Goal: Task Accomplishment & Management: Use online tool/utility

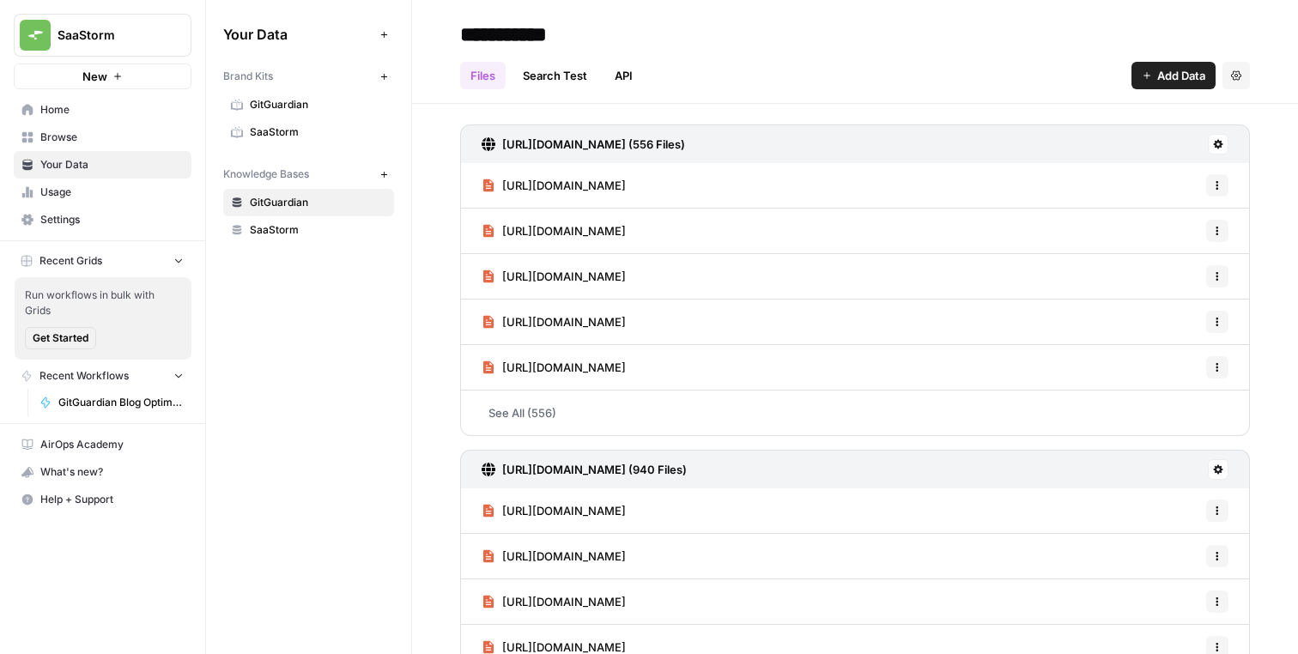
click at [337, 351] on div "Your Data Add Data Brand Kits New GitGuardian SaaStorm Knowledge Bases New GitG…" at bounding box center [308, 327] width 205 height 654
click at [173, 270] on button "Recent Grids" at bounding box center [103, 261] width 178 height 26
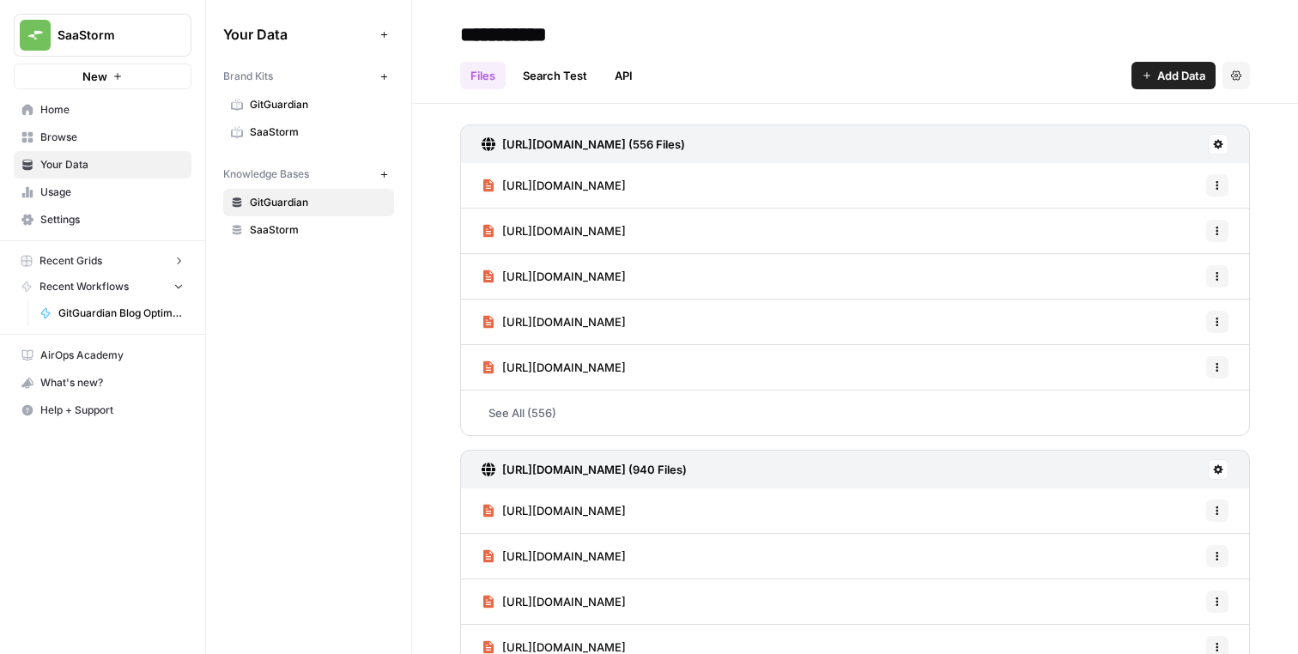
click at [188, 273] on button "Recent Grids" at bounding box center [103, 261] width 178 height 26
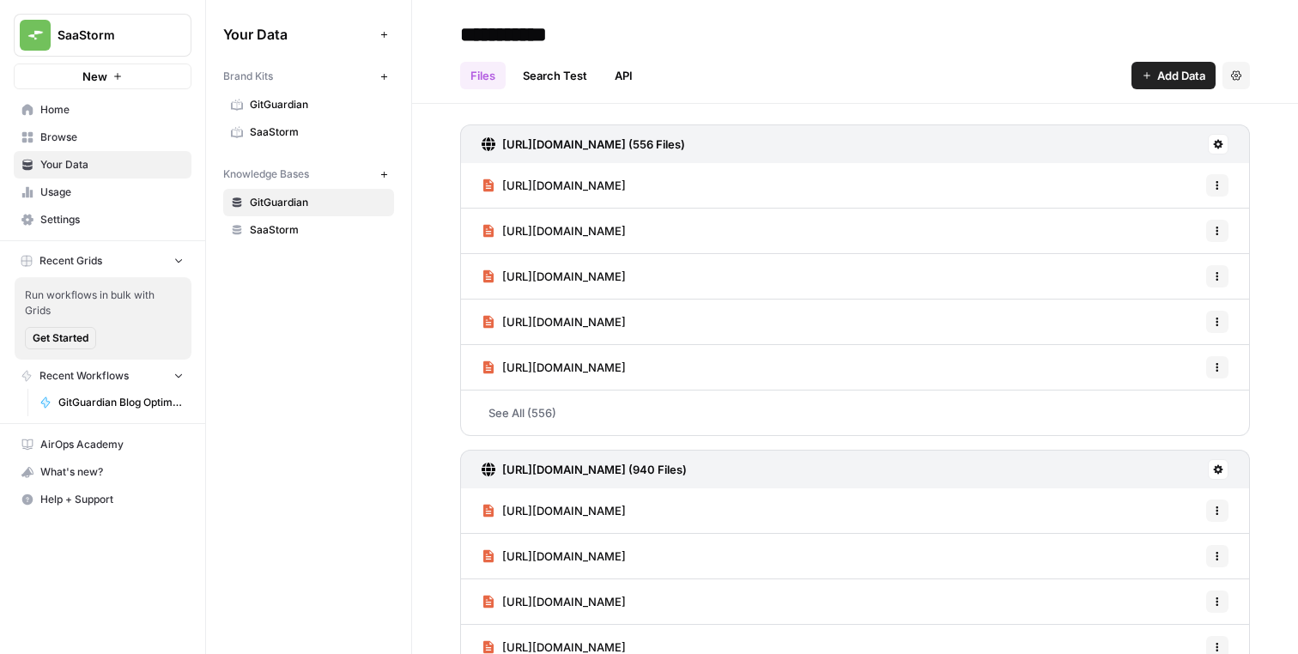
click at [181, 281] on div "Run workflows in bulk with Grids Get Started" at bounding box center [103, 318] width 177 height 82
click at [181, 277] on div "Run workflows in bulk with Grids Get Started" at bounding box center [103, 318] width 177 height 82
click at [181, 270] on button "Recent Grids" at bounding box center [103, 261] width 178 height 26
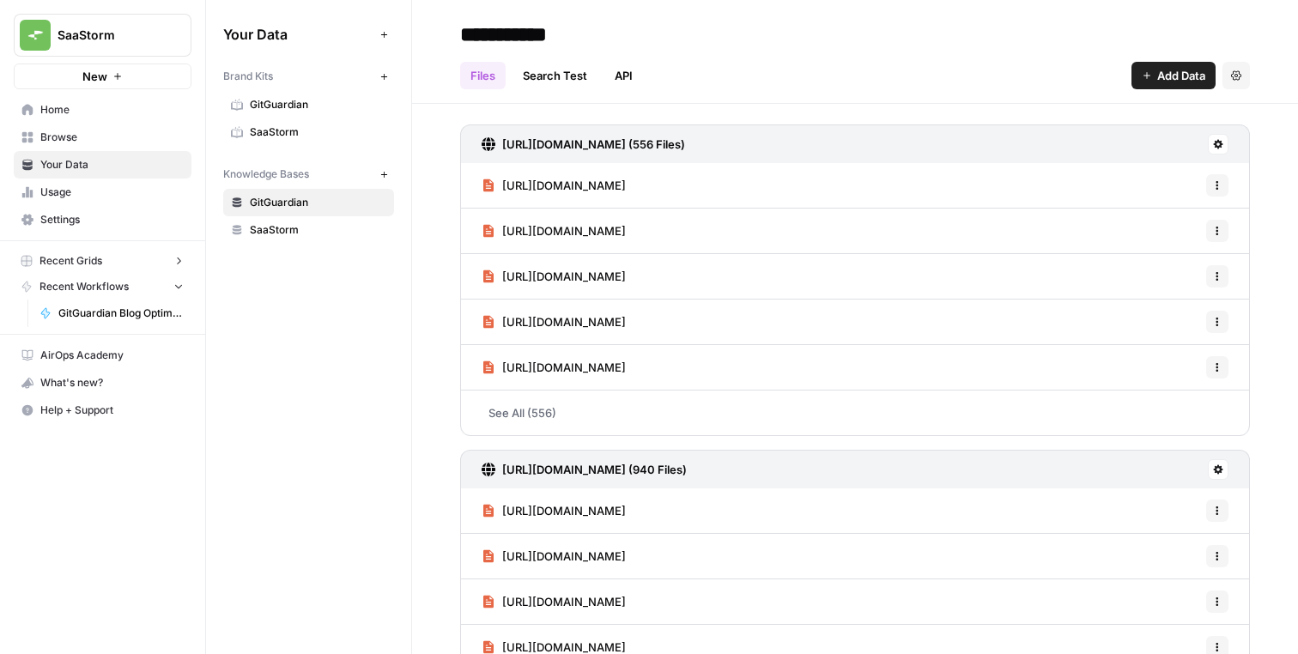
click at [181, 270] on button "Recent Grids" at bounding box center [103, 261] width 178 height 26
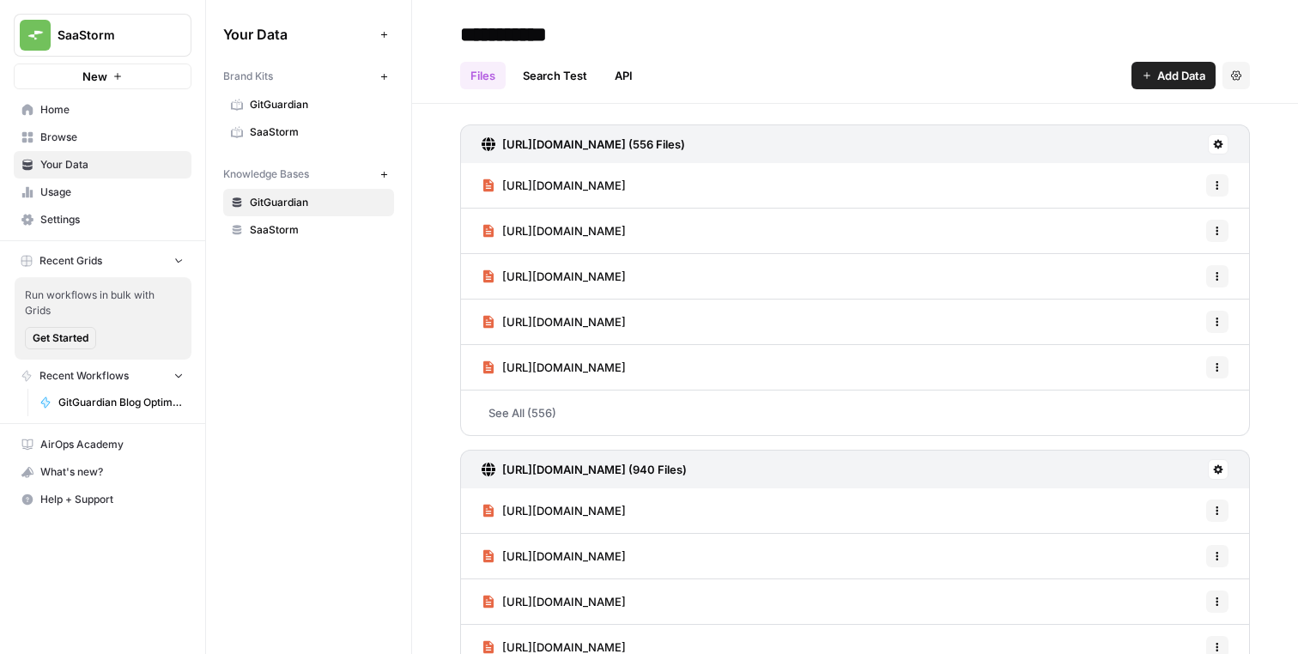
click at [181, 270] on button "Recent Grids" at bounding box center [103, 261] width 178 height 26
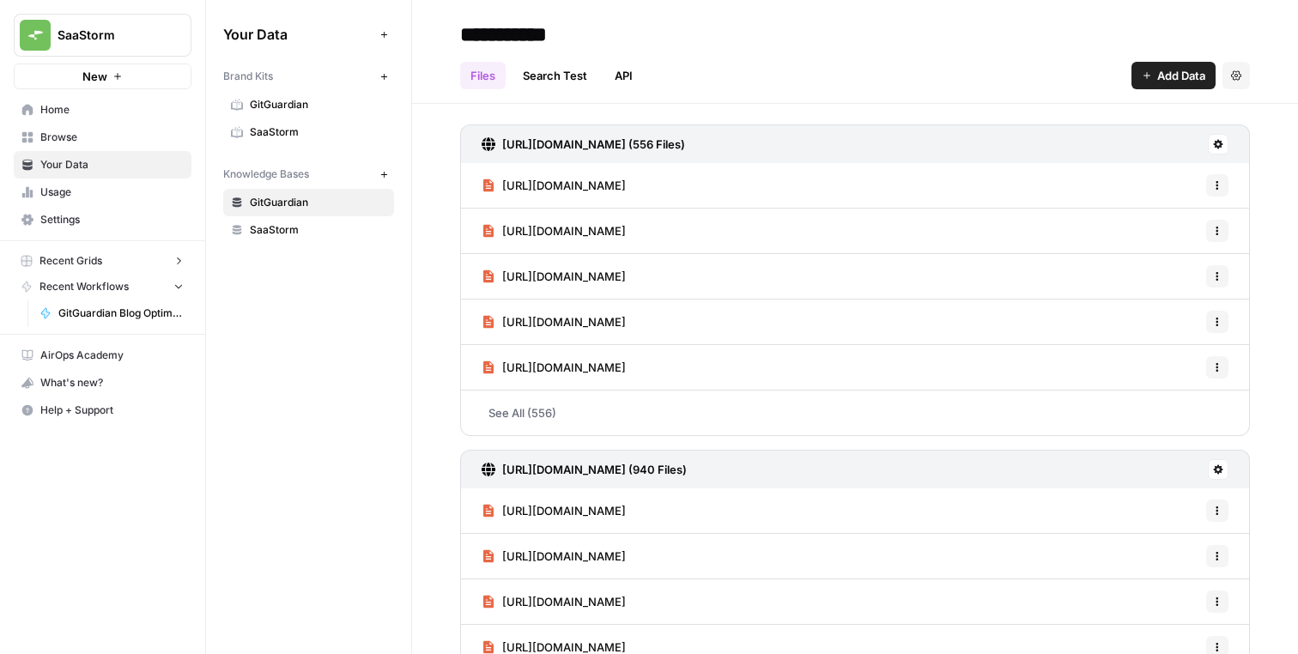
click at [181, 278] on button "Recent Workflows" at bounding box center [103, 287] width 178 height 26
click at [228, 321] on div "Your Data Add Data Brand Kits New GitGuardian SaaStorm Knowledge Bases New GitG…" at bounding box center [308, 327] width 205 height 654
click at [1164, 68] on span "Add Data" at bounding box center [1181, 75] width 48 height 17
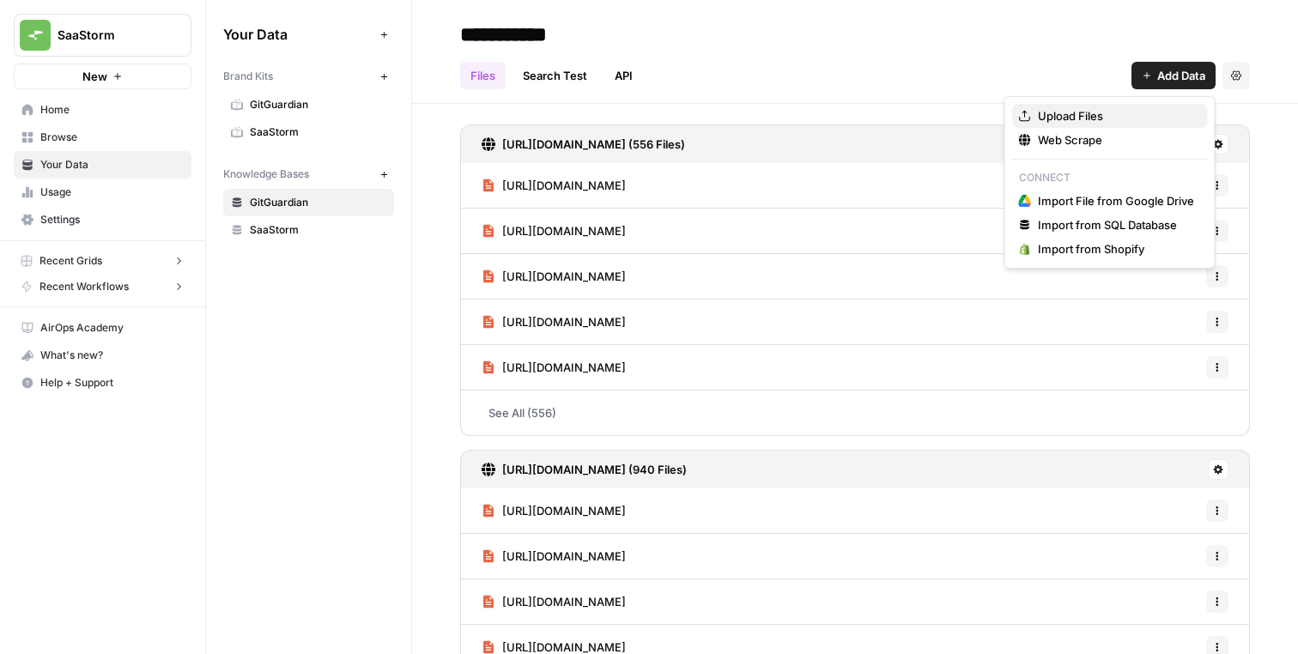
click at [1112, 112] on span "Upload Files" at bounding box center [1116, 115] width 156 height 17
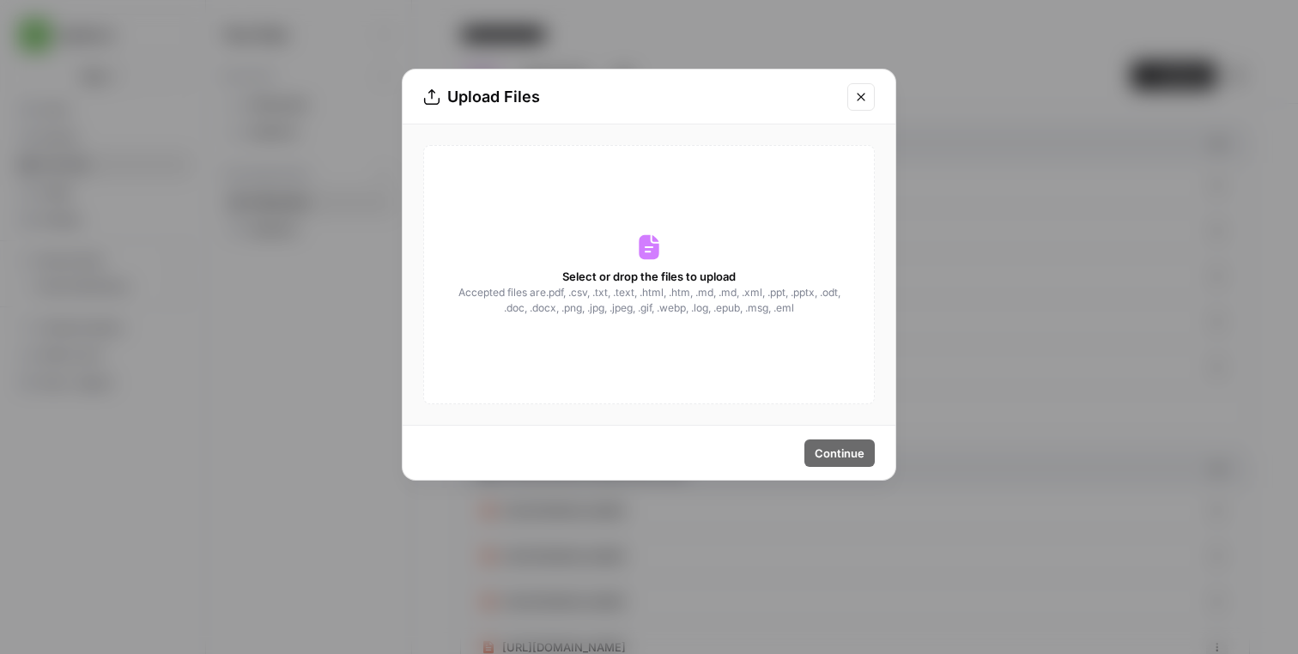
click at [866, 98] on icon "Close modal" at bounding box center [861, 97] width 14 height 14
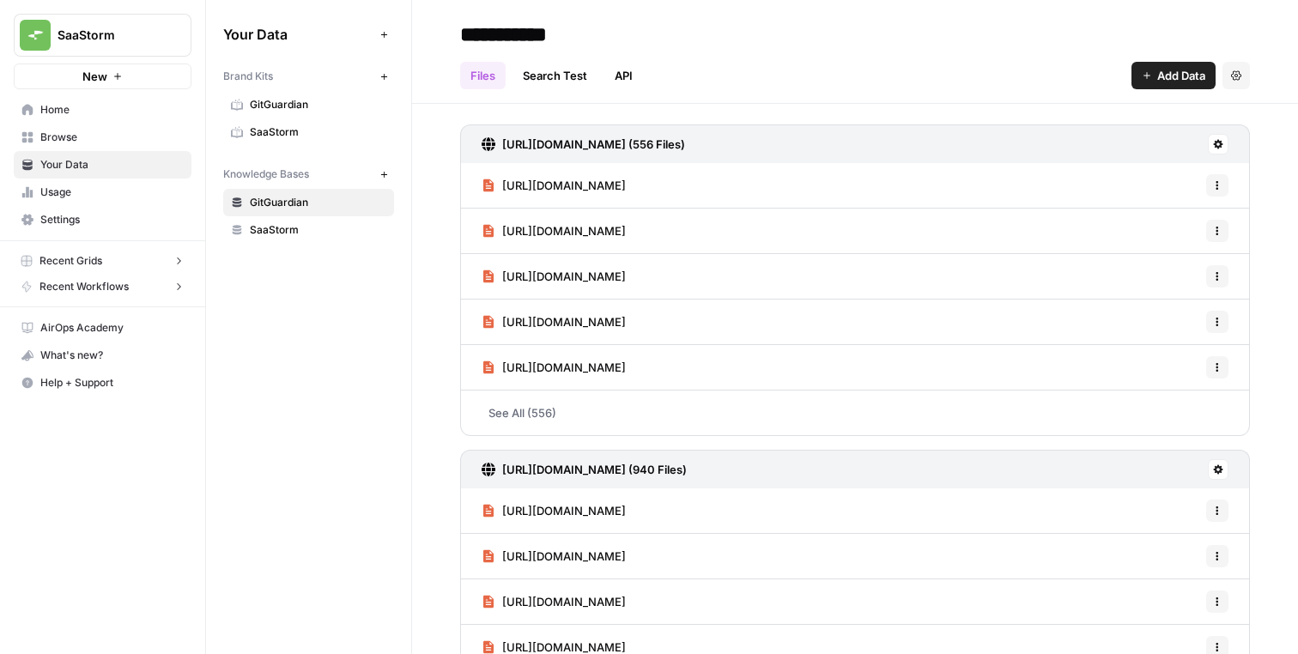
click at [1169, 81] on span "Add Data" at bounding box center [1181, 75] width 48 height 17
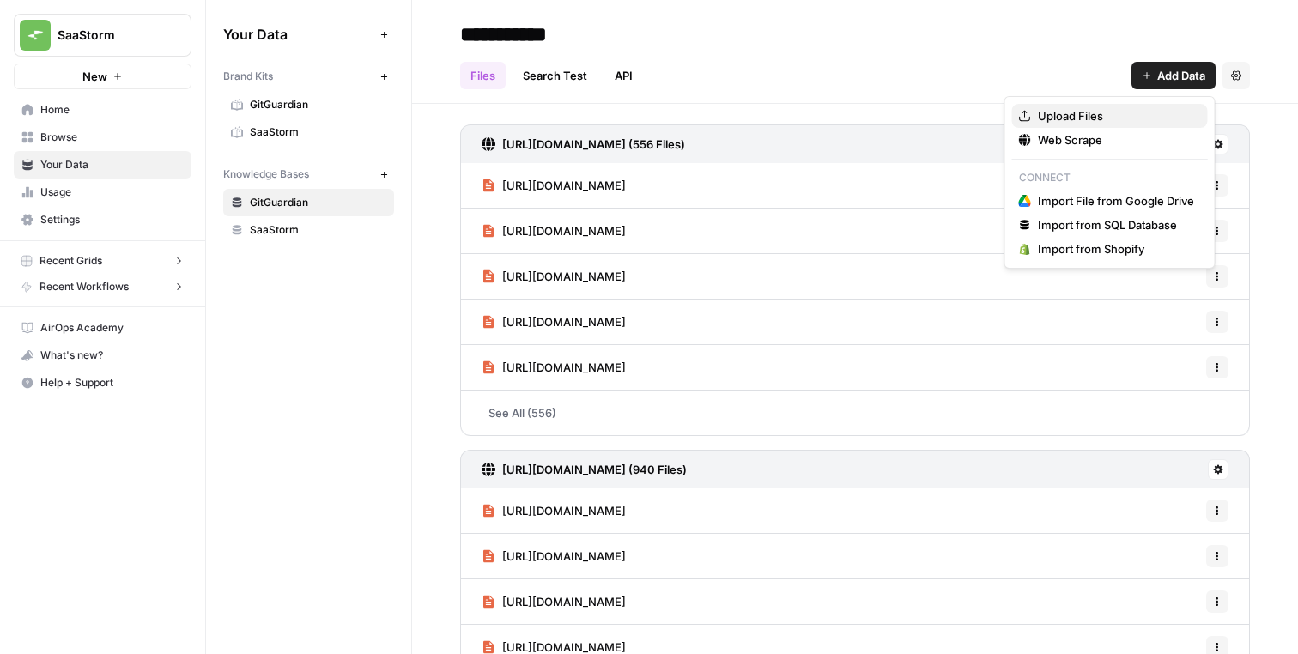
click at [1141, 111] on span "Upload Files" at bounding box center [1116, 115] width 156 height 17
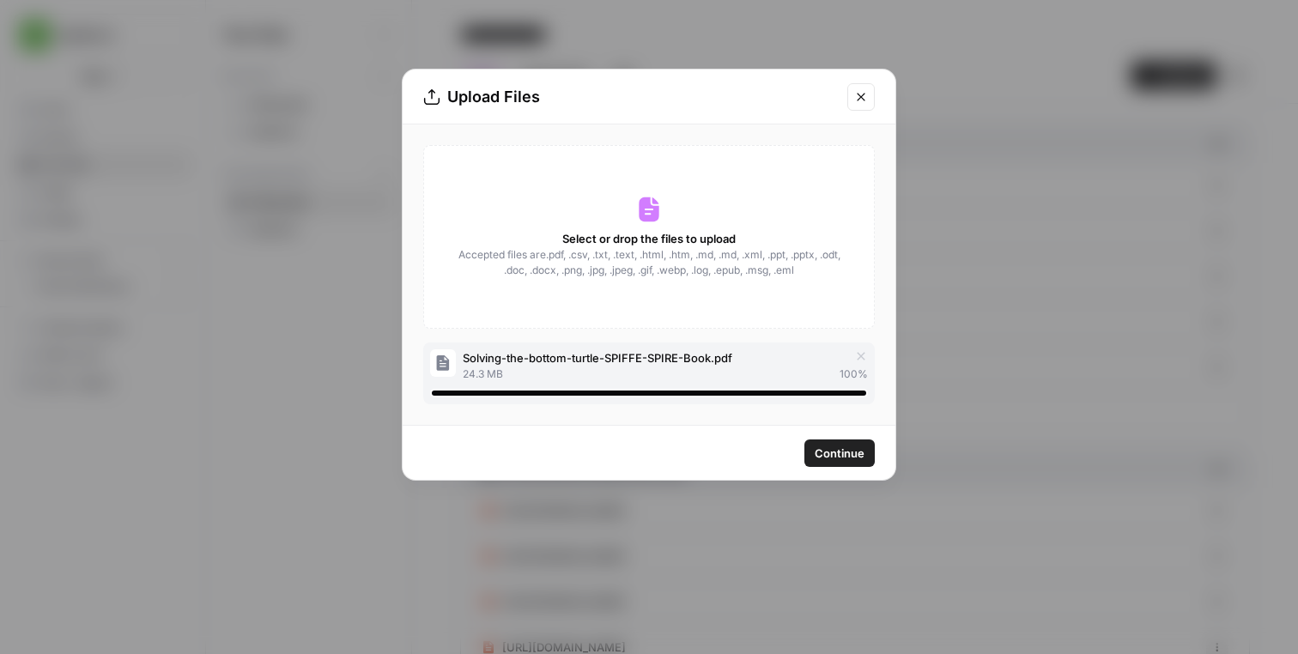
click at [817, 448] on span "Continue" at bounding box center [840, 453] width 50 height 17
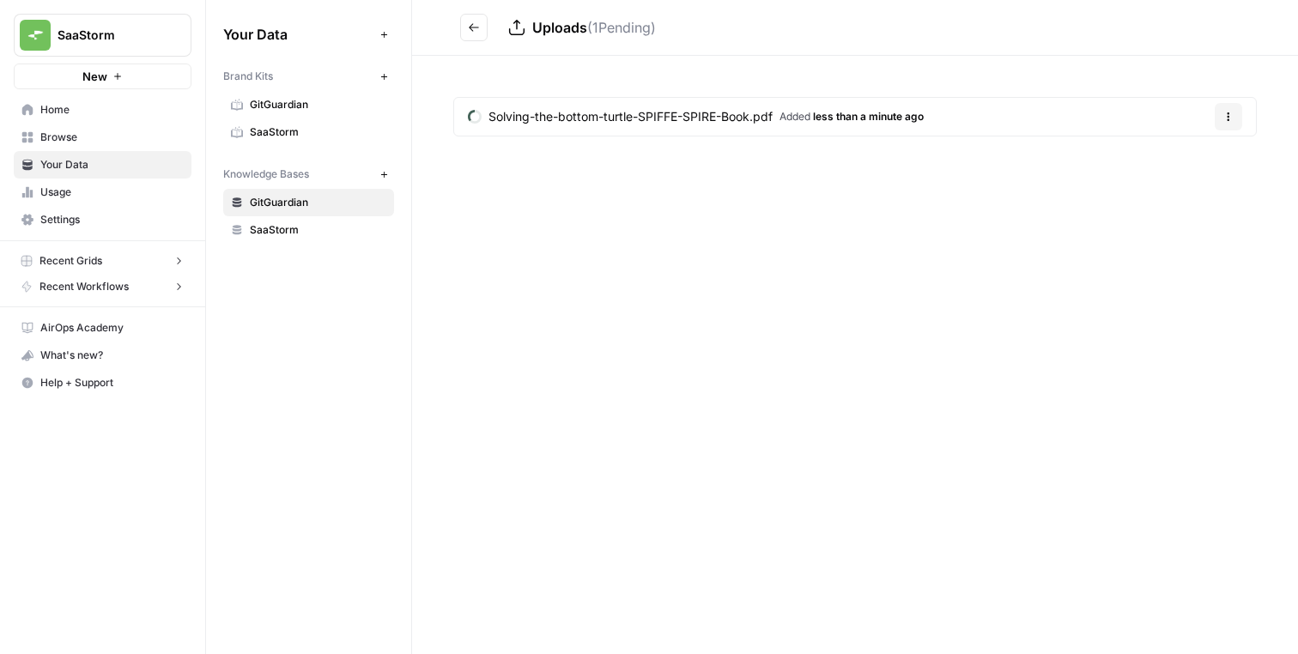
click at [681, 243] on div "Uploads ( 1 Pending) Solving-the-bottom-turtle-SPIFFE-SPIRE-Book.pdf Added less…" at bounding box center [855, 327] width 886 height 654
click at [476, 34] on button "Go back" at bounding box center [473, 27] width 27 height 27
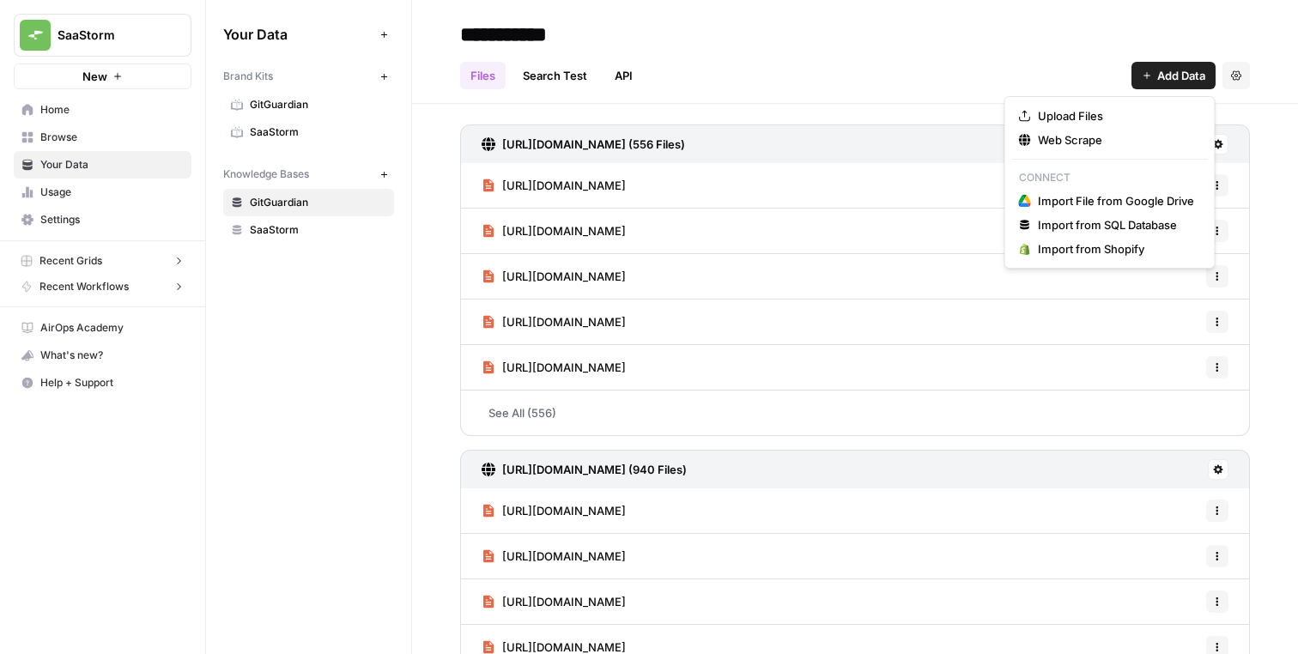
click at [1162, 81] on span "Add Data" at bounding box center [1181, 75] width 48 height 17
click at [1090, 133] on span "Web Scrape" at bounding box center [1116, 139] width 156 height 17
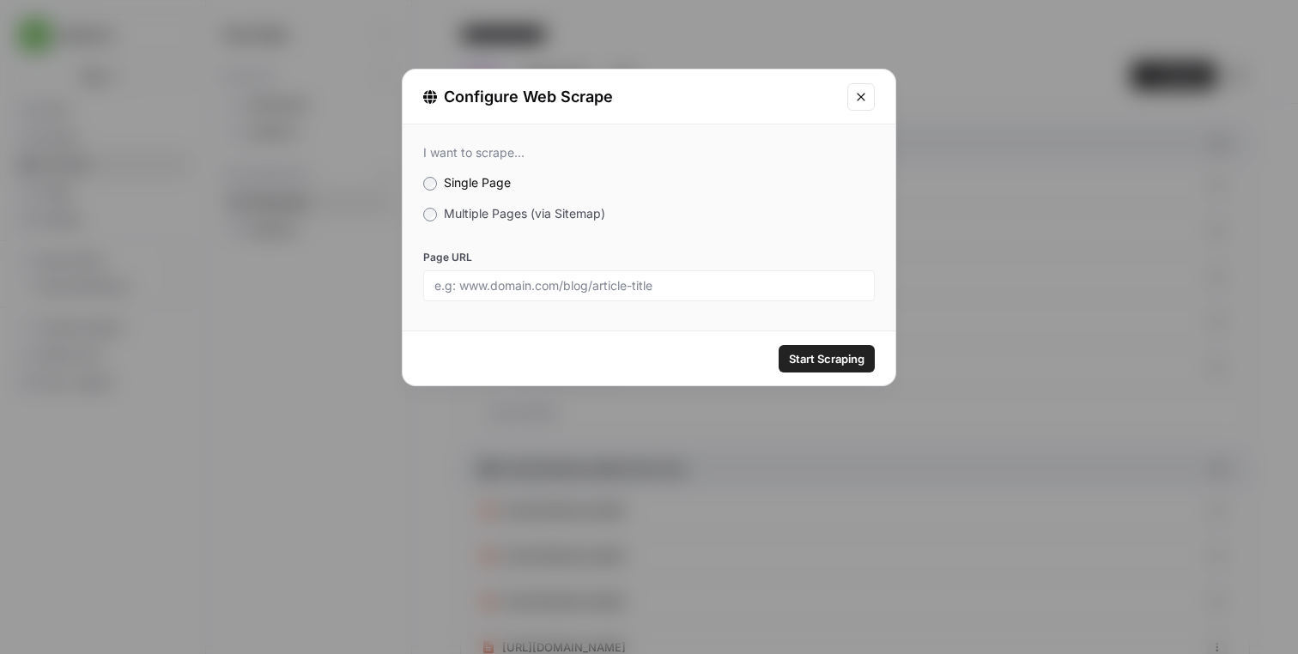
click at [568, 215] on span "Multiple Pages (via Sitemap)" at bounding box center [524, 213] width 161 height 15
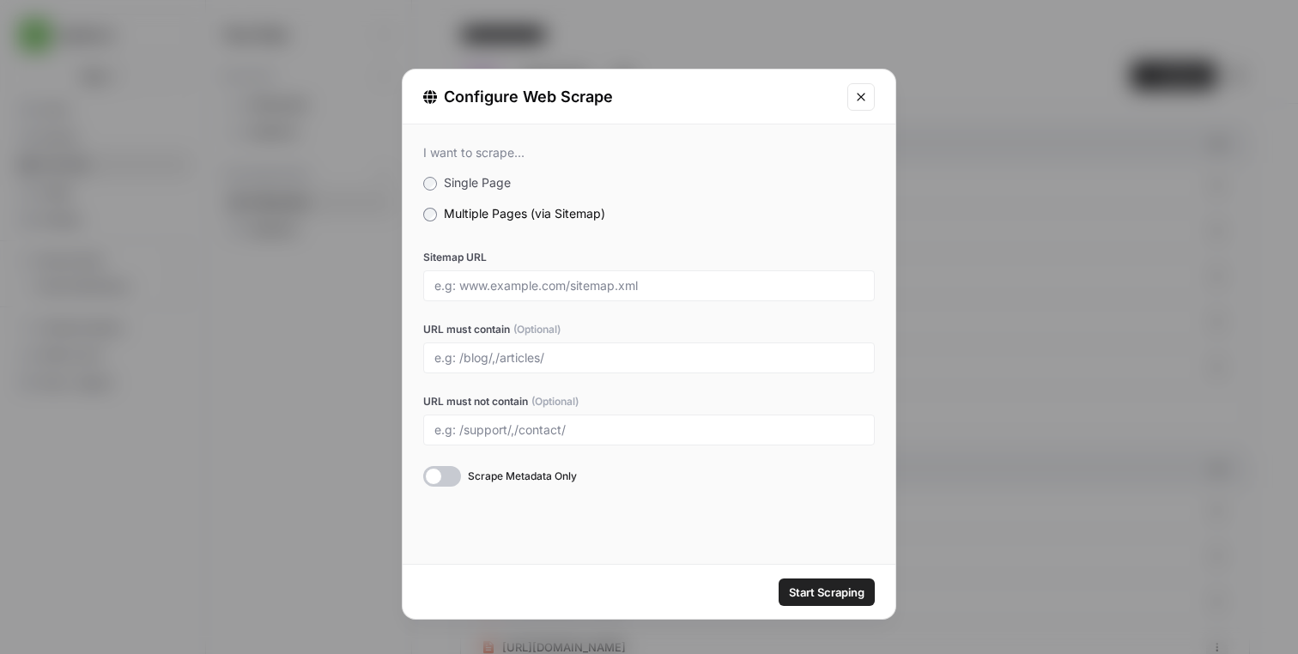
click at [478, 184] on span "Single Page" at bounding box center [477, 182] width 67 height 15
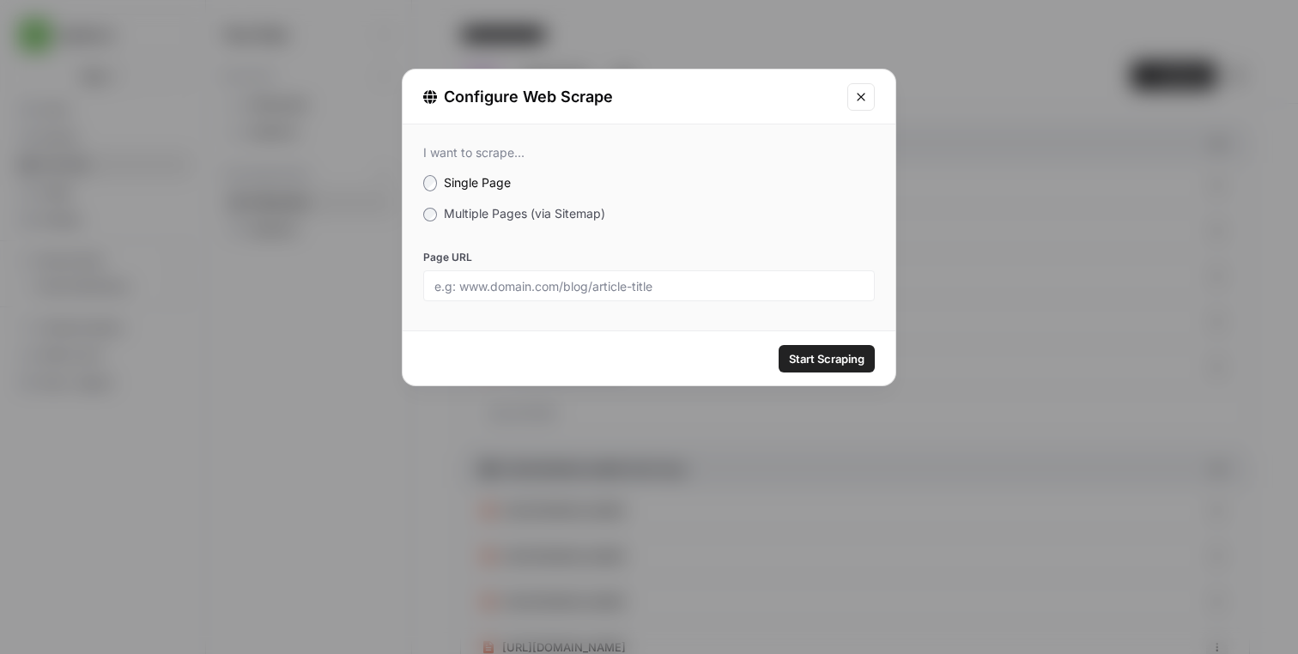
click at [487, 154] on div "I want to scrape..." at bounding box center [649, 152] width 452 height 15
click at [860, 84] on button "Close modal" at bounding box center [861, 96] width 27 height 27
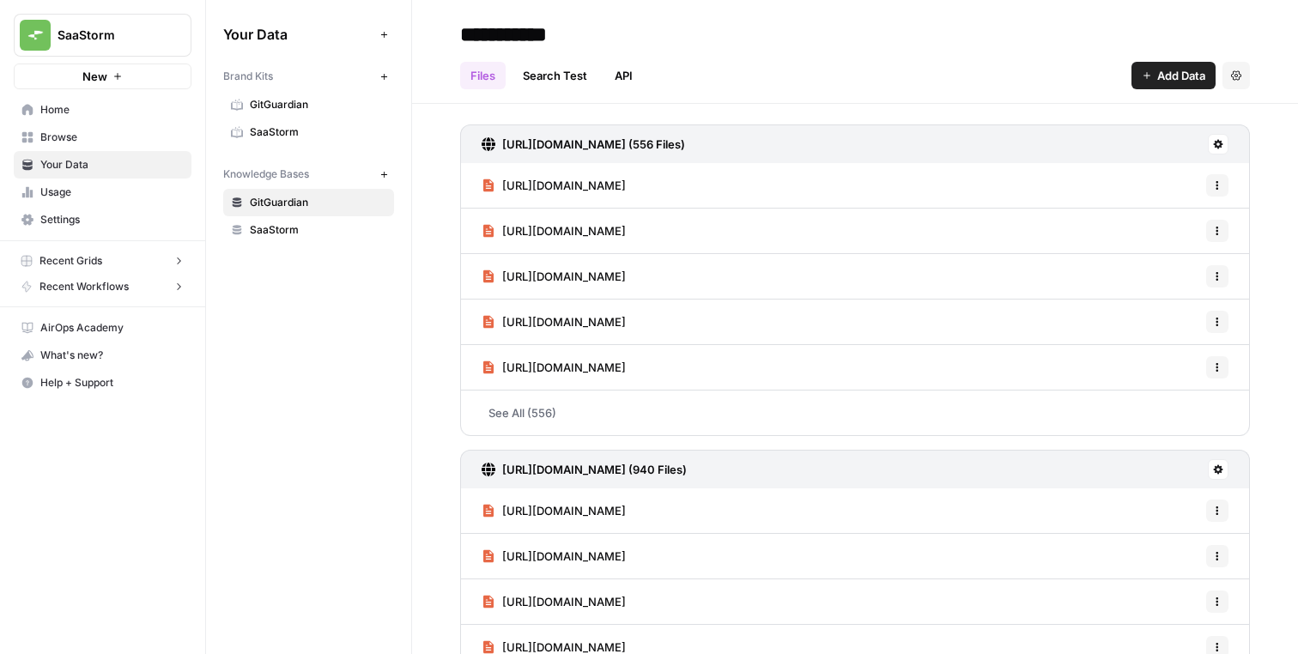
click at [1183, 86] on button "Add Data" at bounding box center [1174, 75] width 84 height 27
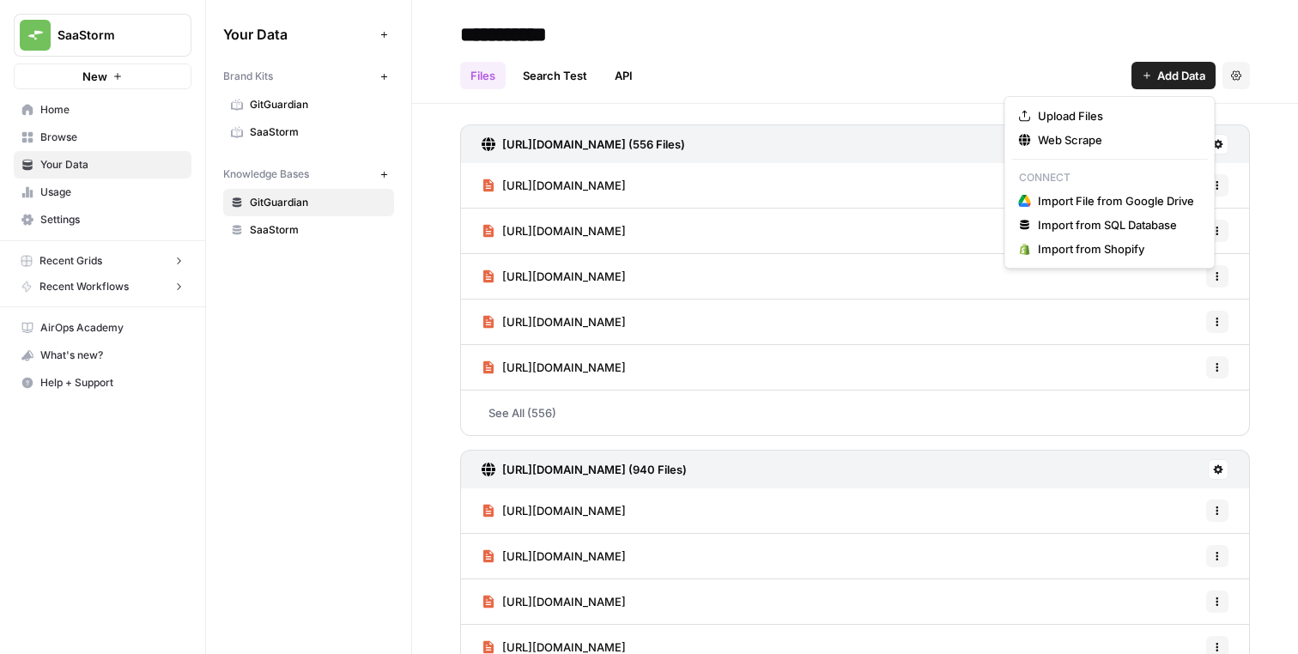
click at [1238, 82] on button "Settings" at bounding box center [1236, 75] width 27 height 27
click at [1182, 74] on span "Add Data" at bounding box center [1181, 75] width 48 height 17
click at [1100, 221] on span "Import from SQL Database" at bounding box center [1116, 224] width 156 height 17
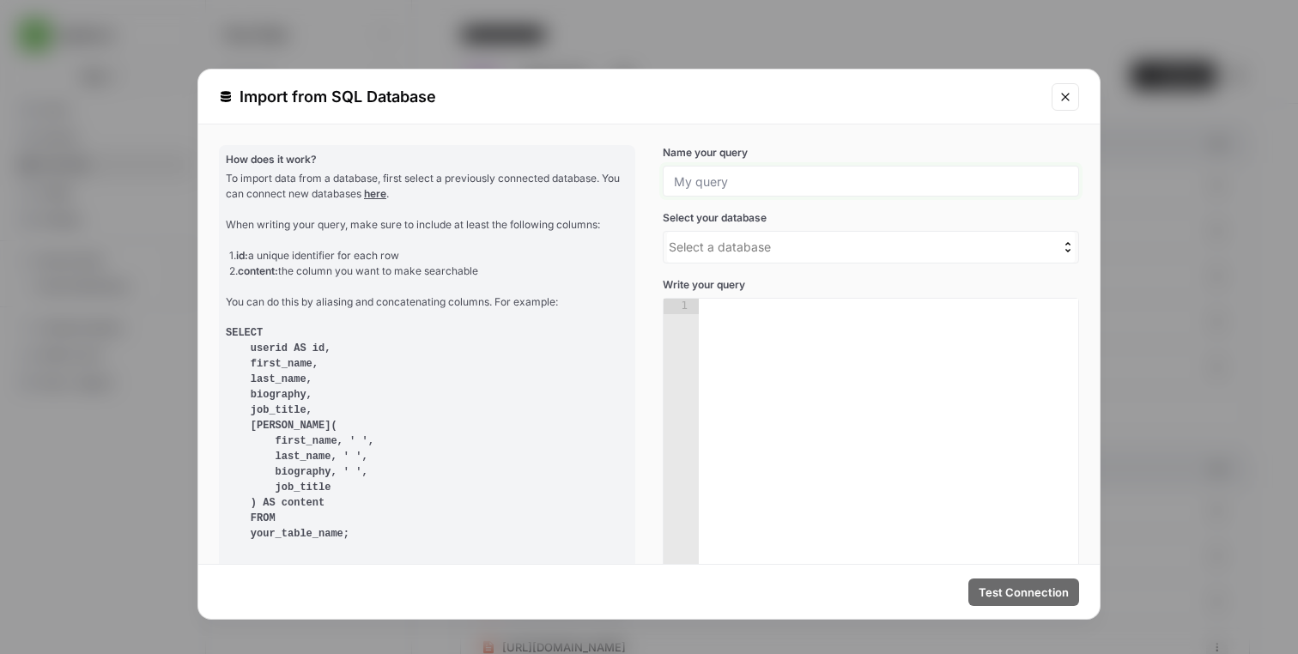
click at [943, 182] on input "Name your query" at bounding box center [871, 180] width 394 height 15
click at [943, 161] on div "Name your query" at bounding box center [871, 171] width 416 height 52
click at [1068, 105] on button "Close modal" at bounding box center [1065, 96] width 27 height 27
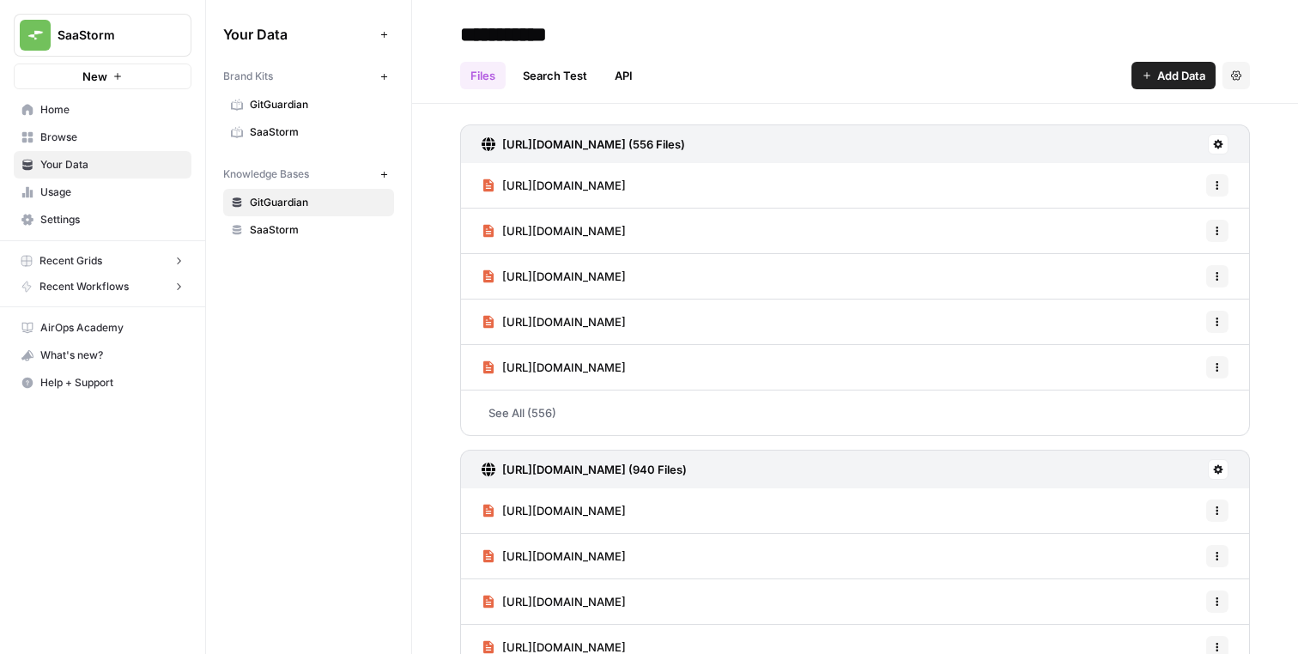
click at [1190, 77] on span "Add Data" at bounding box center [1181, 75] width 48 height 17
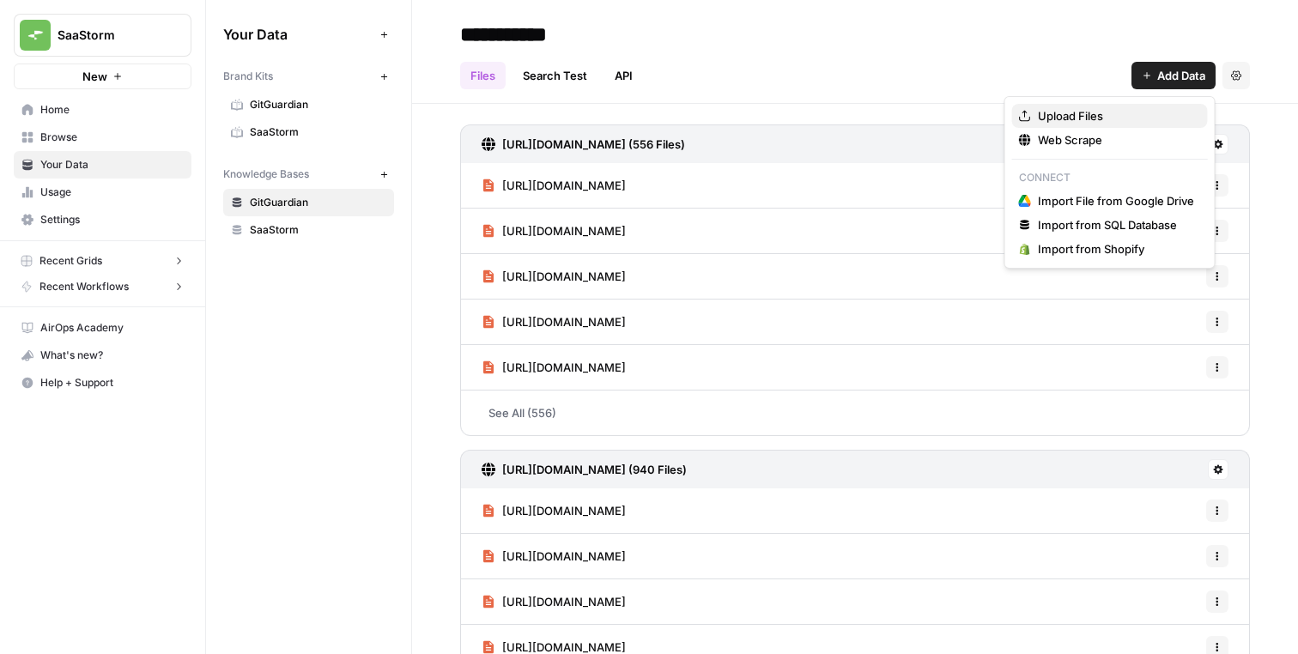
click at [1155, 115] on span "Upload Files" at bounding box center [1116, 115] width 156 height 17
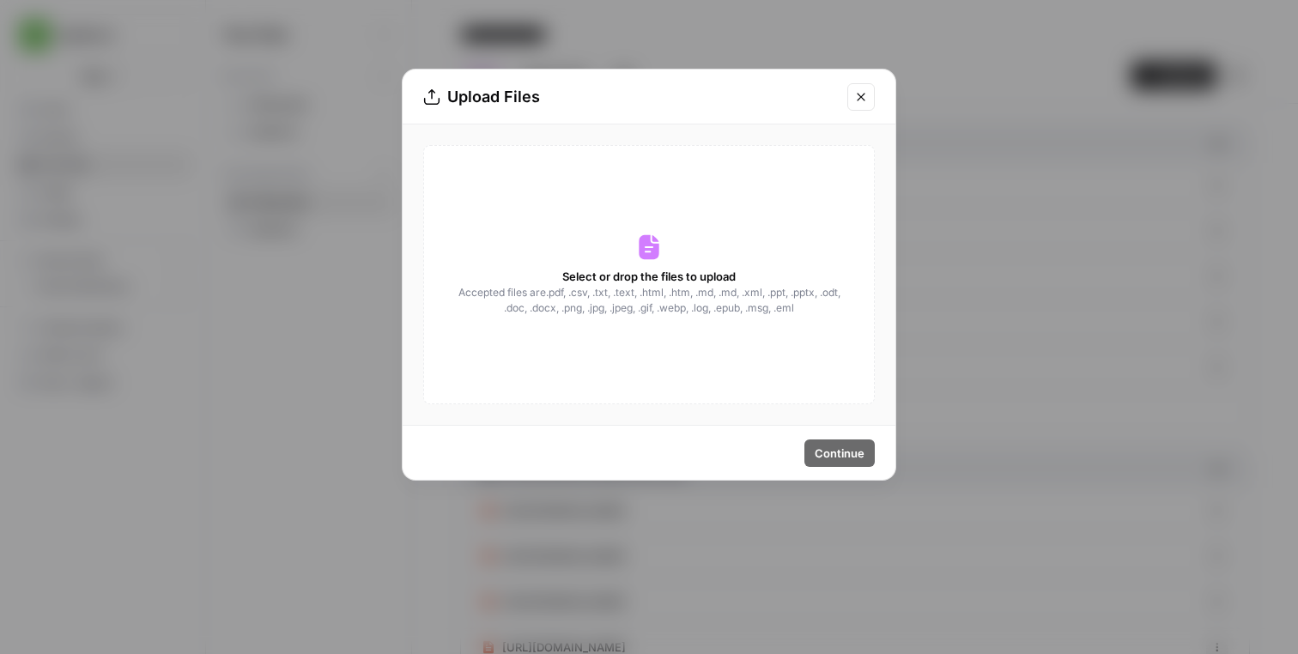
click at [866, 106] on button "Close modal" at bounding box center [861, 96] width 27 height 27
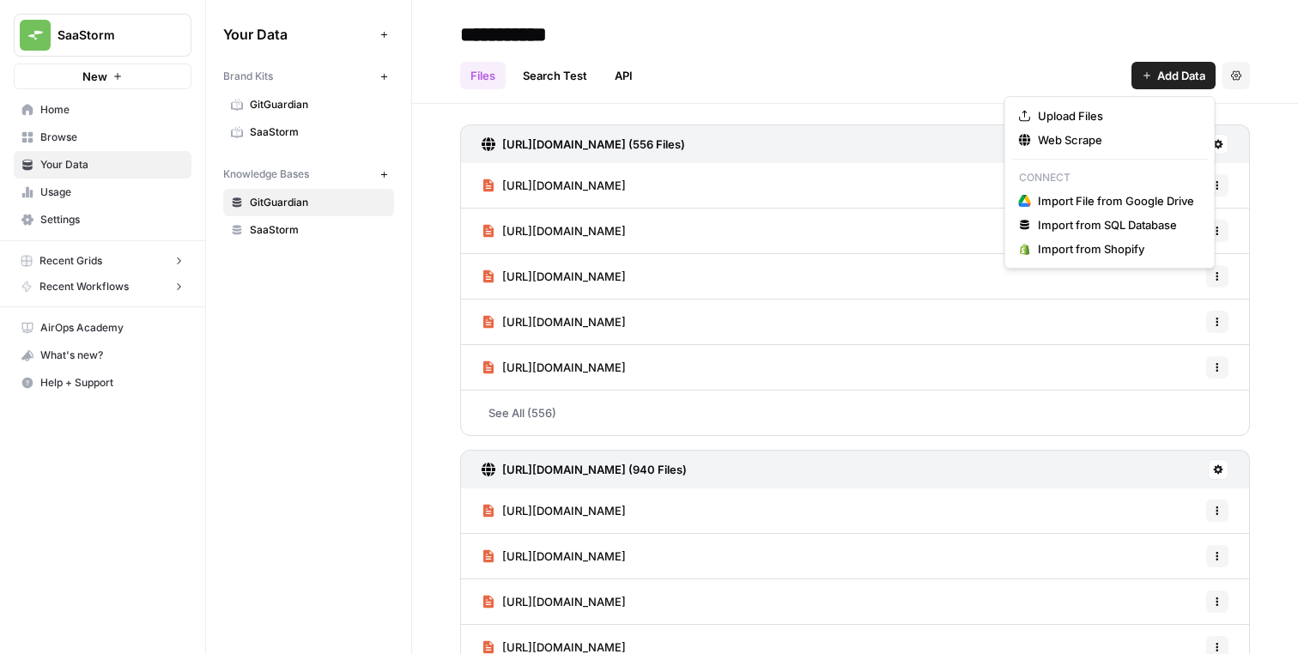
click at [1159, 70] on span "Add Data" at bounding box center [1181, 75] width 48 height 17
click at [1117, 111] on span "Upload Files" at bounding box center [1116, 115] width 156 height 17
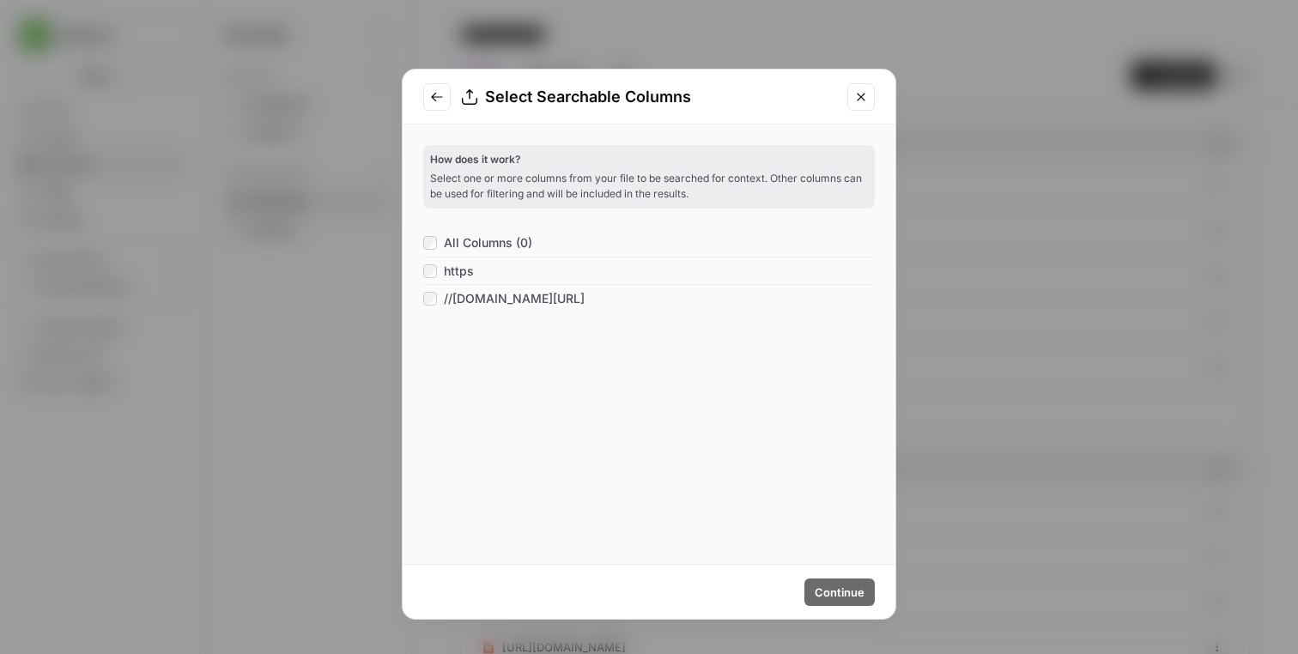
click at [440, 100] on icon "Go to previous step" at bounding box center [437, 97] width 14 height 14
click at [503, 266] on div "URLs" at bounding box center [649, 270] width 452 height 27
click at [847, 592] on span "Continue" at bounding box center [840, 592] width 50 height 17
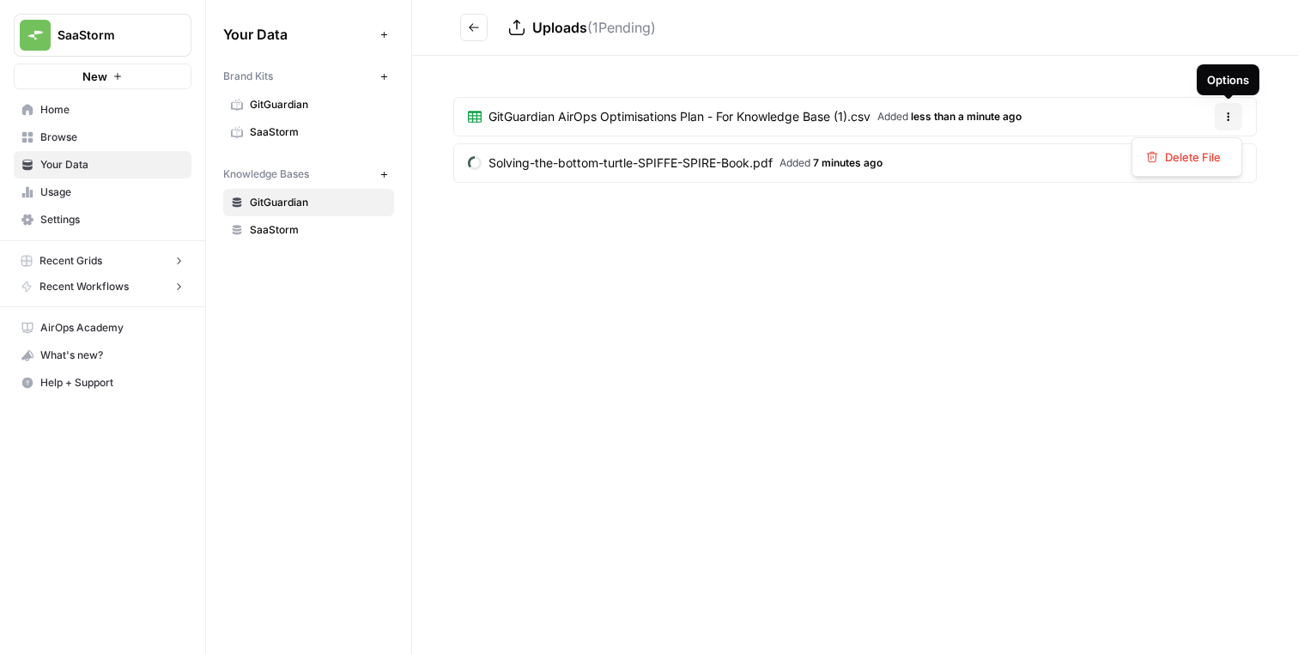
click at [1230, 117] on icon "button" at bounding box center [1229, 117] width 10 height 10
click at [820, 116] on span "GitGuardian AirOps Optimisations Plan - For Knowledge Base (1).csv" at bounding box center [680, 116] width 382 height 17
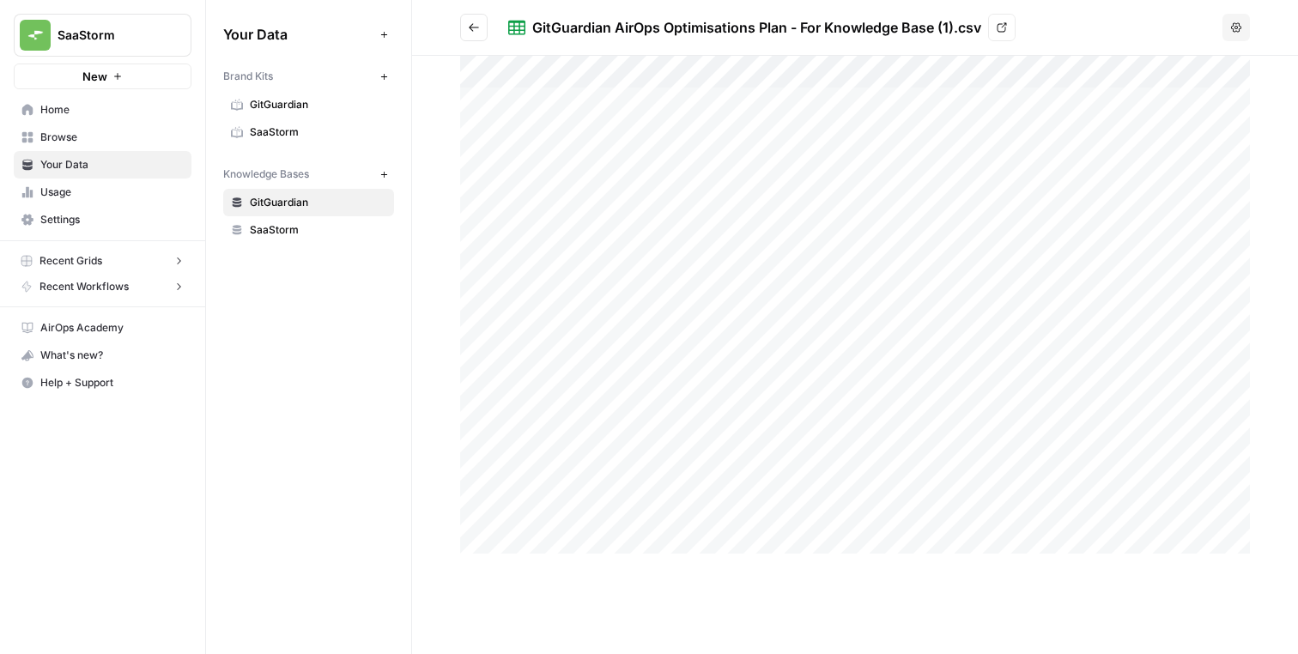
click at [479, 66] on div at bounding box center [855, 305] width 790 height 498
click at [475, 78] on div at bounding box center [855, 305] width 790 height 498
click at [475, 75] on div at bounding box center [855, 305] width 790 height 498
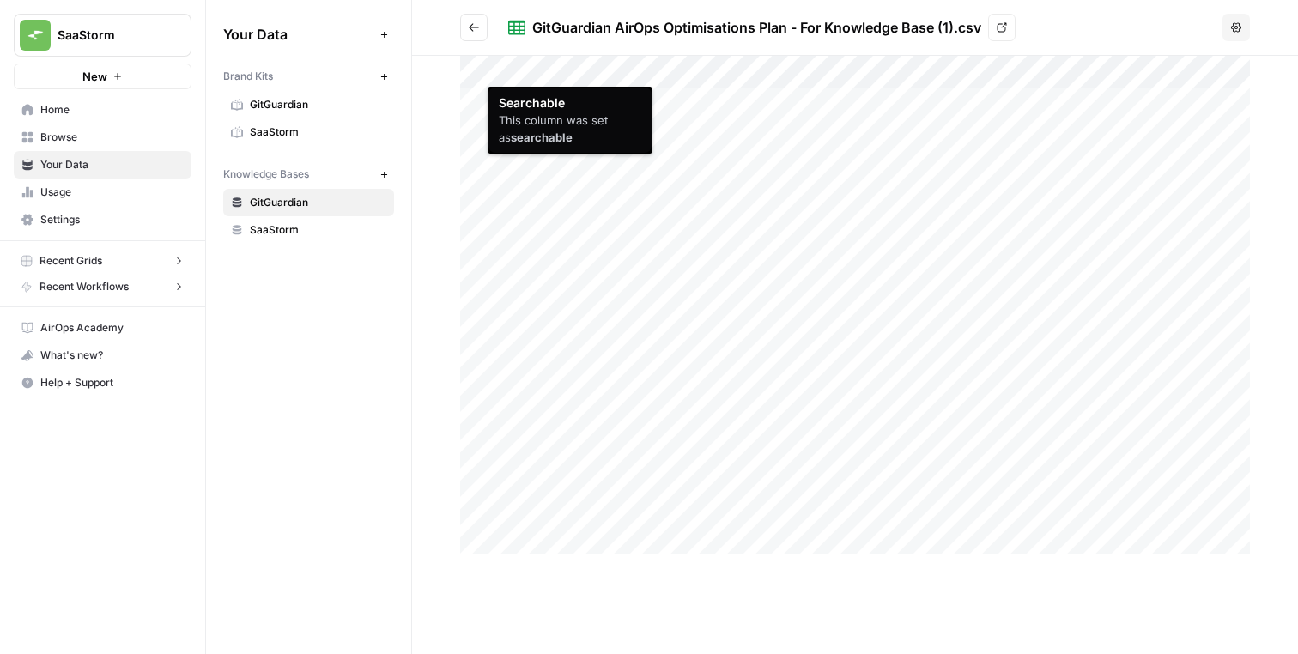
click at [534, 71] on div at bounding box center [855, 305] width 790 height 498
click at [527, 73] on div at bounding box center [855, 305] width 790 height 498
click at [472, 74] on div at bounding box center [855, 305] width 790 height 498
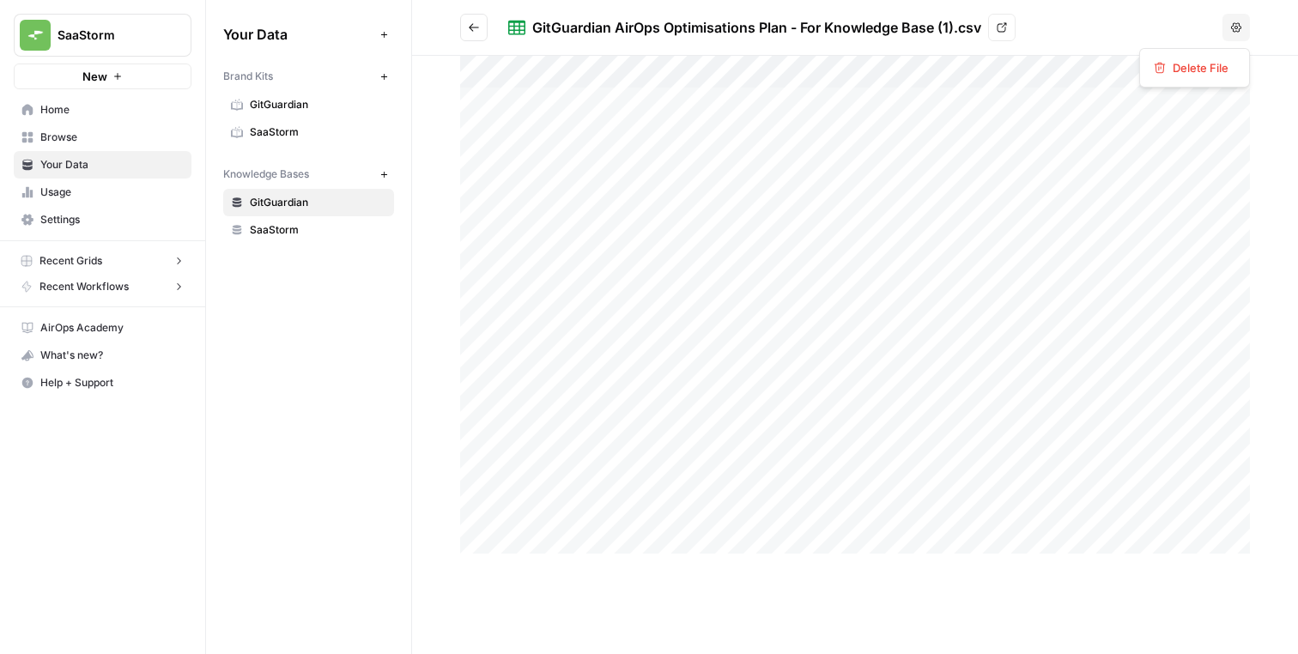
click at [1231, 31] on icon "button" at bounding box center [1236, 27] width 10 height 10
click at [843, 590] on div at bounding box center [855, 355] width 886 height 598
click at [471, 33] on icon "Go back" at bounding box center [474, 27] width 12 height 12
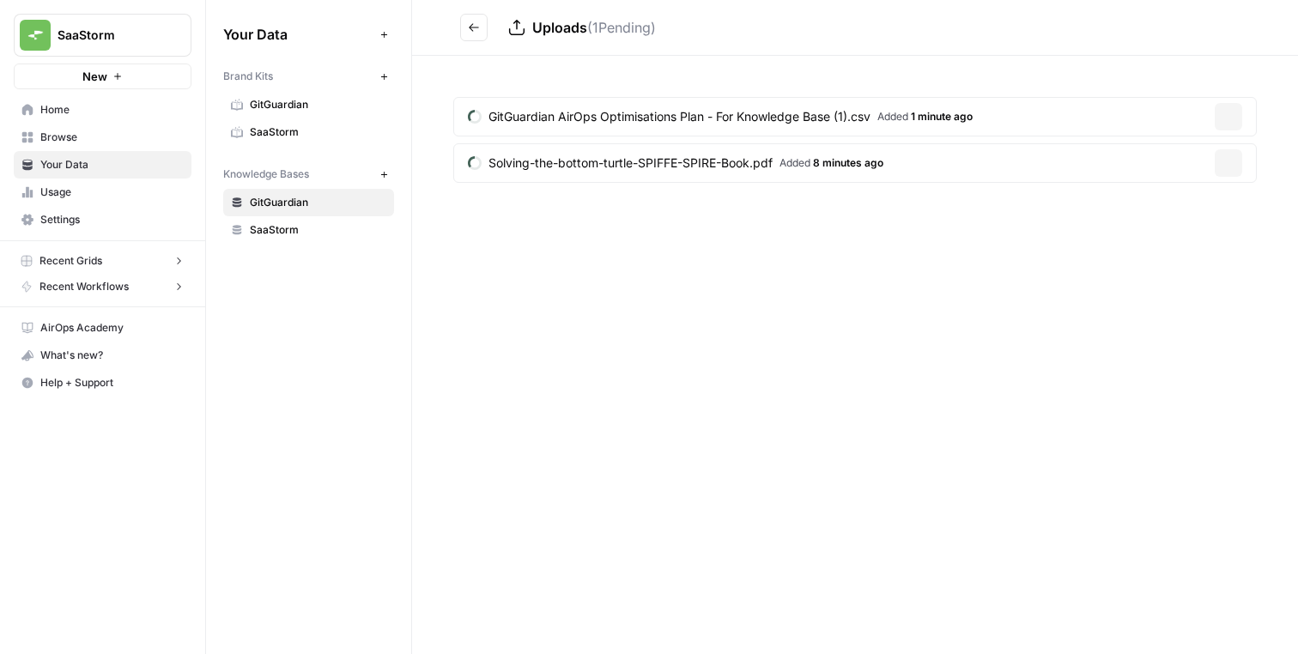
click at [471, 33] on icon "Go back" at bounding box center [474, 27] width 12 height 12
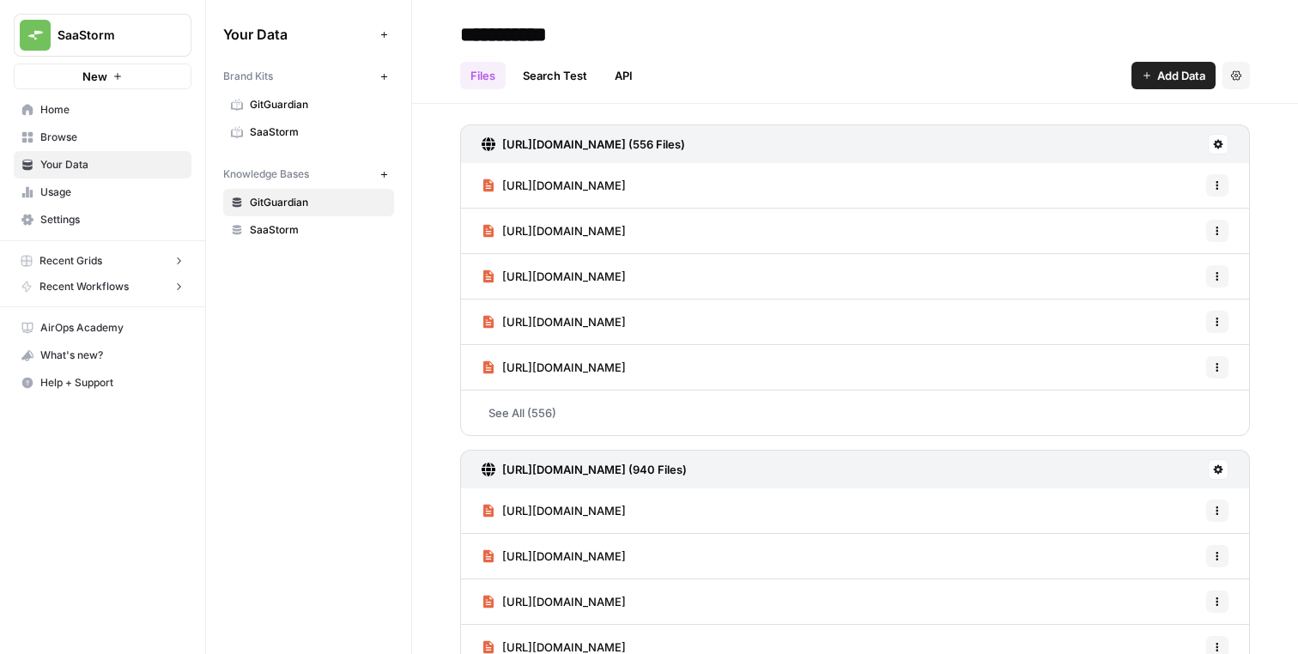
click at [1137, 79] on button "Add Data" at bounding box center [1174, 75] width 84 height 27
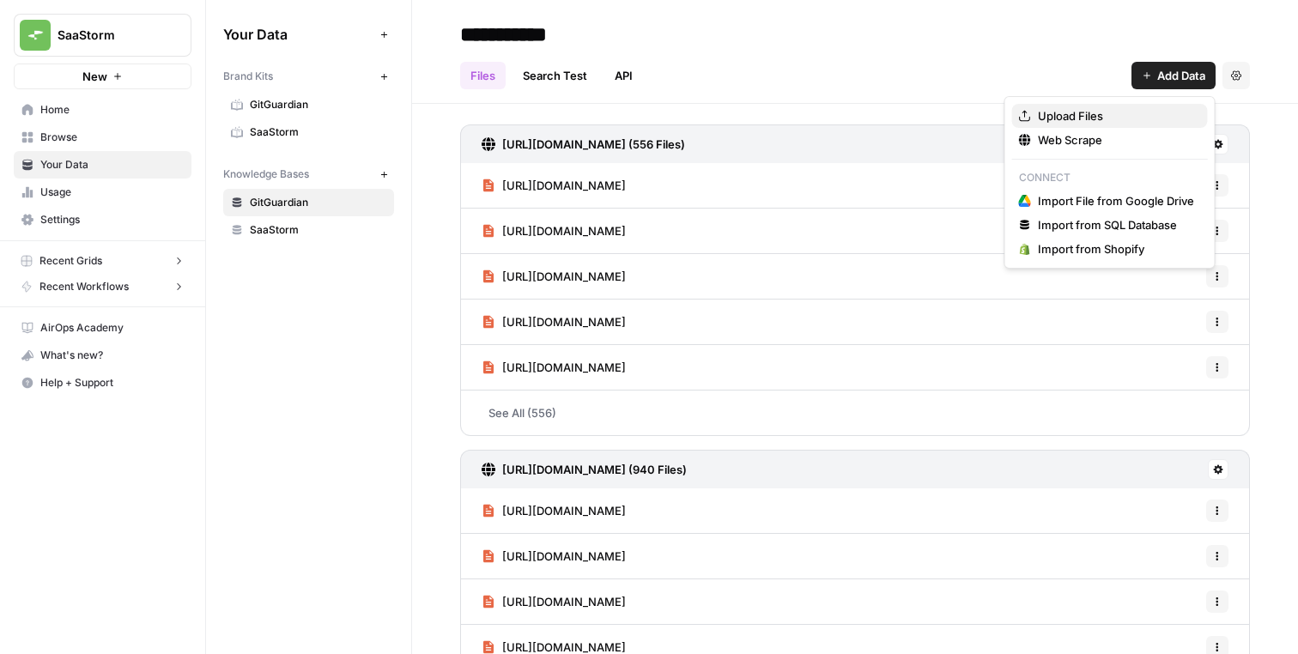
click at [1114, 112] on span "Upload Files" at bounding box center [1116, 115] width 156 height 17
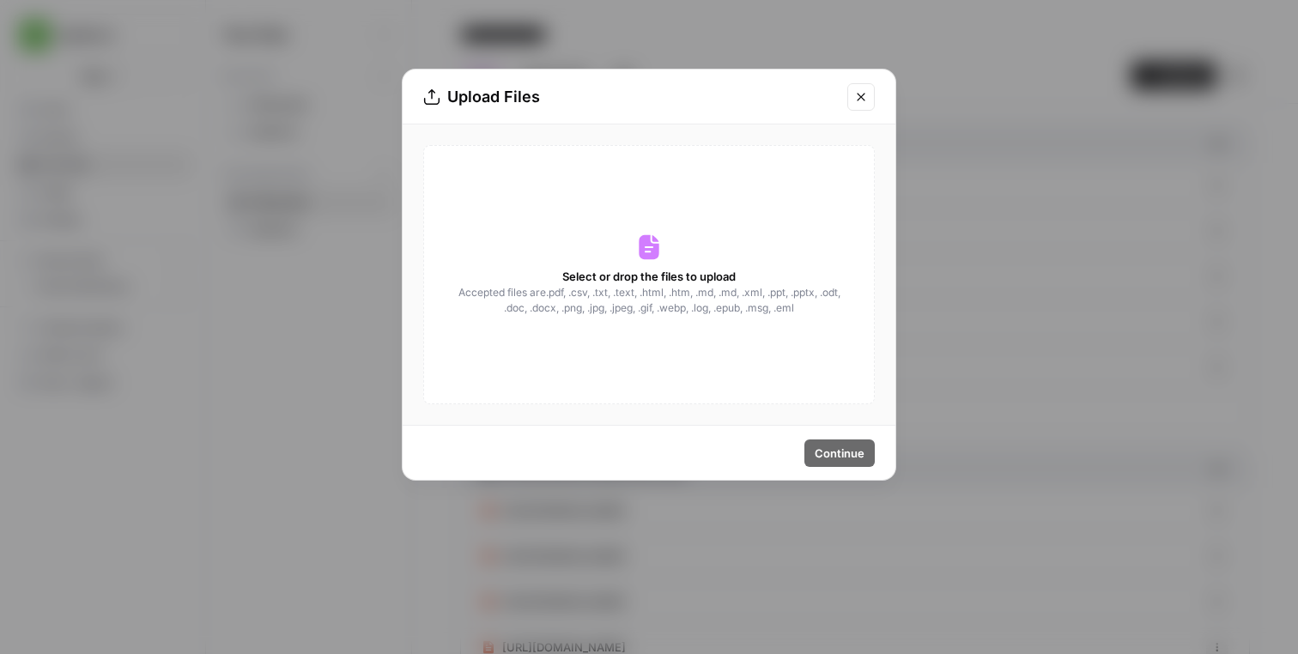
click at [1092, 109] on div "Upload Files Select or drop the files to upload Accepted files are .pdf, .csv, …" at bounding box center [649, 327] width 1298 height 654
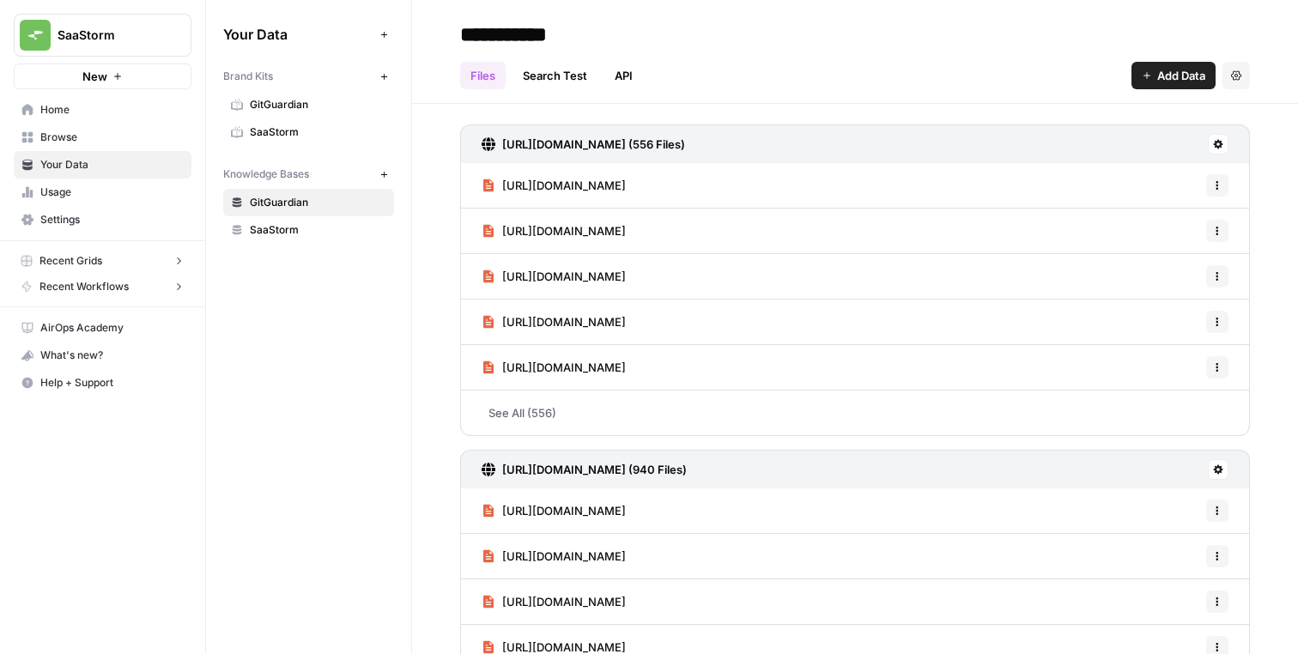
click at [1149, 76] on icon "button" at bounding box center [1147, 75] width 10 height 10
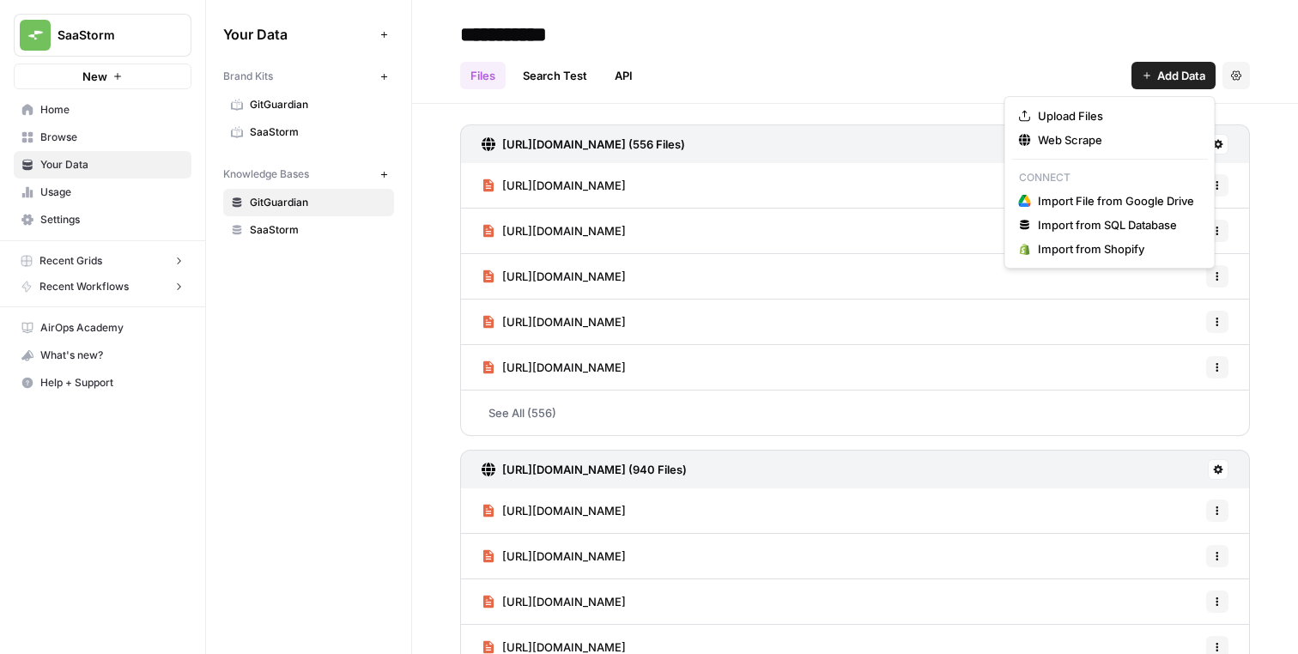
click at [1131, 103] on div "Upload Files Web Scrape Connect Import File from Google Drive Import from SQL D…" at bounding box center [1110, 182] width 211 height 173
click at [1128, 108] on span "Upload Files" at bounding box center [1116, 115] width 156 height 17
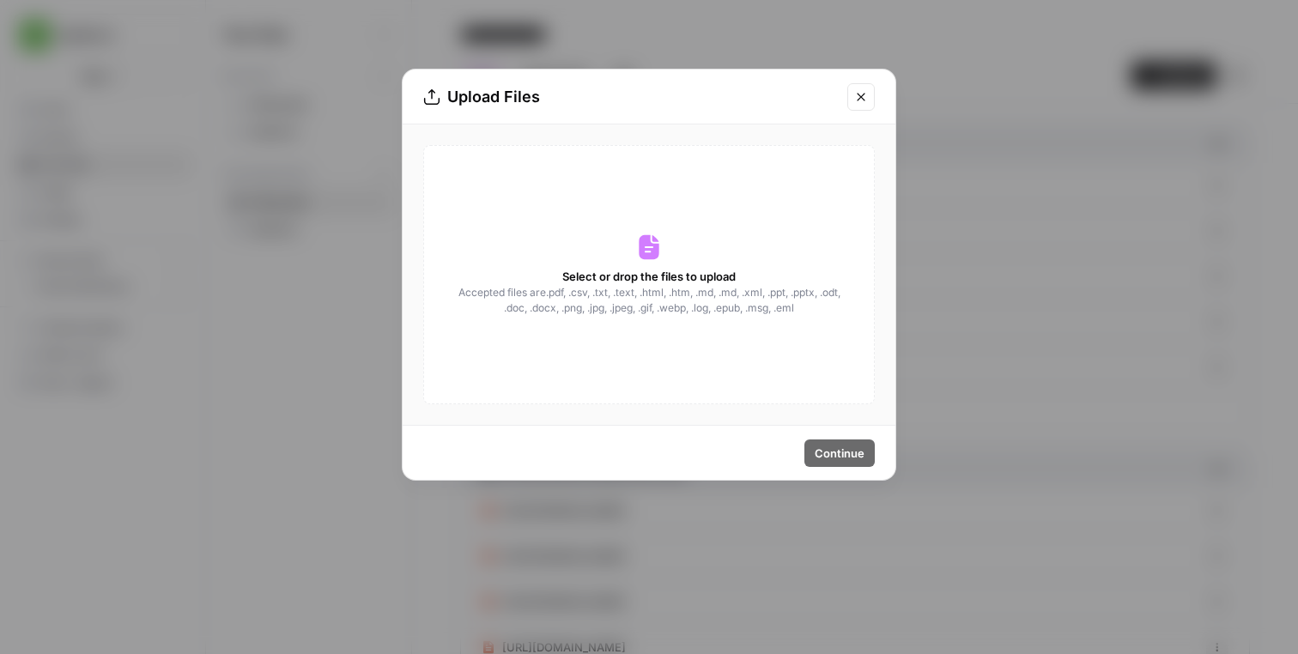
click at [964, 146] on div "Upload Files Select or drop the files to upload Accepted files are .pdf, .csv, …" at bounding box center [649, 327] width 1298 height 654
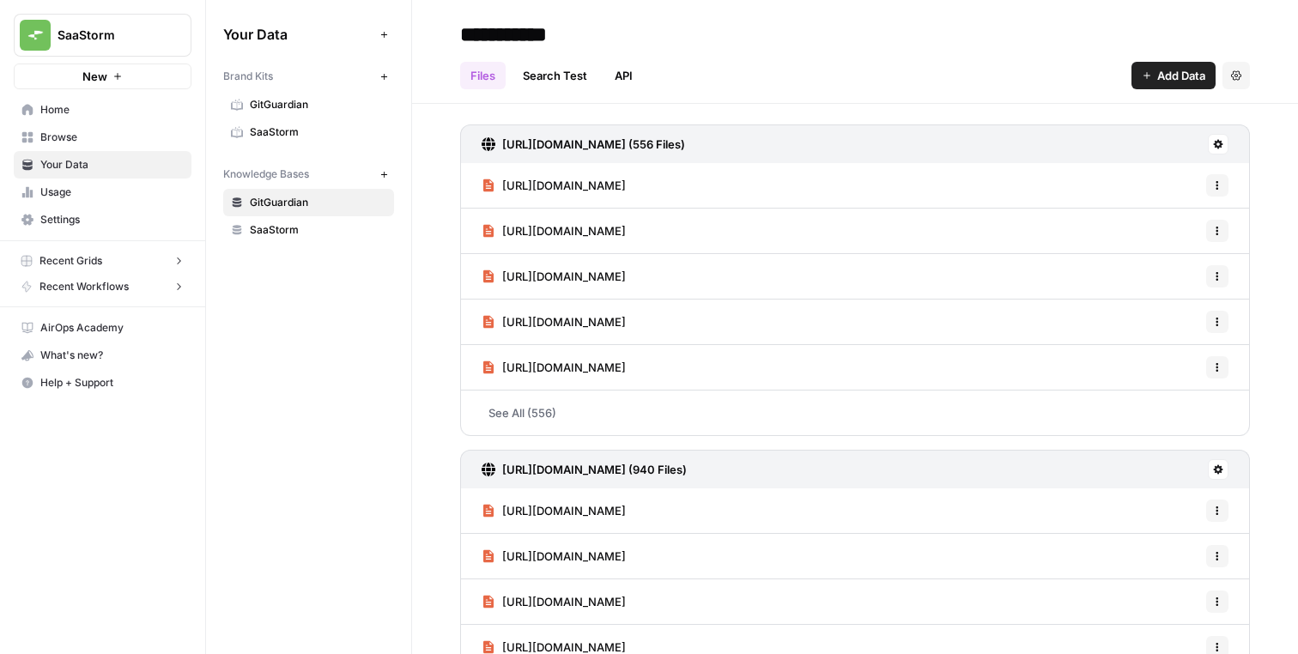
click at [1151, 81] on button "Add Data" at bounding box center [1174, 75] width 84 height 27
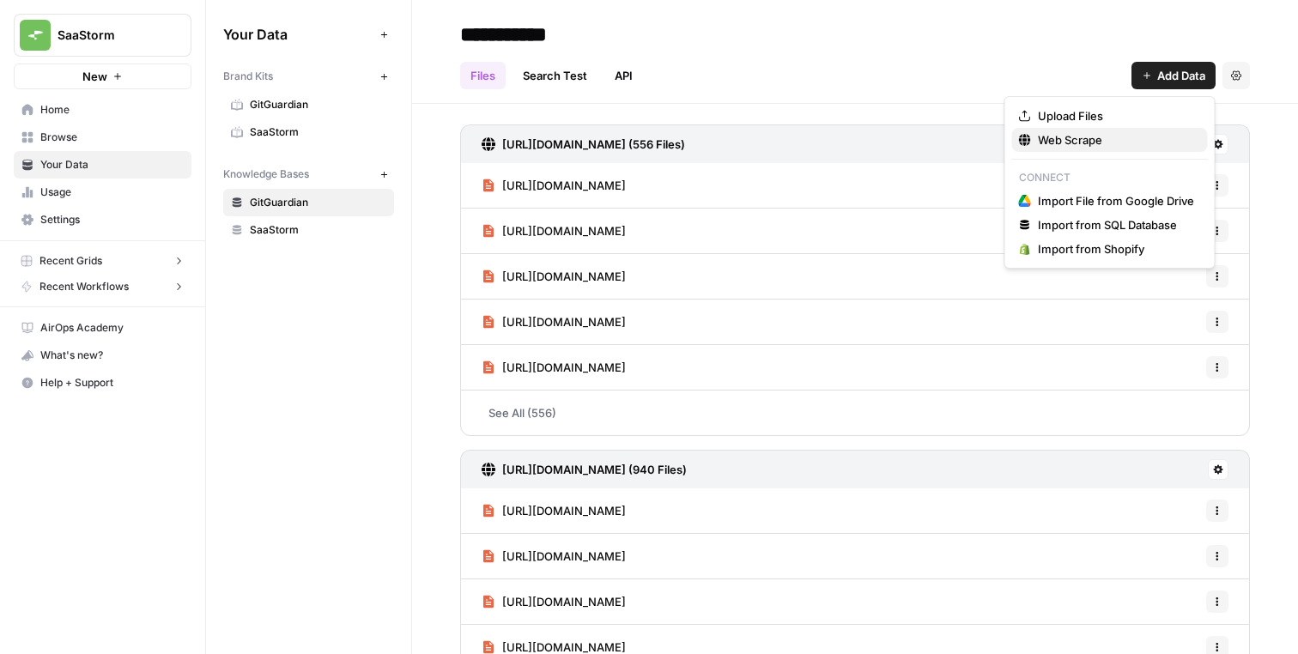
click at [1103, 137] on span "Web Scrape" at bounding box center [1116, 139] width 156 height 17
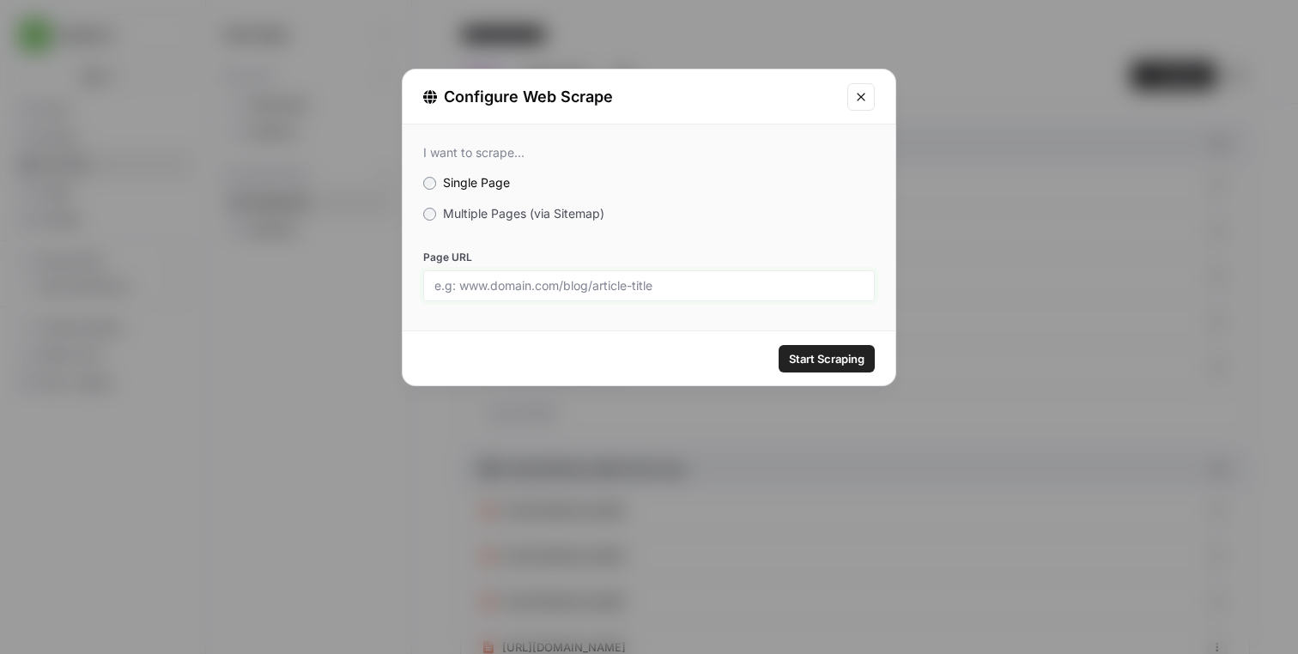
click at [679, 288] on input "Page URL" at bounding box center [648, 285] width 429 height 15
click at [854, 90] on icon "Close modal" at bounding box center [861, 97] width 14 height 14
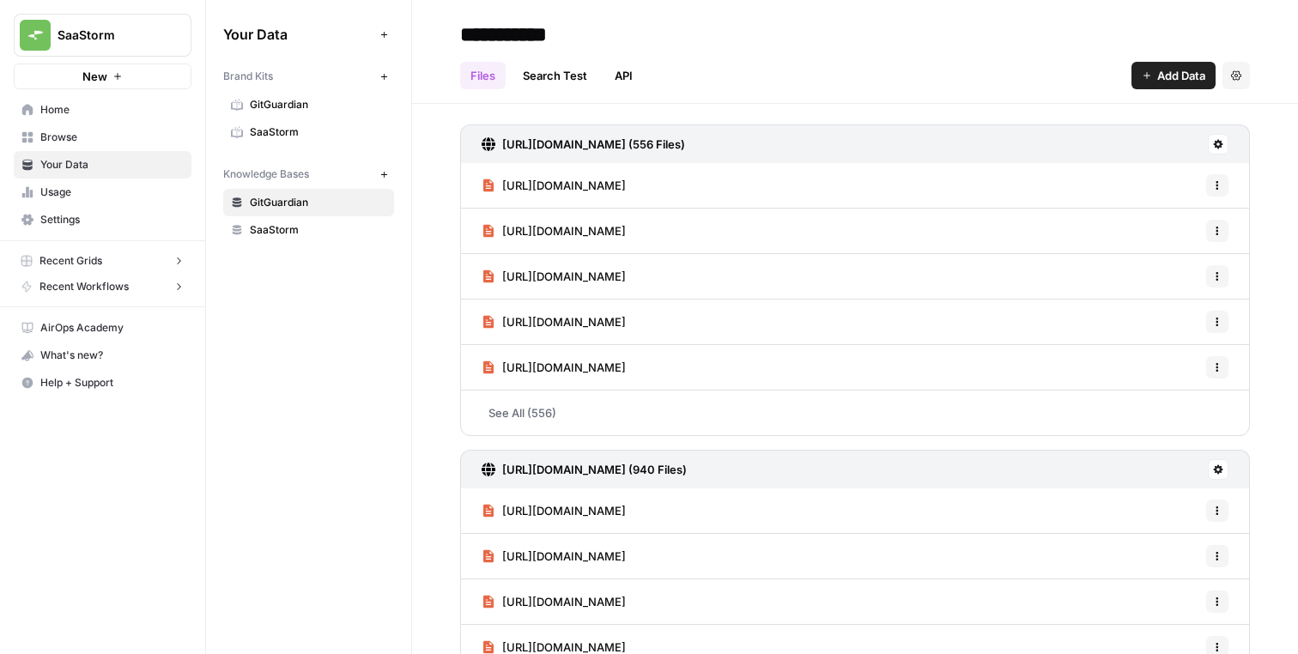
scroll to position [264, 0]
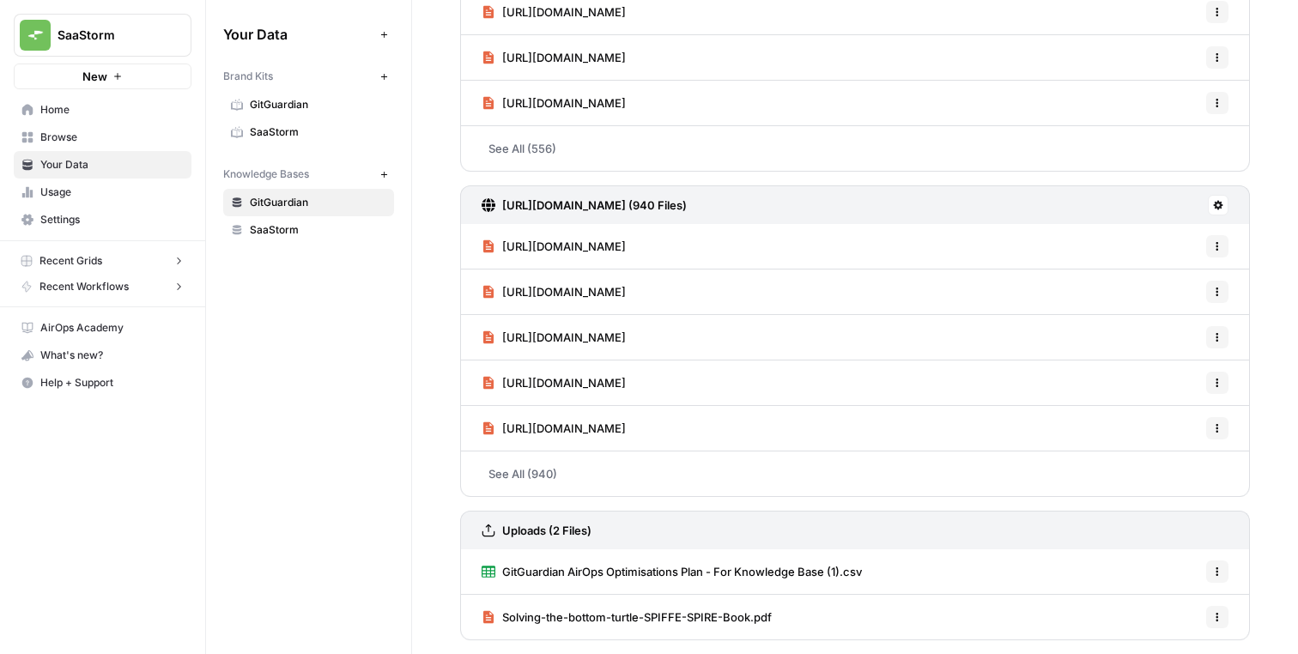
click at [1209, 566] on button "Options" at bounding box center [1217, 572] width 22 height 22
click at [1187, 612] on span "Delete File" at bounding box center [1179, 609] width 56 height 17
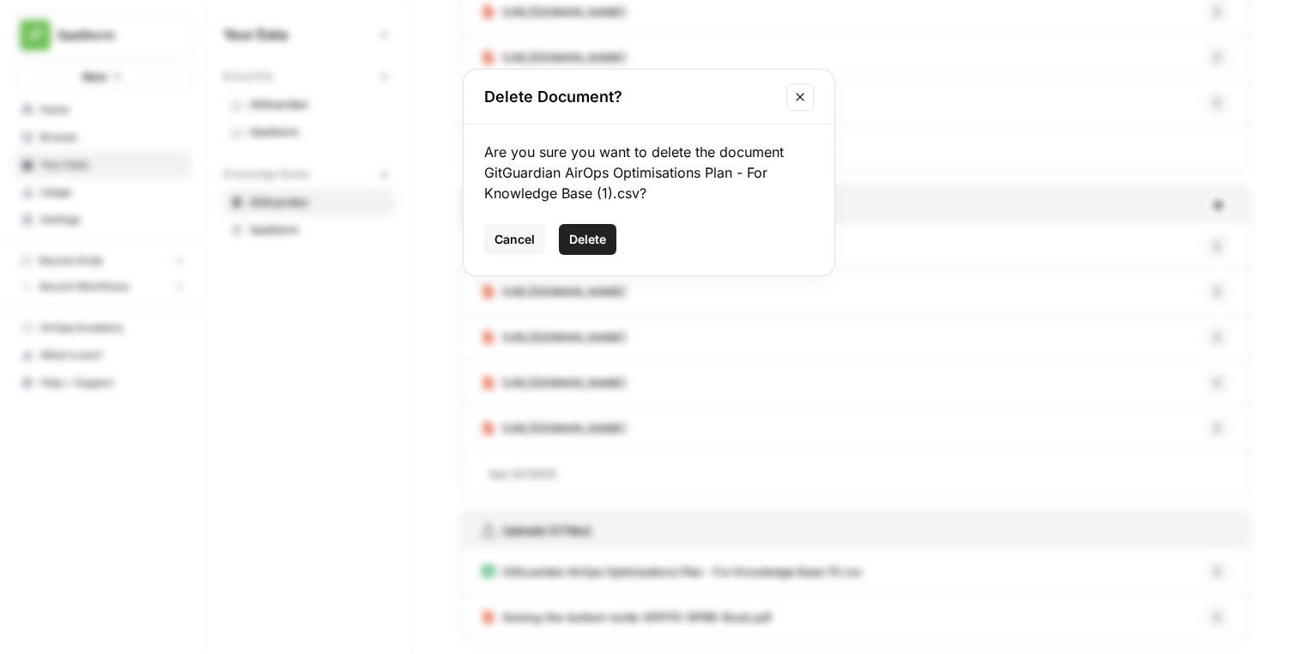
click at [587, 241] on span "Delete" at bounding box center [587, 239] width 37 height 17
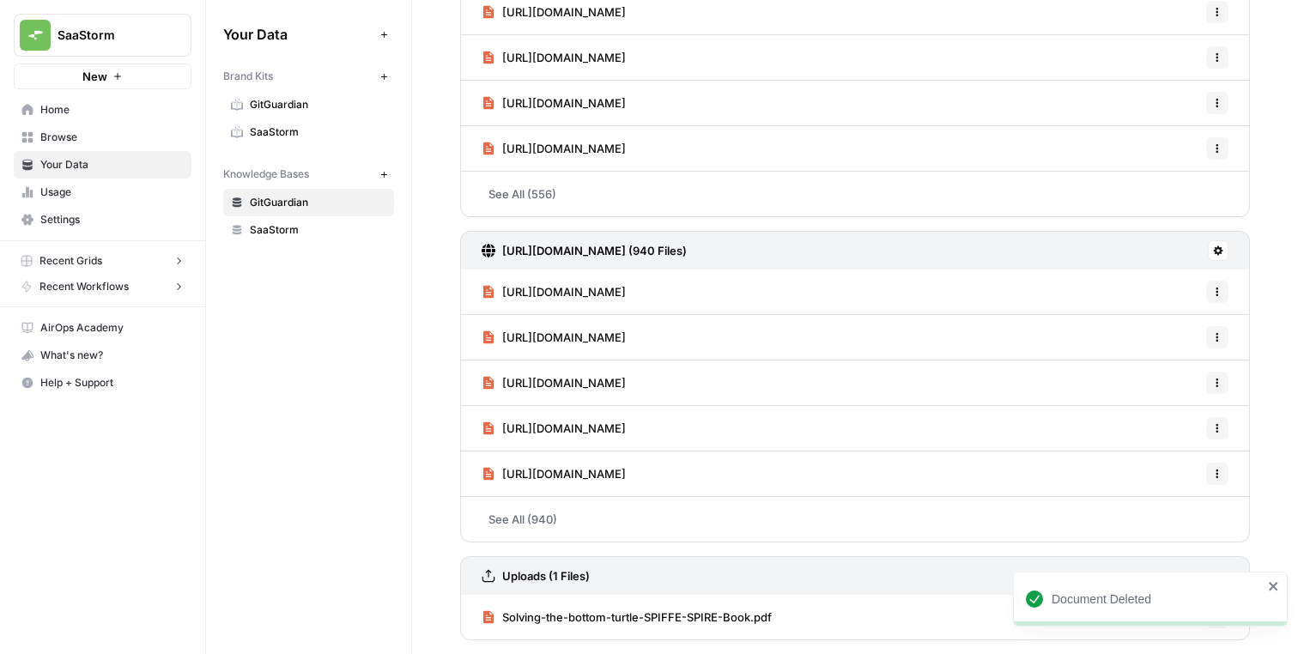
scroll to position [219, 0]
click at [449, 489] on div "https://blog.gitguardian.com/sitemap-posts.xml (556 Files) https://blog.gitguar…" at bounding box center [855, 269] width 886 height 769
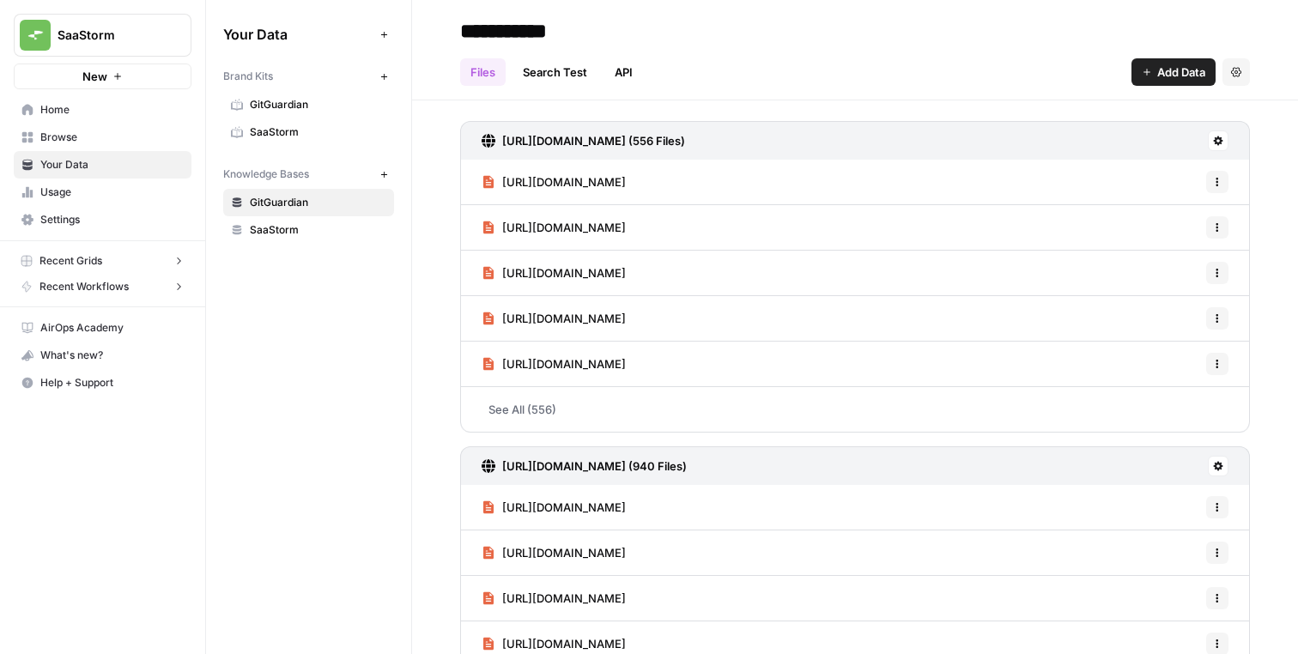
scroll to position [0, 0]
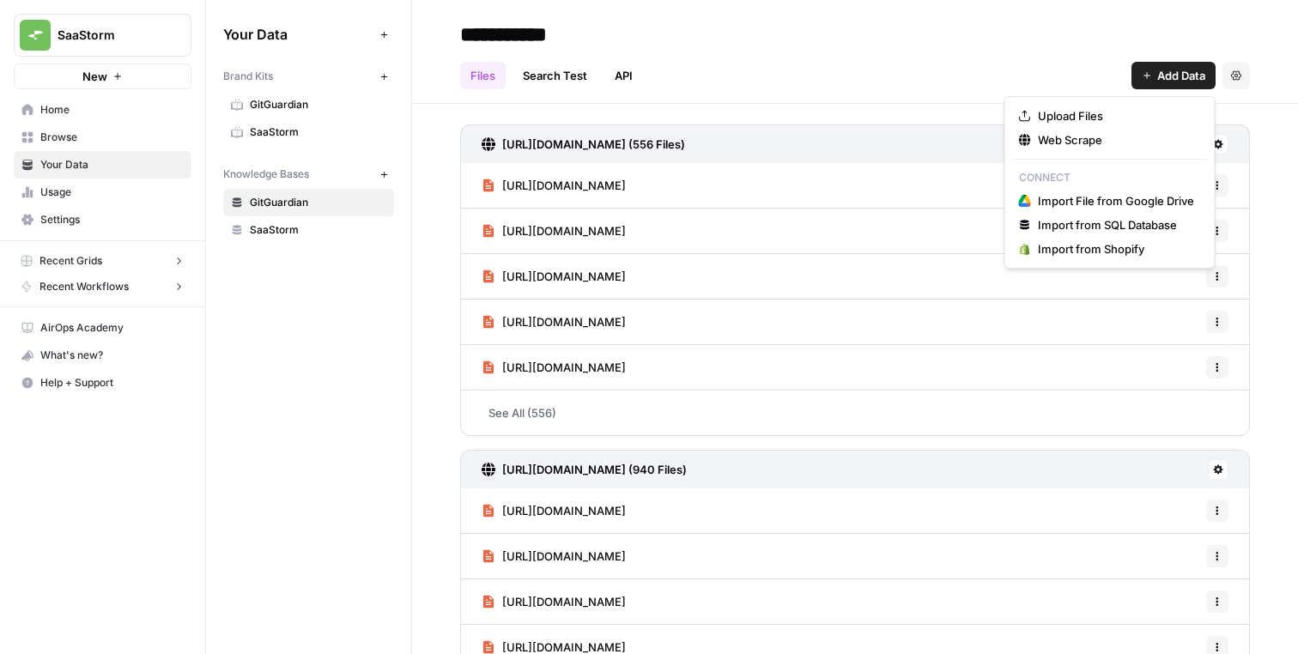
click at [1157, 70] on span "Add Data" at bounding box center [1181, 75] width 48 height 17
drag, startPoint x: 1090, startPoint y: 118, endPoint x: 1086, endPoint y: 131, distance: 14.2
click at [1086, 131] on div "Upload Files Web Scrape Connect Import File from Google Drive Import from SQL D…" at bounding box center [1110, 182] width 211 height 173
click at [1087, 133] on span "Web Scrape" at bounding box center [1116, 139] width 156 height 17
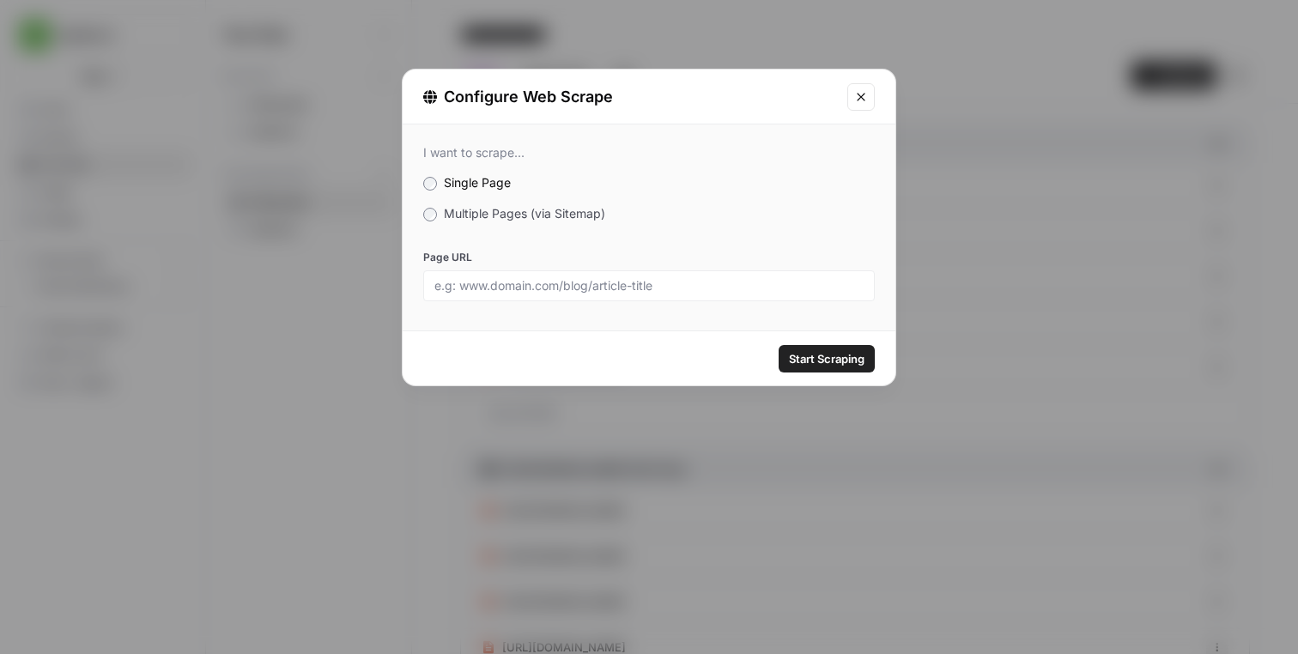
click at [677, 276] on div at bounding box center [649, 285] width 452 height 31
click at [671, 282] on input "Page URL" at bounding box center [648, 285] width 429 height 15
paste input "https://docs.aws.amazon.com/IAM/latest/UserGuide/id_roles.html"
type input "https://docs.aws.amazon.com/IAM/latest/UserGuide/id_roles.html"
click at [709, 253] on label "Page URL" at bounding box center [649, 257] width 452 height 15
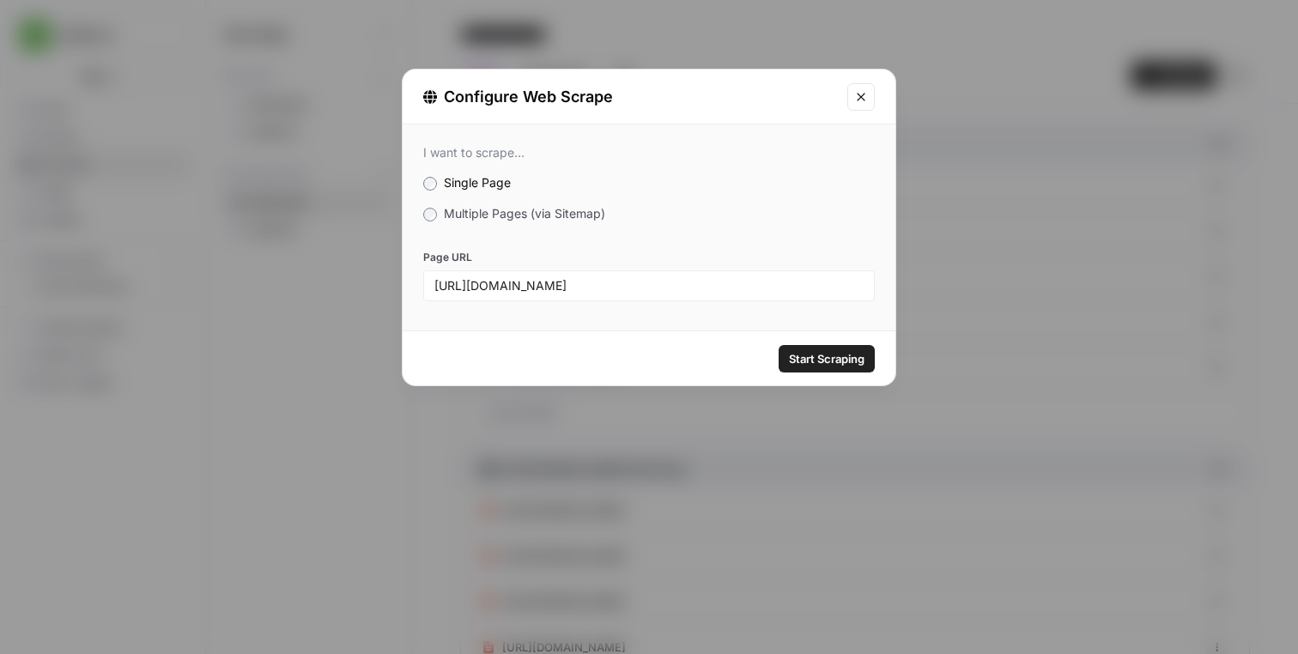
click at [709, 278] on input "https://docs.aws.amazon.com/IAM/latest/UserGuide/id_roles.html" at bounding box center [648, 285] width 429 height 15
click at [811, 348] on button "Start Scraping" at bounding box center [827, 358] width 96 height 27
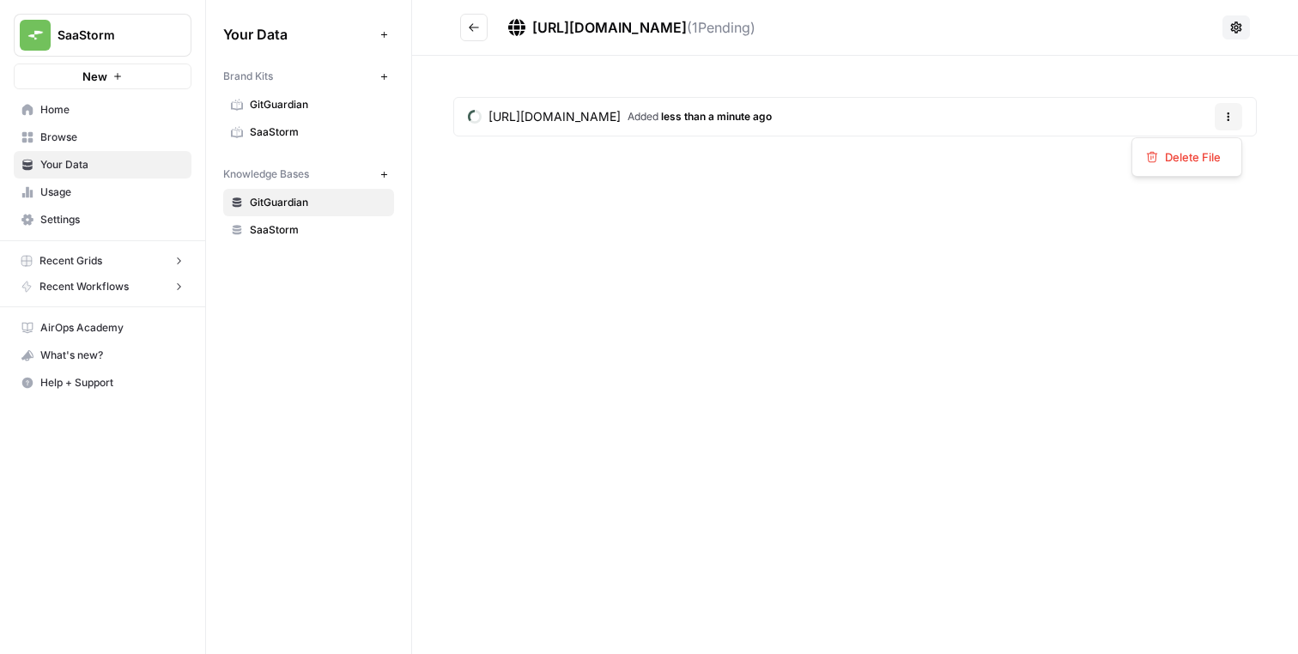
click at [1228, 116] on icon "button" at bounding box center [1229, 117] width 3 height 3
drag, startPoint x: 860, startPoint y: 199, endPoint x: 658, endPoint y: 69, distance: 240.3
click at [859, 199] on div "https://docs.aws.amazon.com/IAM/latest/UserGuide/id_roles.html ( 1 Pending) htt…" at bounding box center [855, 327] width 886 height 654
click at [1230, 35] on button at bounding box center [1236, 27] width 27 height 24
click at [816, 252] on div "https://docs.aws.amazon.com/IAM/latest/UserGuide/id_roles.html ( 1 Pending) htt…" at bounding box center [855, 327] width 886 height 654
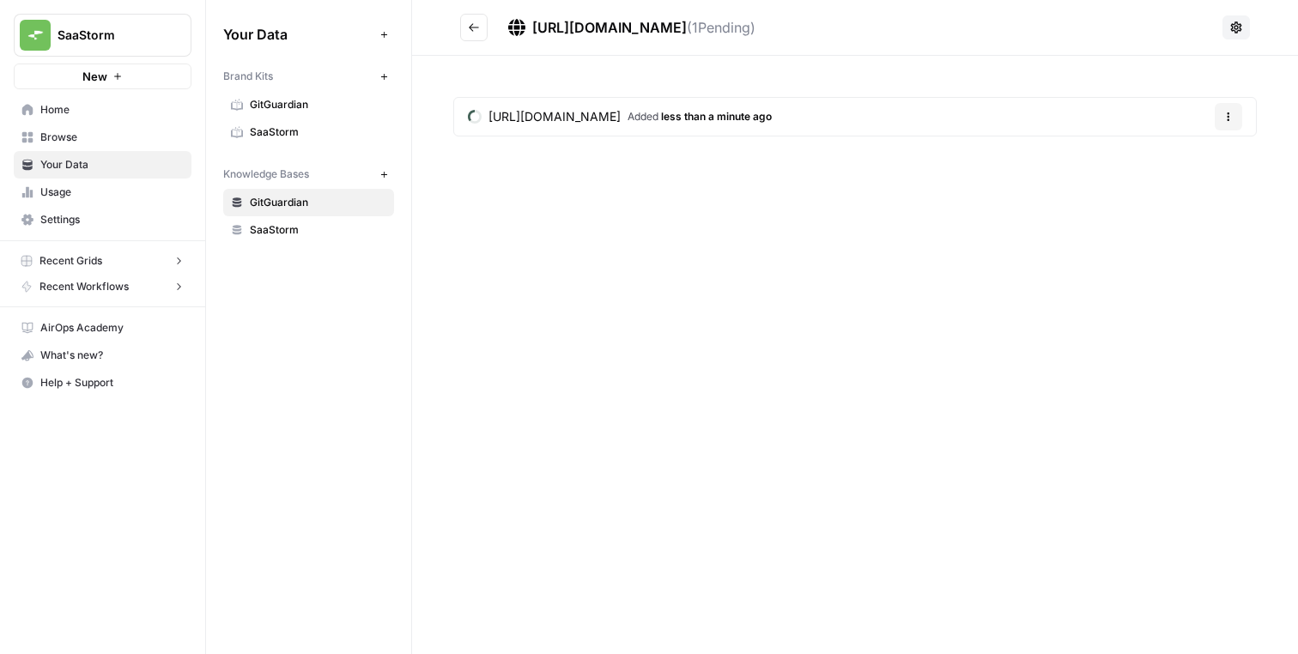
click at [472, 29] on icon "Go back" at bounding box center [474, 27] width 12 height 12
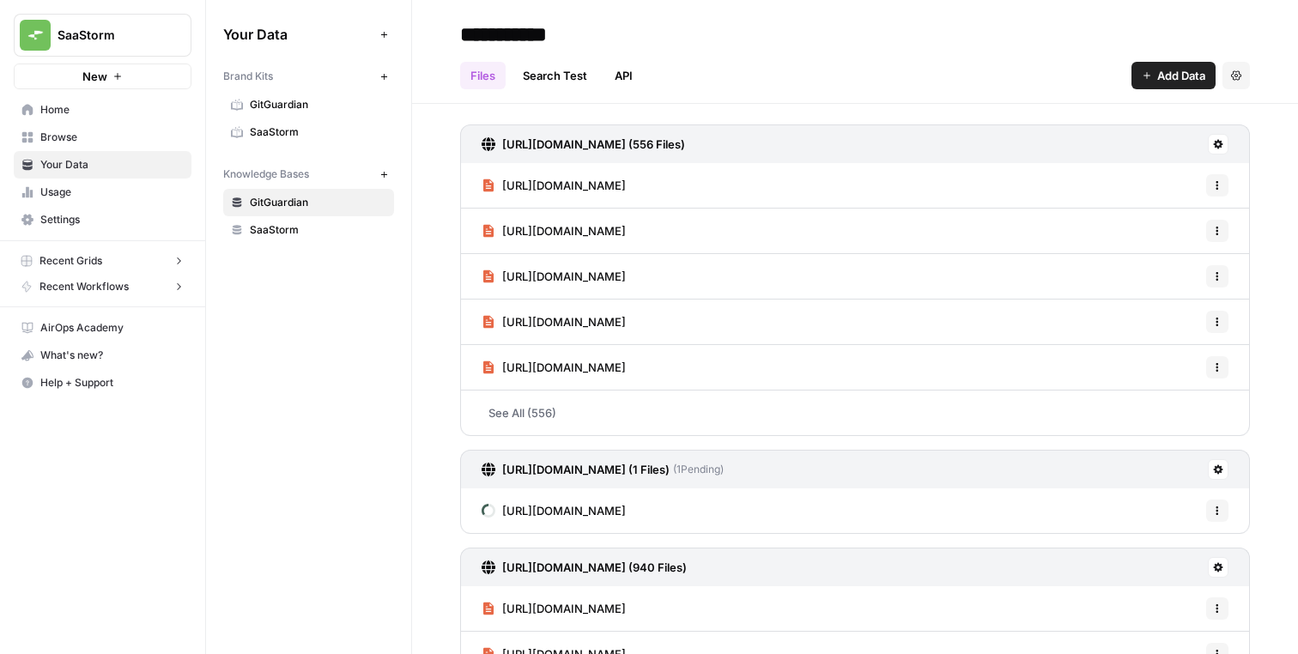
click at [1218, 512] on icon "button" at bounding box center [1217, 511] width 10 height 10
click at [1220, 509] on icon "button" at bounding box center [1217, 511] width 10 height 10
click at [1218, 476] on button at bounding box center [1218, 469] width 21 height 21
click at [1266, 467] on div "https://blog.gitguardian.com/sitemap-posts.xml (556 Files) https://blog.gitguar…" at bounding box center [855, 537] width 886 height 867
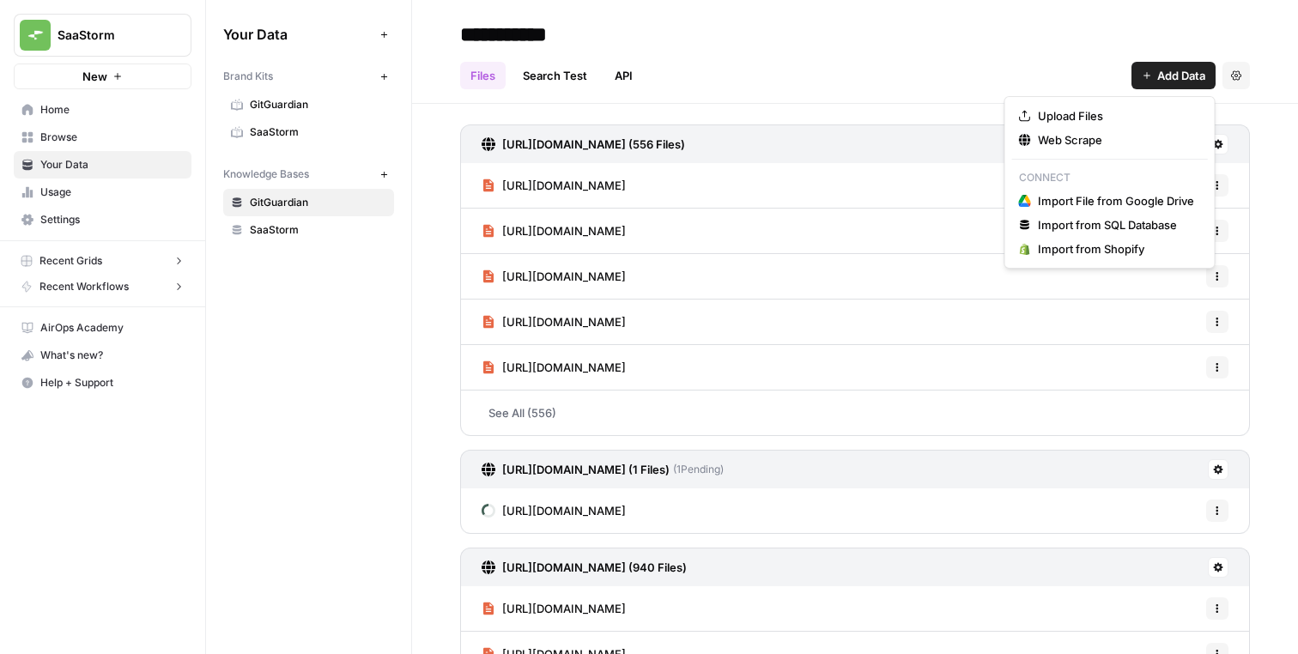
click at [1185, 80] on span "Add Data" at bounding box center [1181, 75] width 48 height 17
click at [1043, 138] on span "Web Scrape" at bounding box center [1116, 139] width 156 height 17
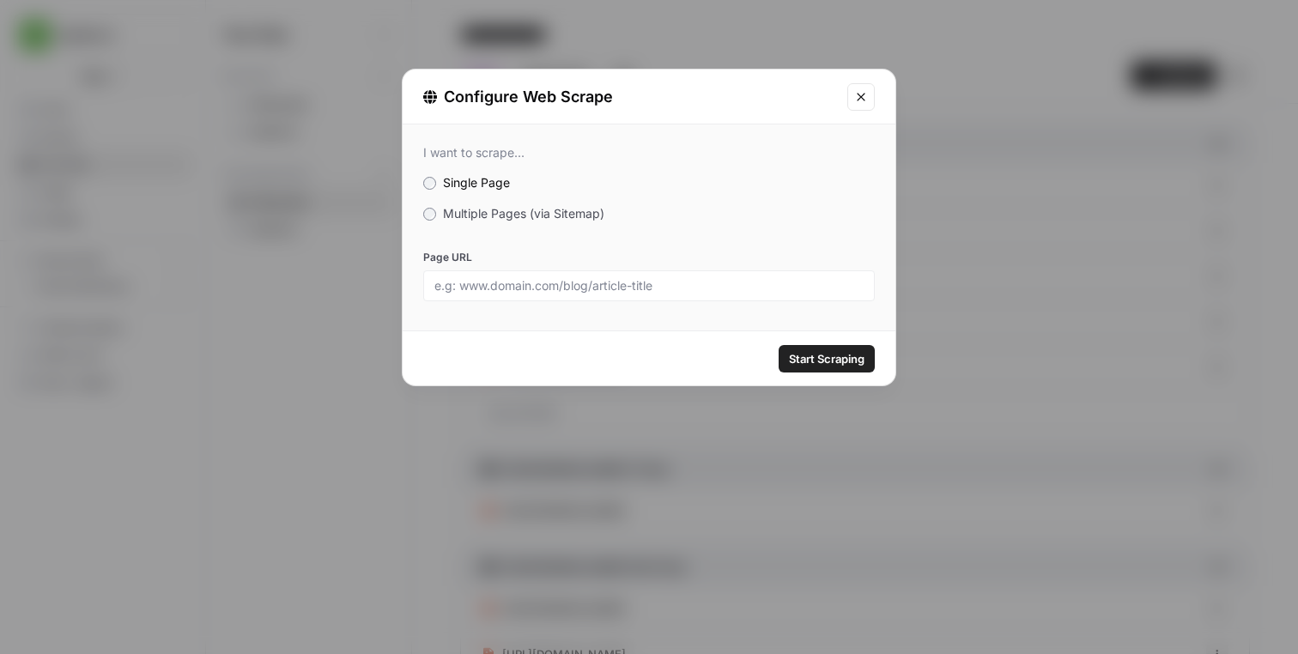
click at [736, 298] on div at bounding box center [649, 285] width 452 height 31
click at [737, 290] on input "Page URL" at bounding box center [648, 285] width 429 height 15
paste input "https://docs.aws.amazon.com/secretsmanager/"
type input "https://docs.aws.amazon.com/secretsmanager/"
click at [819, 354] on span "Start Scraping" at bounding box center [827, 358] width 76 height 17
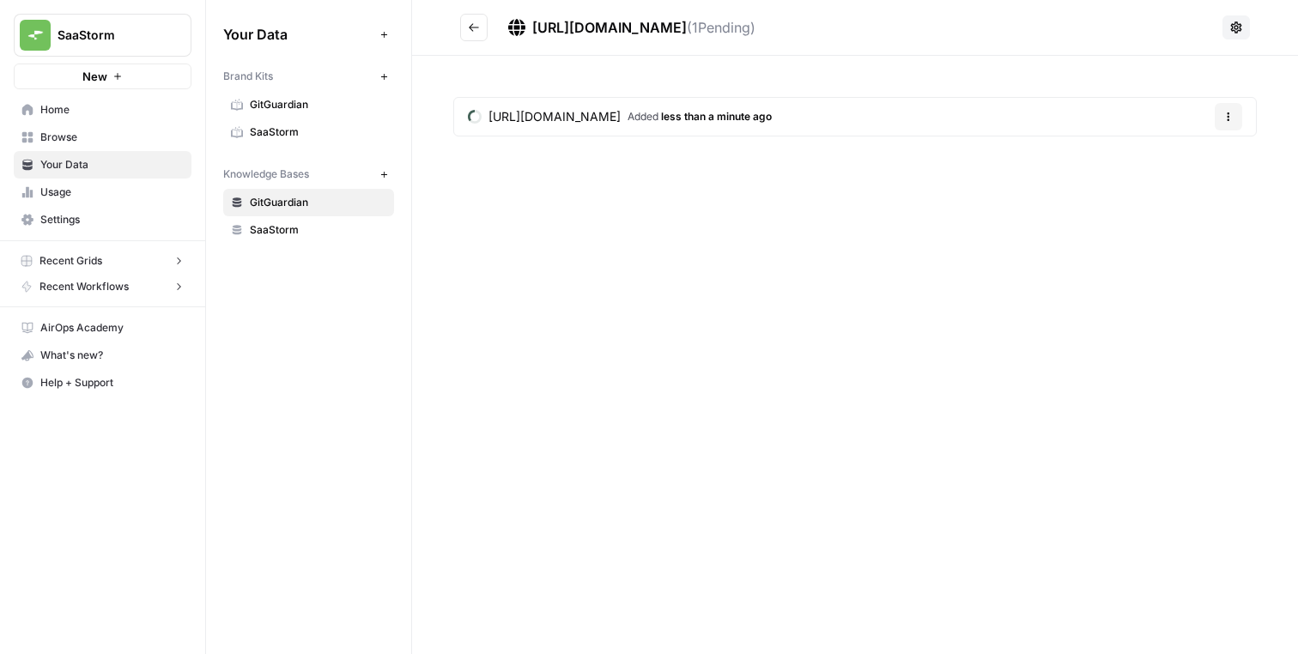
drag, startPoint x: 445, startPoint y: 21, endPoint x: 459, endPoint y: 21, distance: 13.7
click at [447, 21] on header "https://docs.aws.amazon.com/secretsmanager/ ( 1 Pending)" at bounding box center [855, 28] width 886 height 56
click at [475, 25] on icon "Go back" at bounding box center [474, 27] width 12 height 12
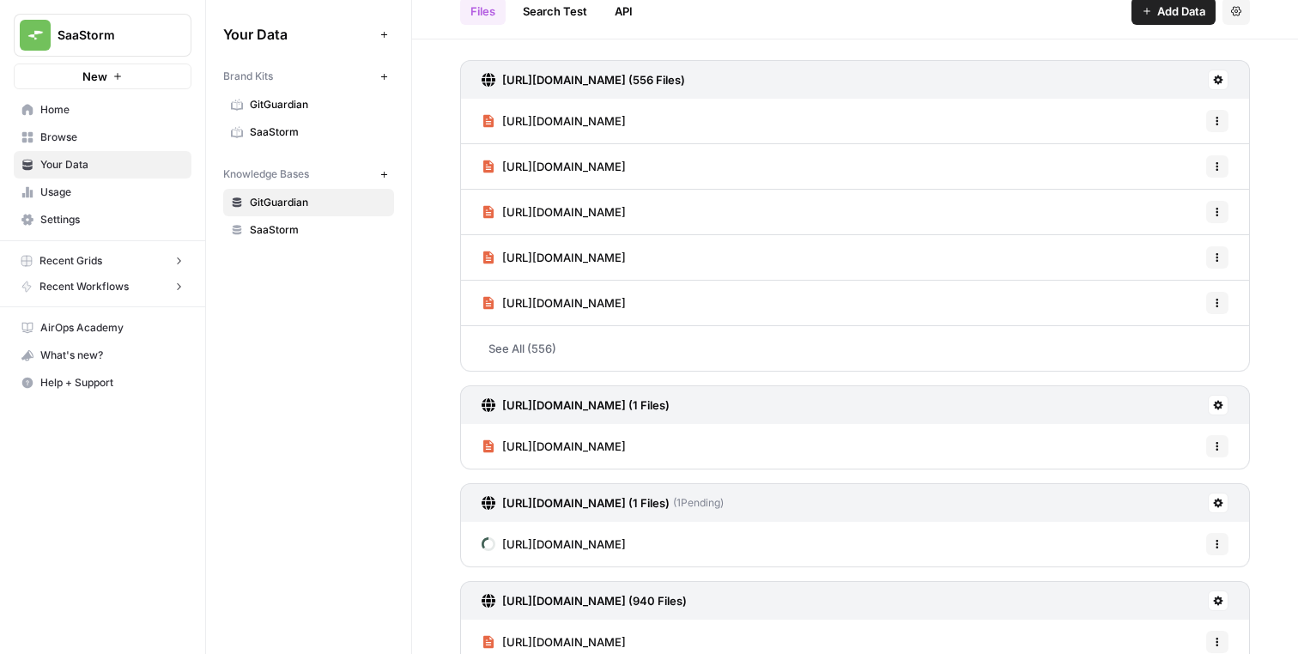
scroll to position [67, 0]
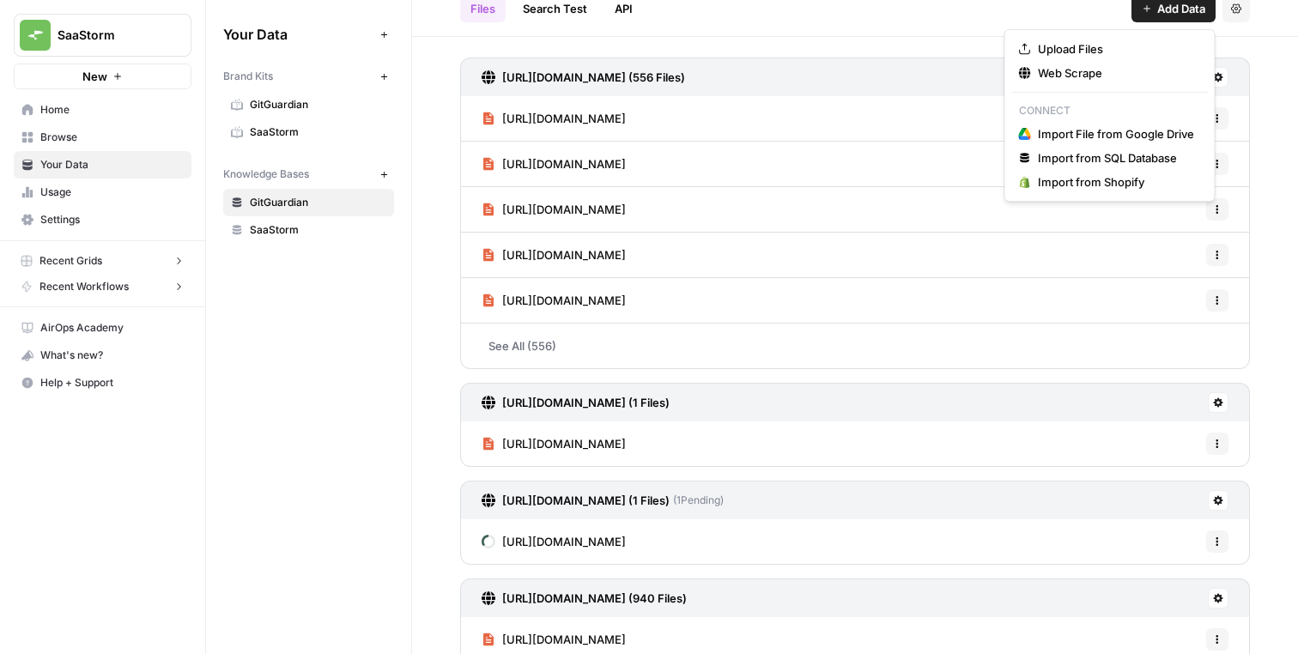
click at [1158, 17] on button "Add Data" at bounding box center [1174, 8] width 84 height 27
click at [1054, 71] on span "Web Scrape" at bounding box center [1116, 72] width 156 height 17
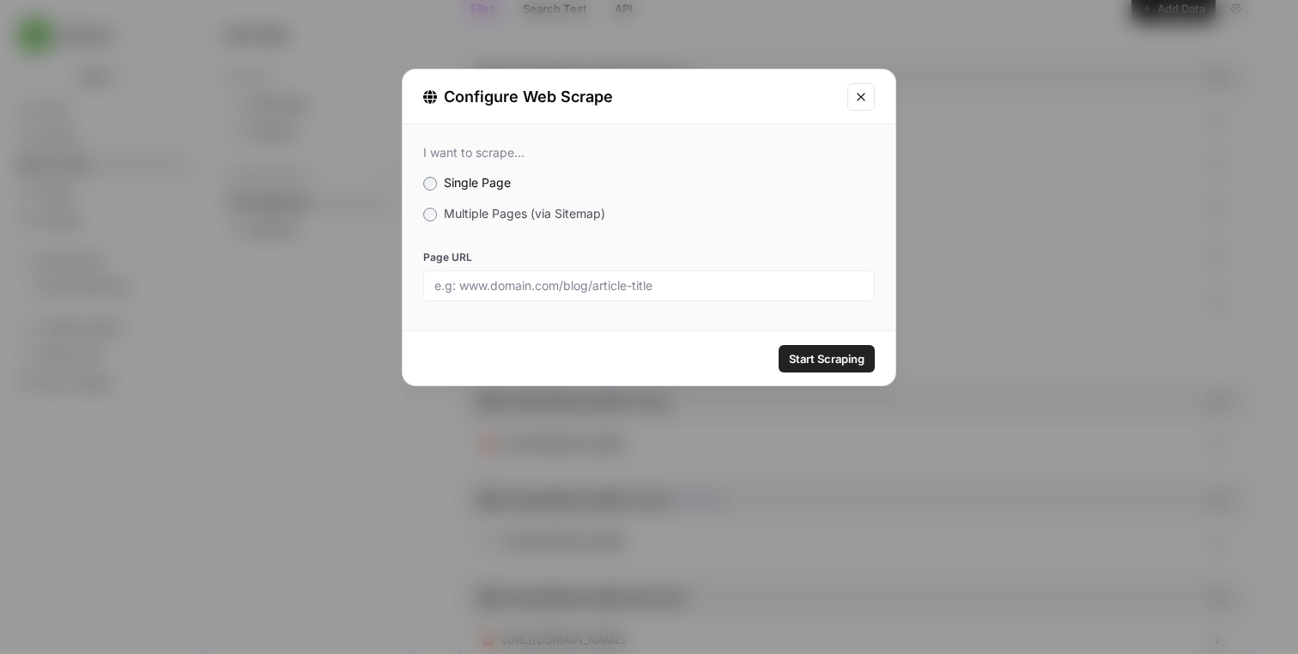
click at [781, 296] on div at bounding box center [649, 285] width 452 height 31
click at [781, 287] on input "Page URL" at bounding box center [648, 285] width 429 height 15
paste input "https://docs.aws.amazon.com/eks/latest/userguide/iam-roles-for-service-accounts…"
type input "https://docs.aws.amazon.com/eks/latest/userguide/iam-roles-for-service-accounts…"
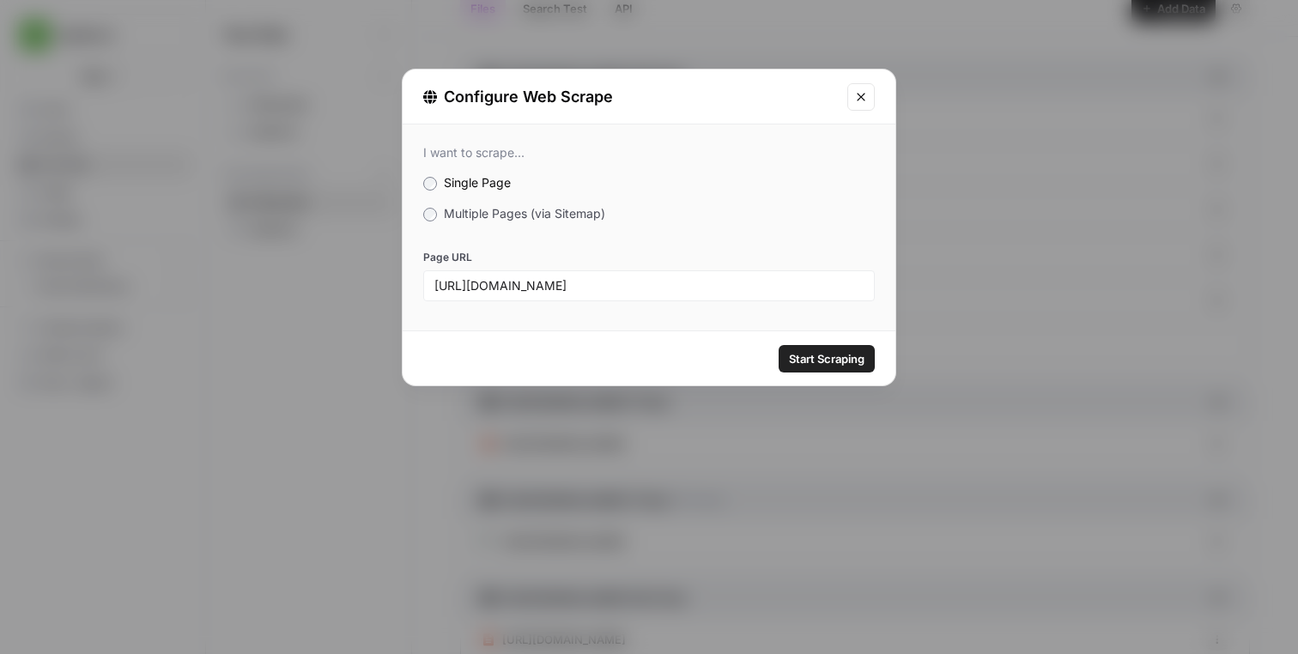
click at [829, 347] on button "Start Scraping" at bounding box center [827, 358] width 96 height 27
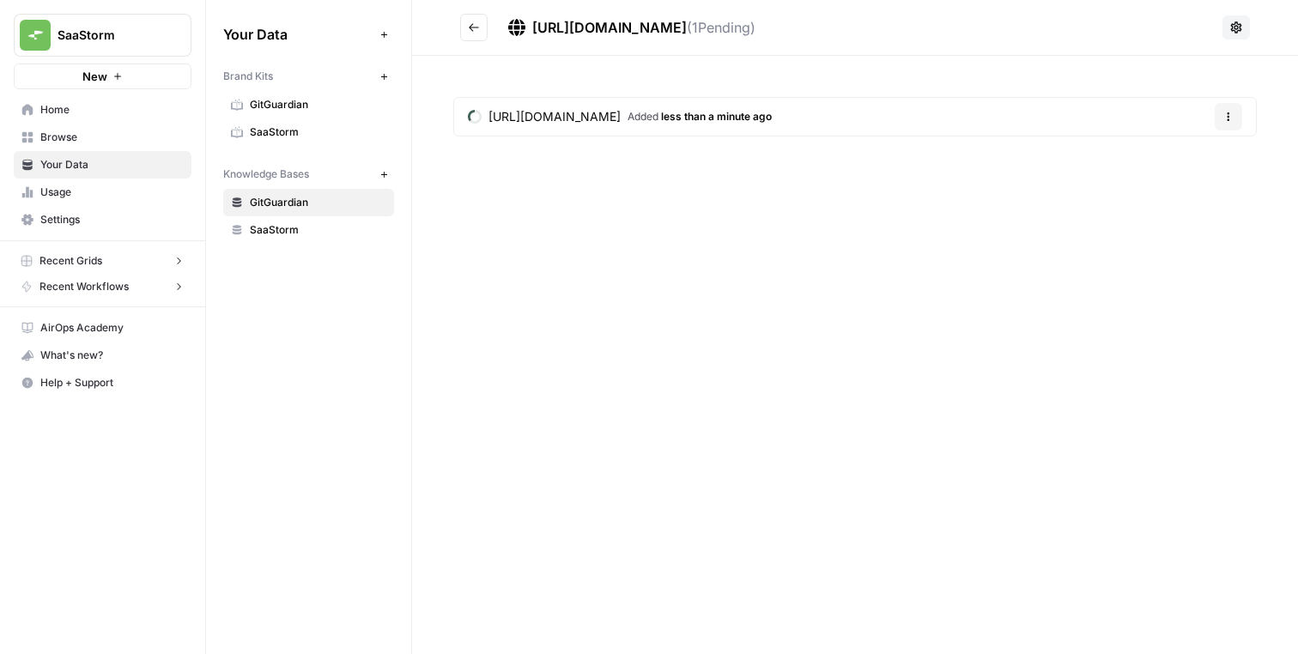
click at [481, 17] on button "Go back" at bounding box center [473, 27] width 27 height 27
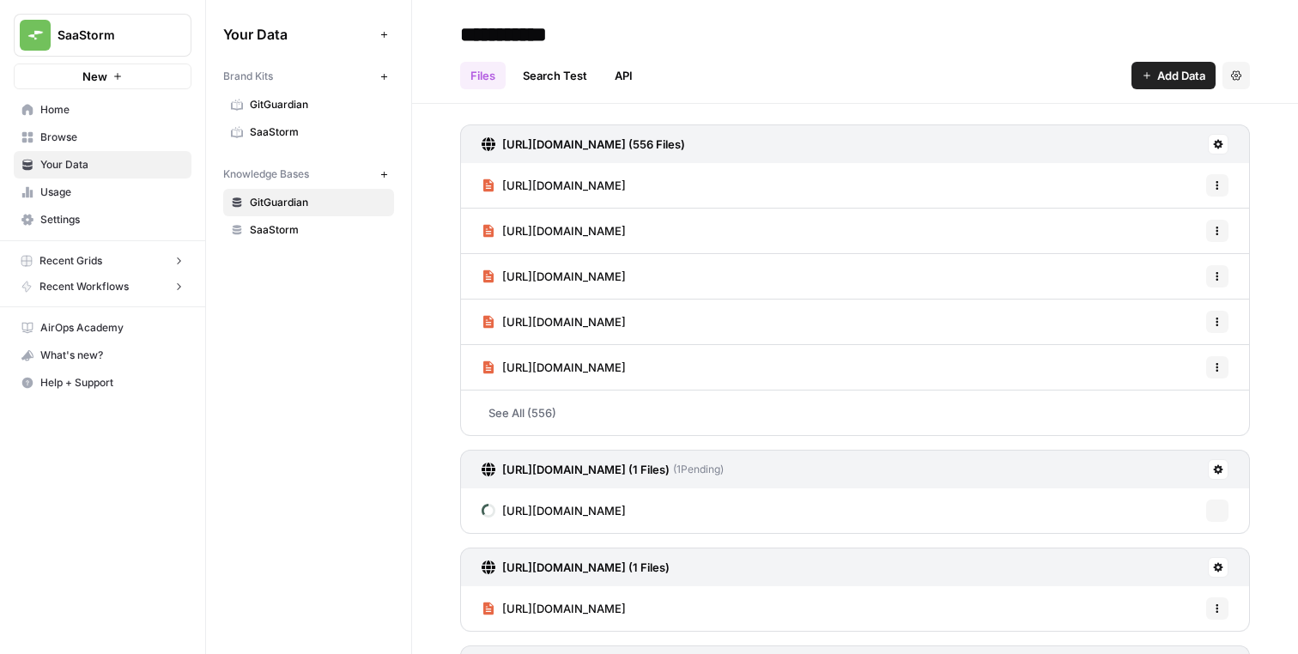
click at [1152, 81] on button "Add Data" at bounding box center [1174, 75] width 84 height 27
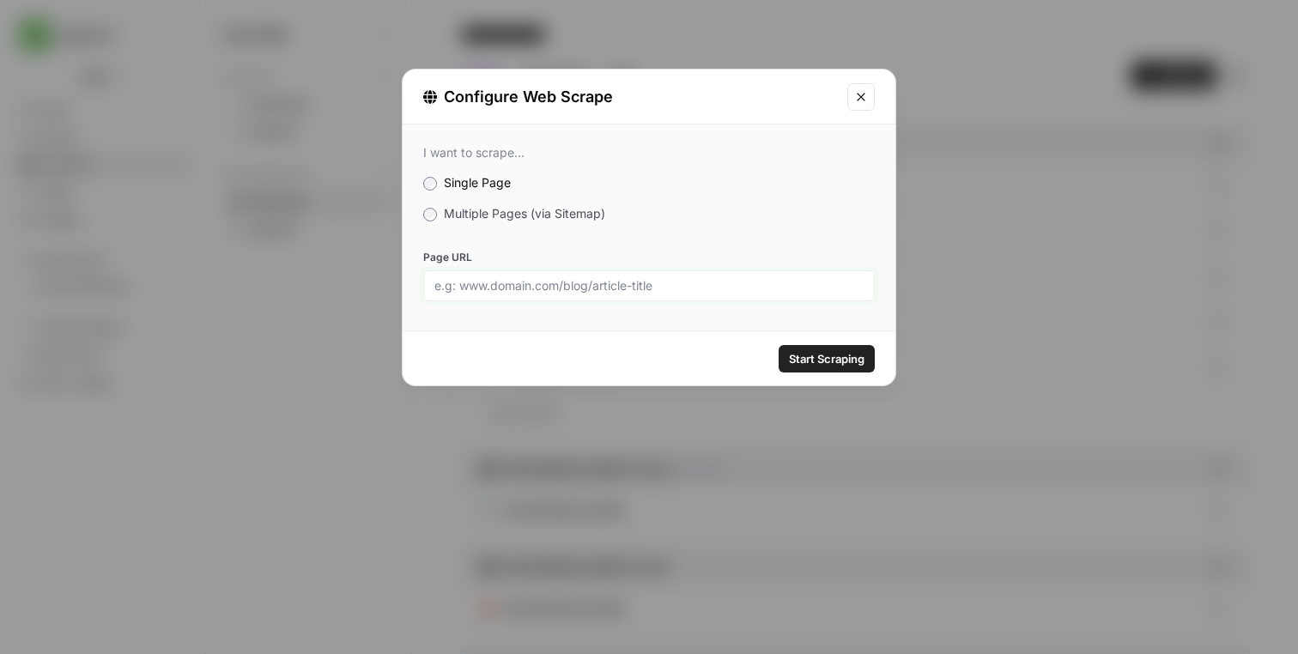
click at [761, 288] on input "Page URL" at bounding box center [648, 285] width 429 height 15
paste input "https://docs.microsoft.com/en-us/azure/active-directory/managed-identities-azur…"
type input "https://docs.microsoft.com/en-us/azure/active-directory/managed-identities-azur…"
click at [824, 362] on span "Start Scraping" at bounding box center [827, 358] width 76 height 17
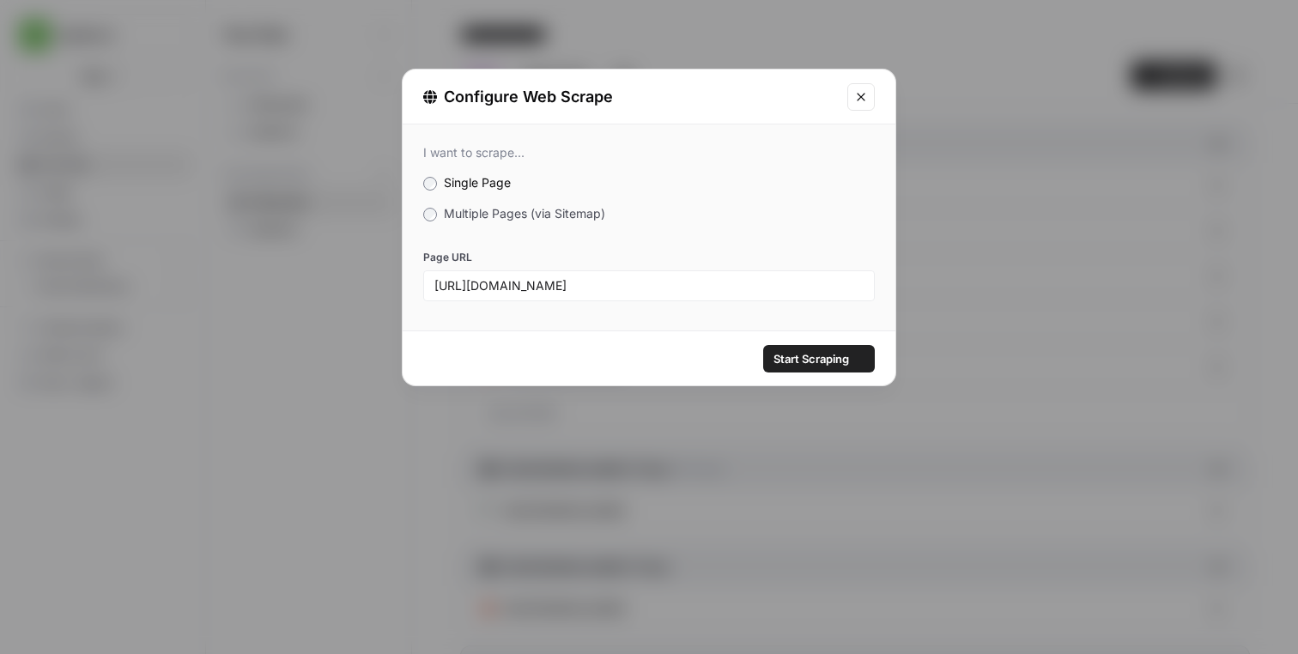
scroll to position [0, 0]
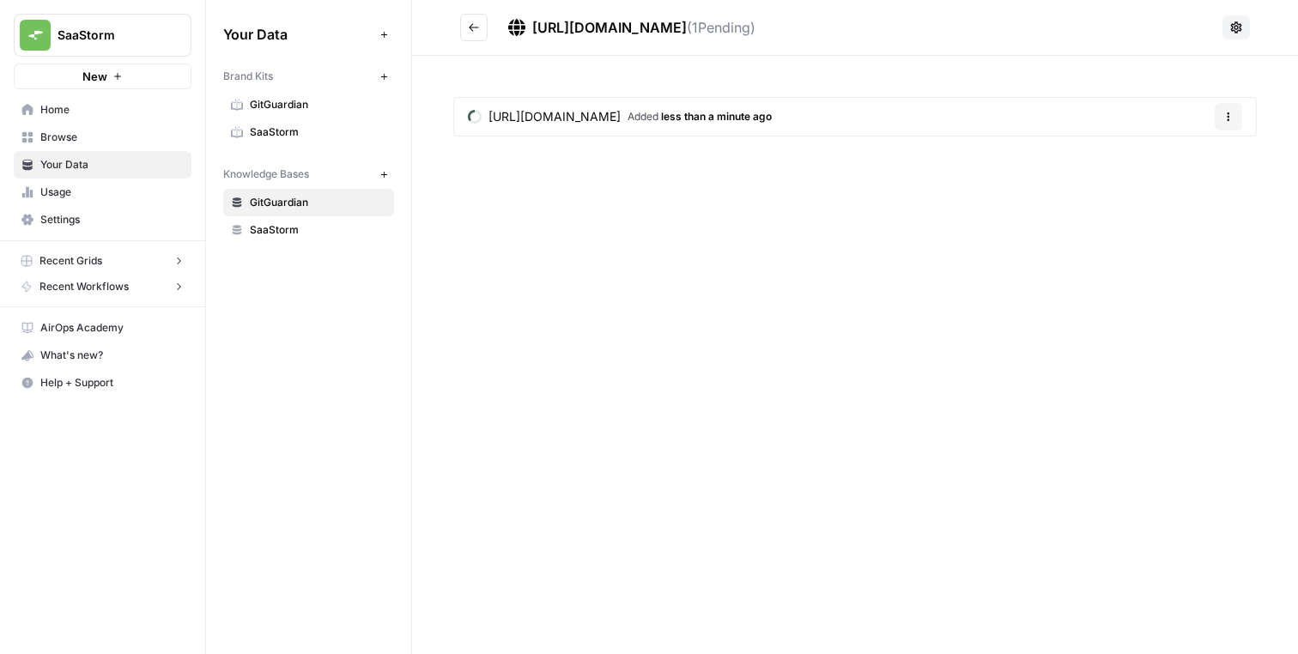
click at [486, 21] on button "Go back" at bounding box center [473, 27] width 27 height 27
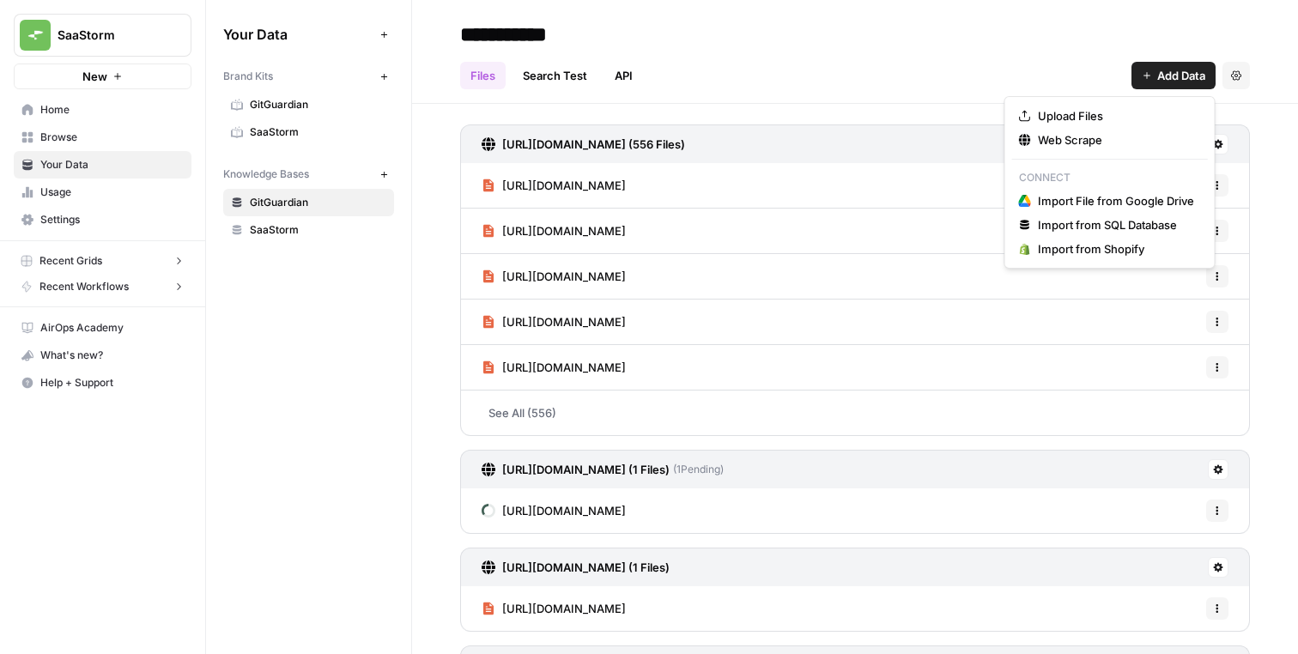
click at [1158, 82] on span "Add Data" at bounding box center [1181, 75] width 48 height 17
click at [1054, 148] on span "Web Scrape" at bounding box center [1116, 139] width 156 height 17
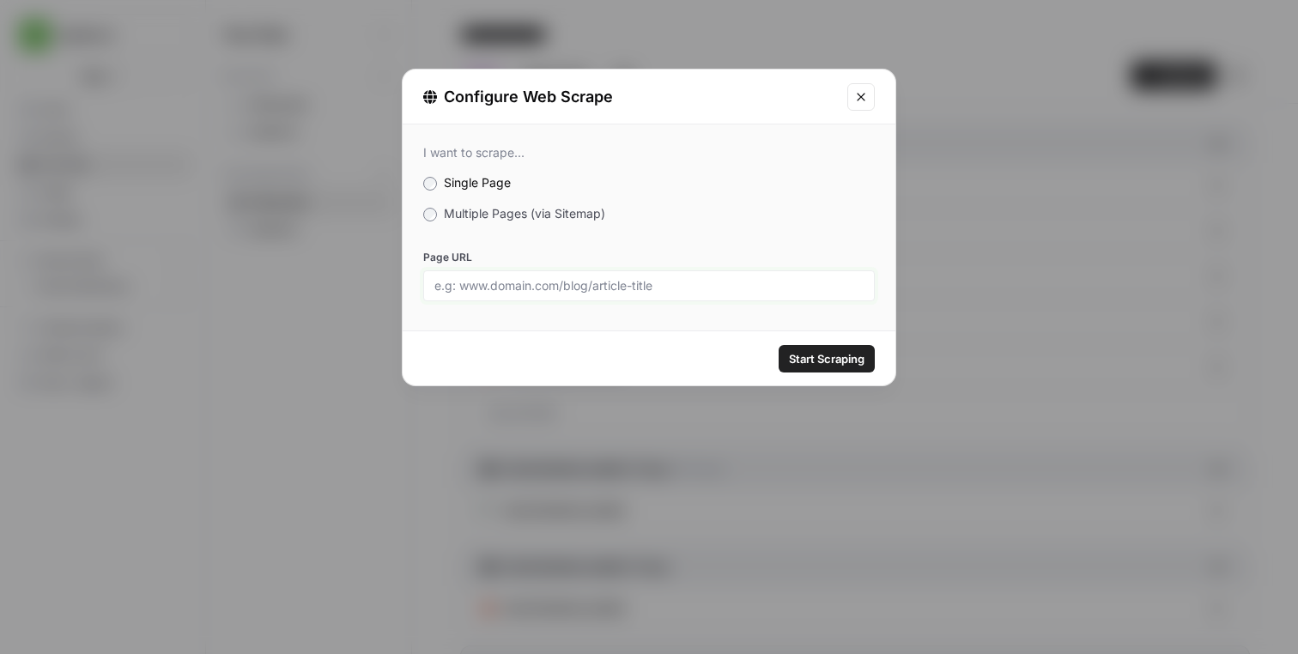
click at [735, 285] on input "Page URL" at bounding box center [648, 285] width 429 height 15
paste input "https://docs.microsoft.com/en-us/azure/key-vault/"
type input "https://docs.microsoft.com/en-us/azure/key-vault/"
click at [829, 361] on span "Start Scraping" at bounding box center [827, 358] width 76 height 17
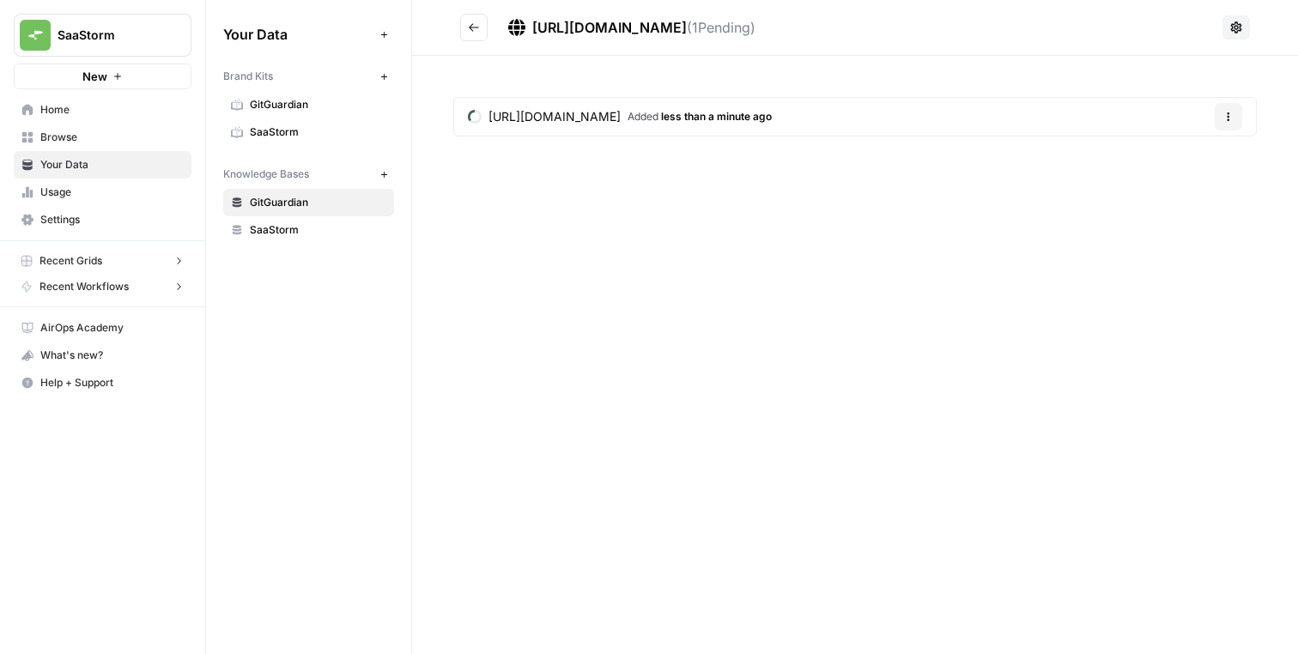
click at [462, 26] on button "Go back" at bounding box center [473, 27] width 27 height 27
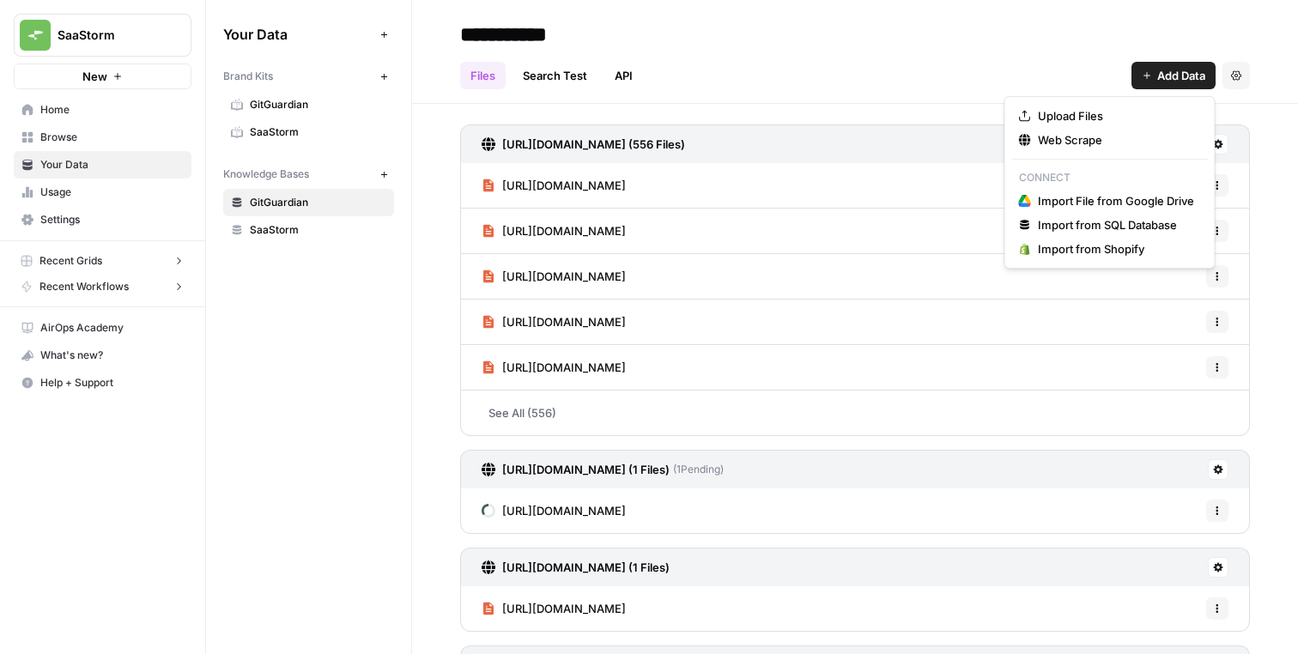
click at [1143, 80] on icon "button" at bounding box center [1147, 75] width 10 height 10
click at [1035, 137] on div "Web Scrape" at bounding box center [1110, 139] width 182 height 17
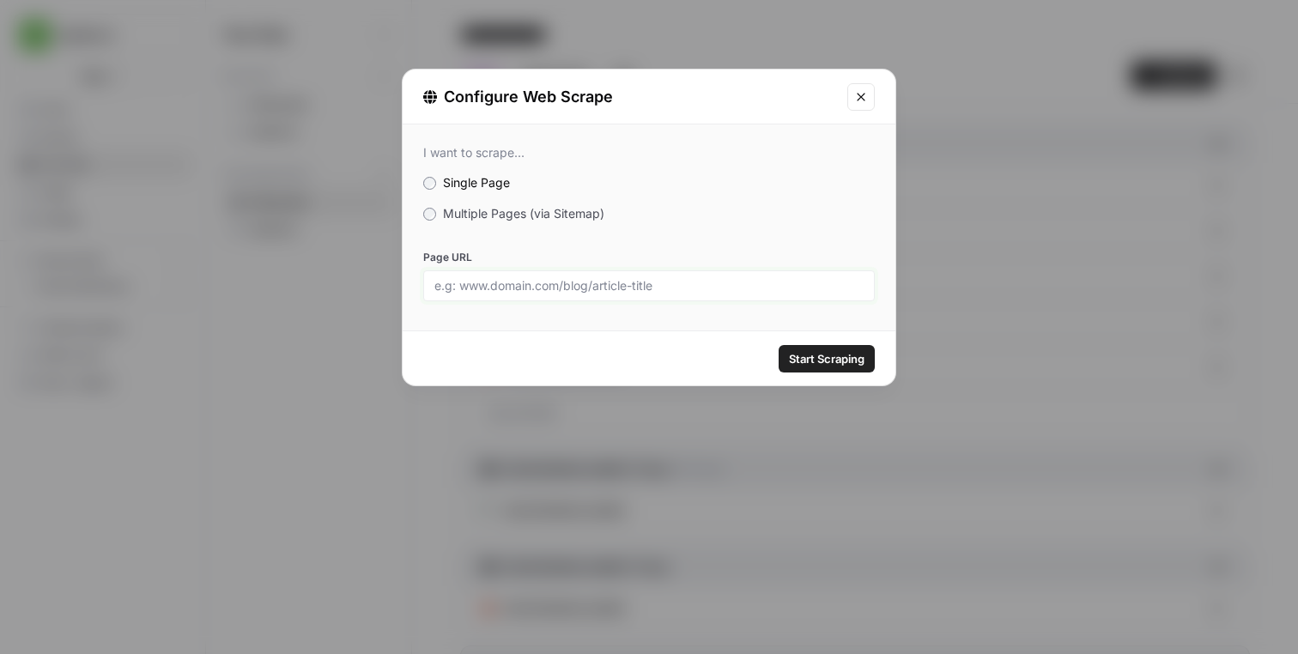
click at [749, 290] on input "Page URL" at bounding box center [648, 285] width 429 height 15
paste input "https://docs.microsoft.com/en-us/azure/aks/workload-identity-overview"
type input "https://docs.microsoft.com/en-us/azure/aks/workload-identity-overview"
click at [823, 349] on button "Start Scraping" at bounding box center [827, 358] width 96 height 27
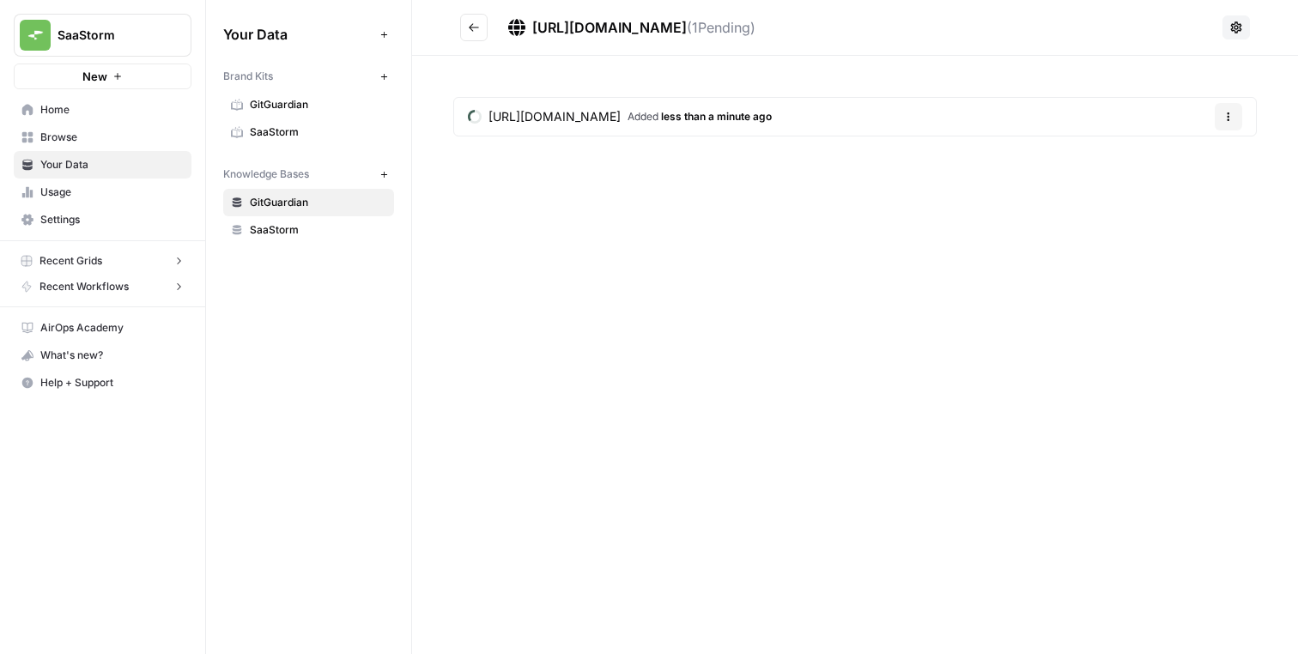
click at [479, 27] on icon "Go back" at bounding box center [474, 27] width 12 height 12
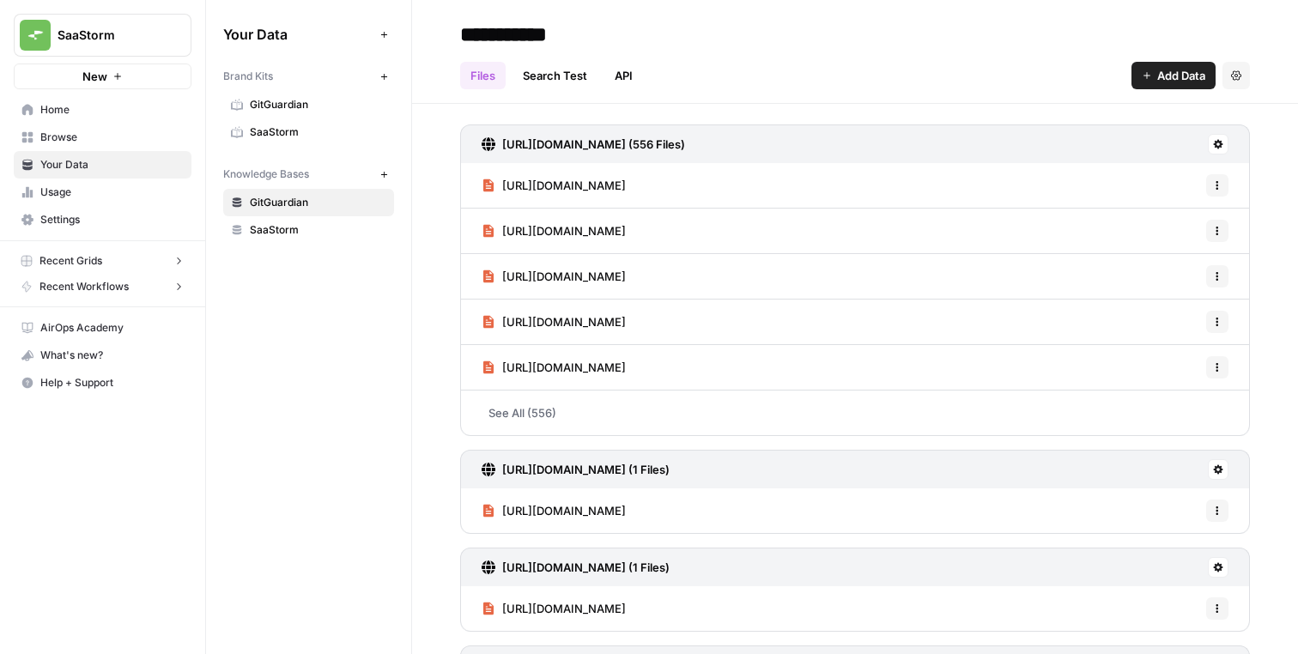
click at [1172, 76] on span "Add Data" at bounding box center [1181, 75] width 48 height 17
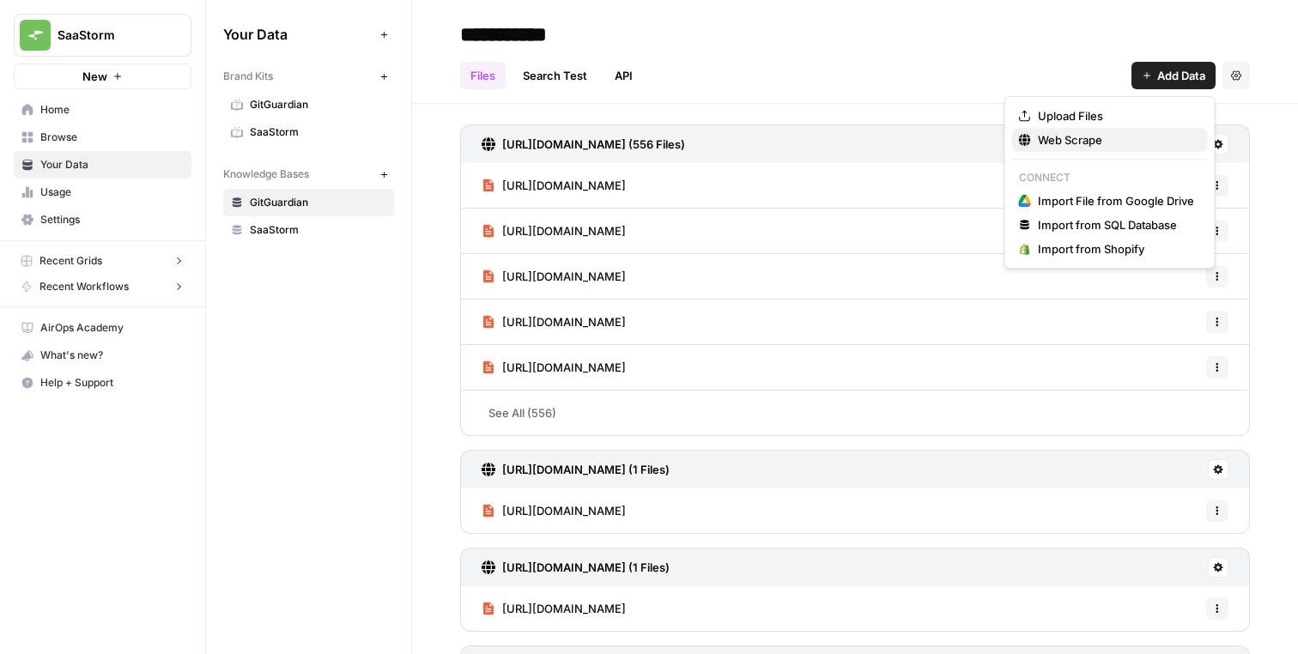
click at [1054, 143] on span "Web Scrape" at bounding box center [1116, 139] width 156 height 17
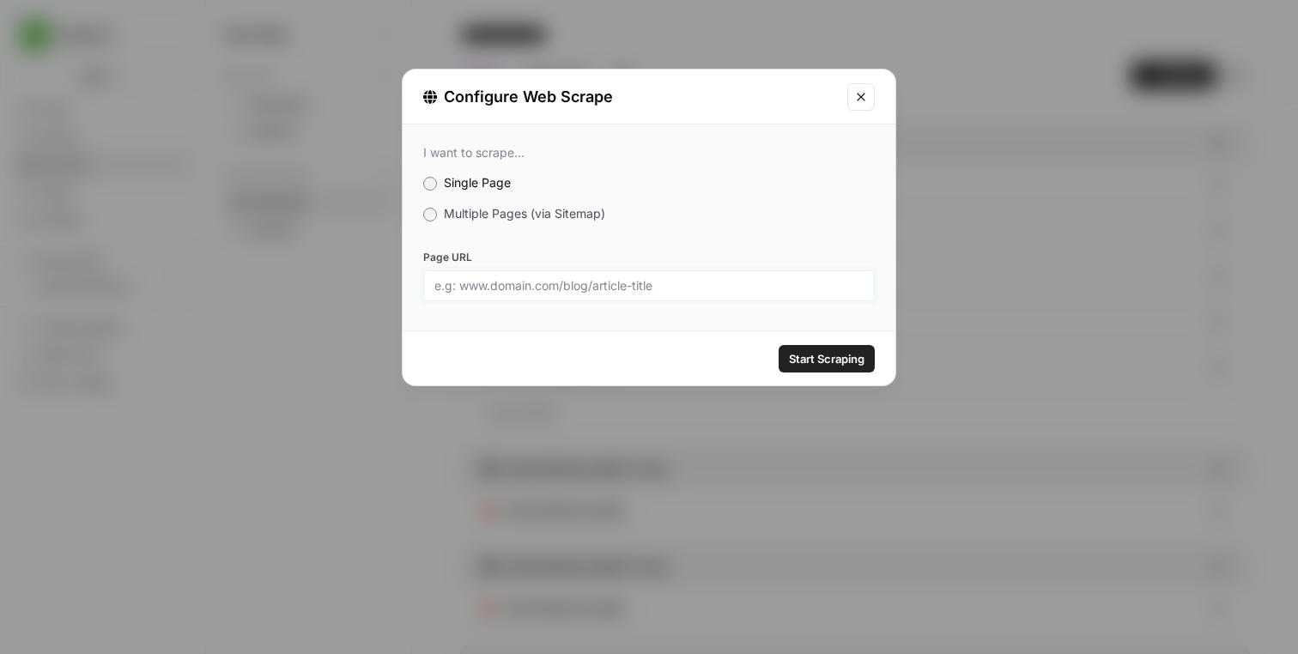
click at [669, 278] on input "Page URL" at bounding box center [648, 285] width 429 height 15
paste input "https://cloud.google.com/iam/docs/service-accounts"
type input "https://cloud.google.com/iam/docs/service-accounts"
click at [829, 353] on span "Start Scraping" at bounding box center [827, 358] width 76 height 17
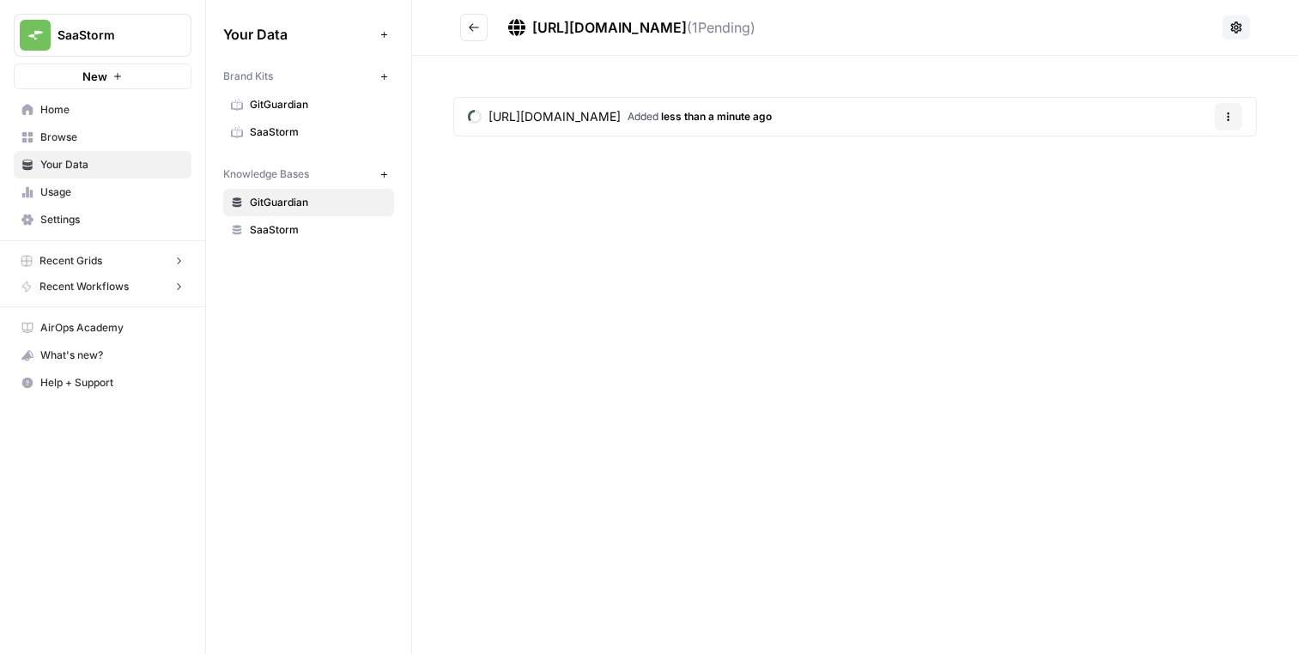
click at [468, 26] on icon "Go back" at bounding box center [474, 27] width 12 height 12
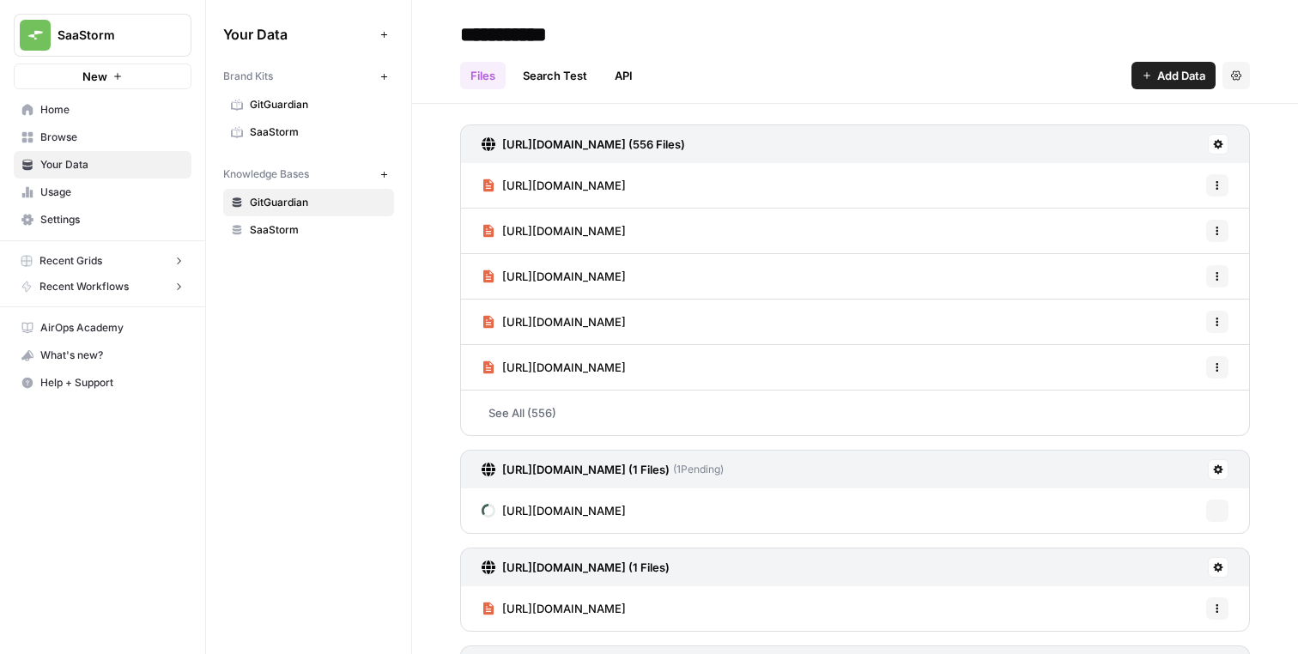
click at [1154, 70] on button "Add Data" at bounding box center [1174, 75] width 84 height 27
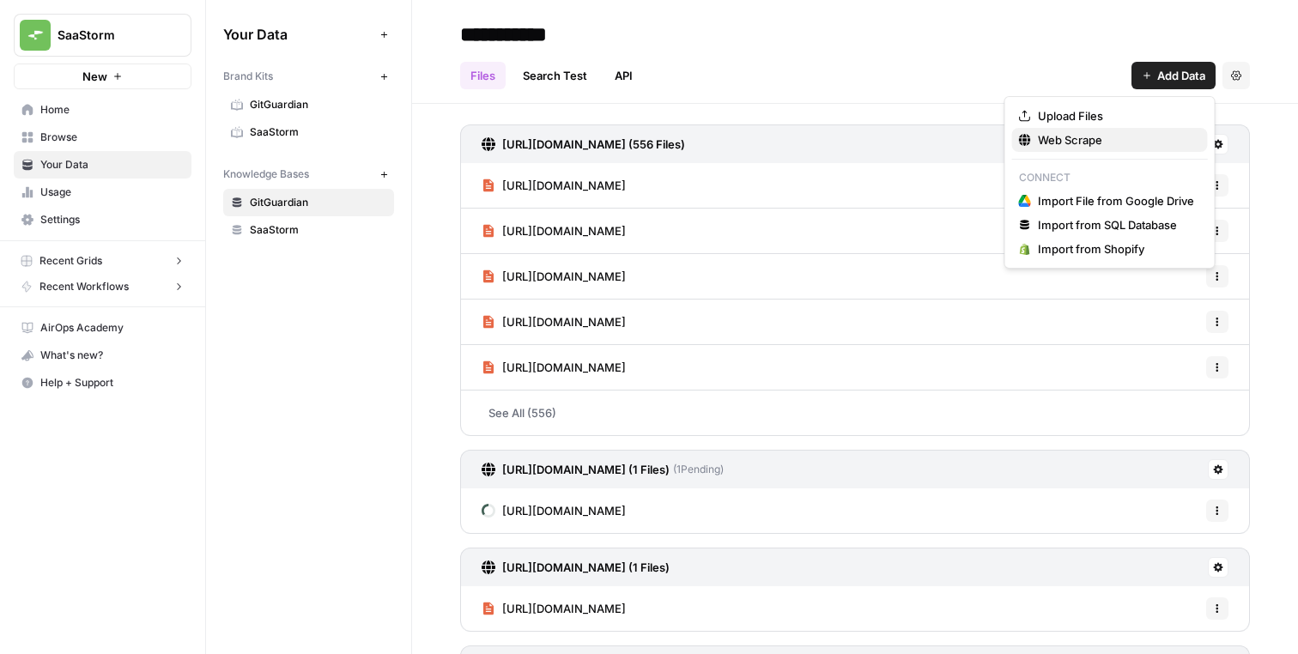
click at [1055, 146] on span "Web Scrape" at bounding box center [1116, 139] width 156 height 17
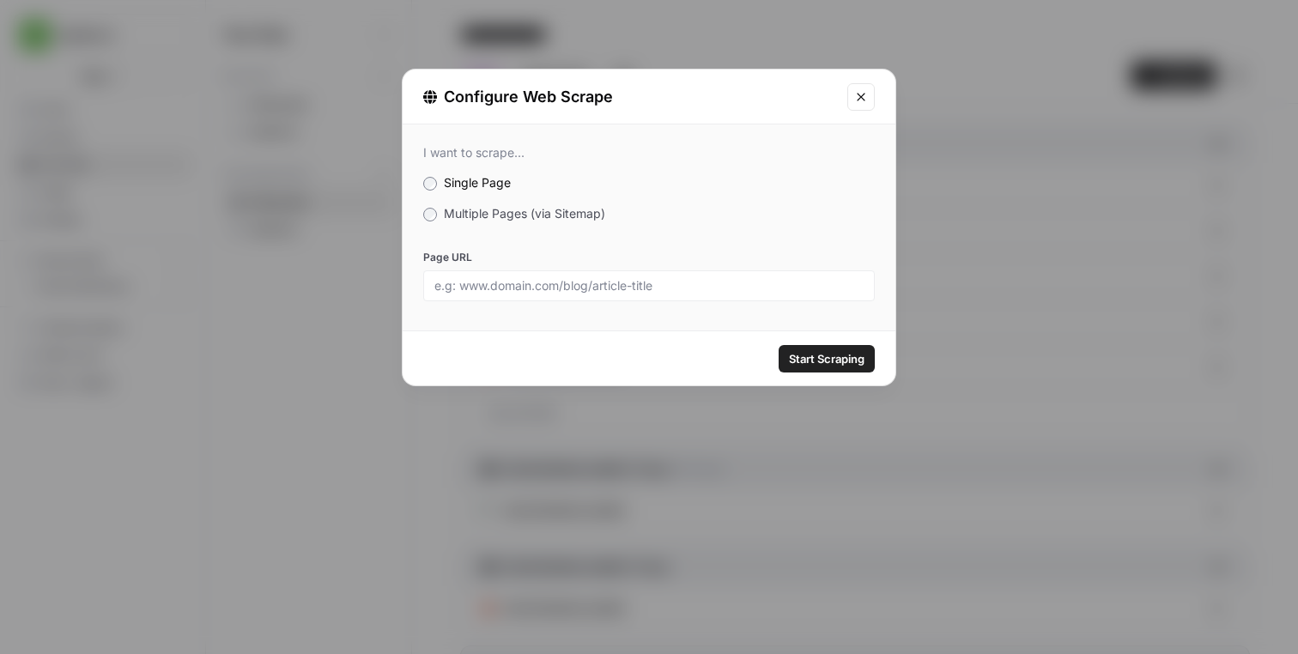
click at [718, 276] on div at bounding box center [649, 285] width 452 height 31
click at [720, 282] on input "Page URL" at bounding box center [648, 285] width 429 height 15
paste input "https://cloud.google.com/kubernetes-engine/docs/how-to/workload-identity"
type input "https://cloud.google.com/kubernetes-engine/docs/how-to/workload-identity"
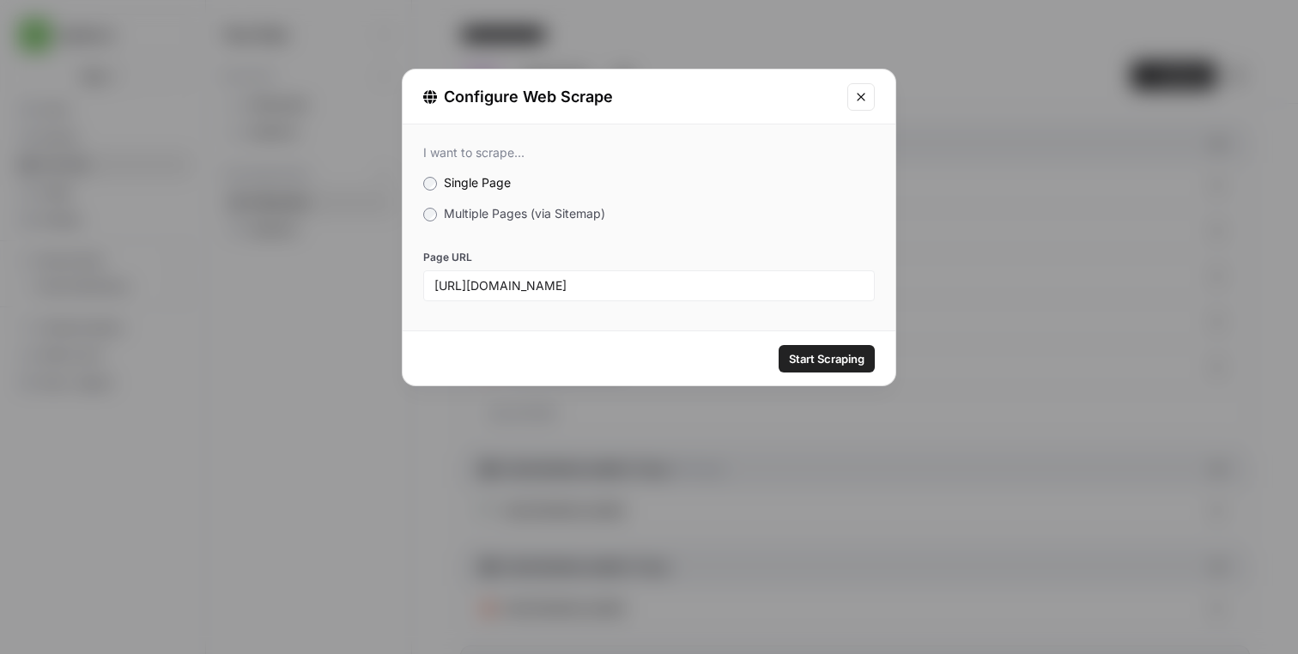
click at [830, 367] on span "Start Scraping" at bounding box center [827, 358] width 76 height 17
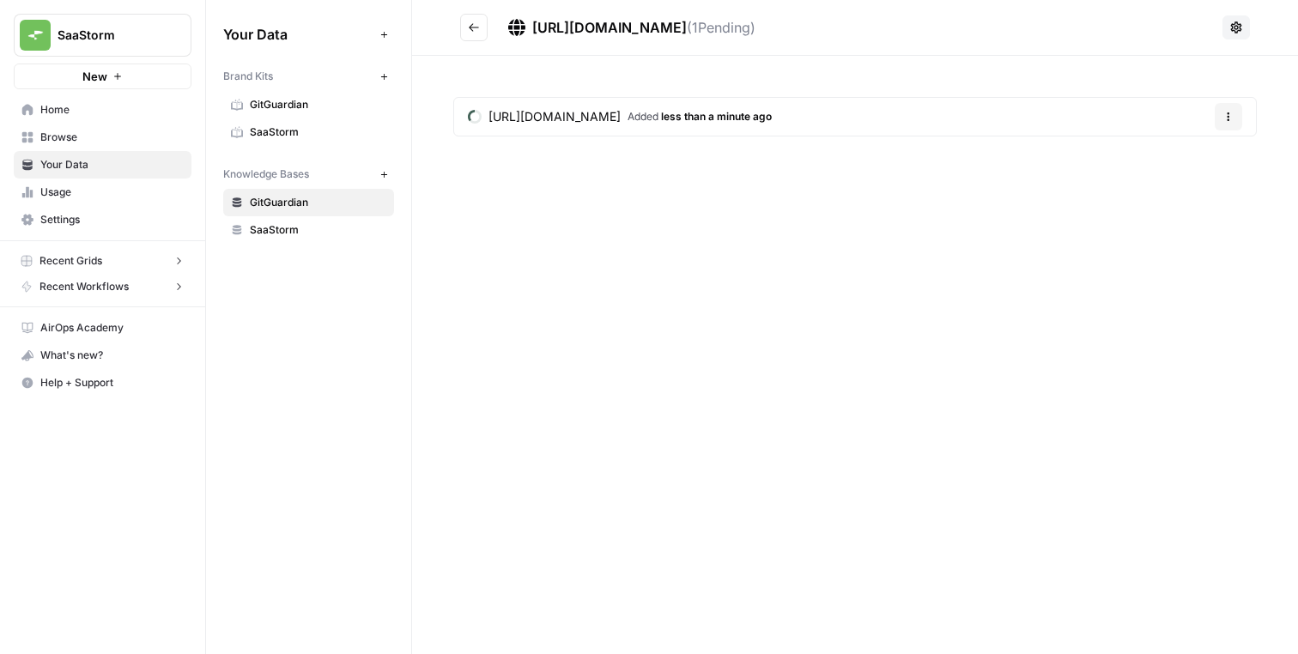
click at [477, 27] on icon "Go back" at bounding box center [474, 27] width 10 height 8
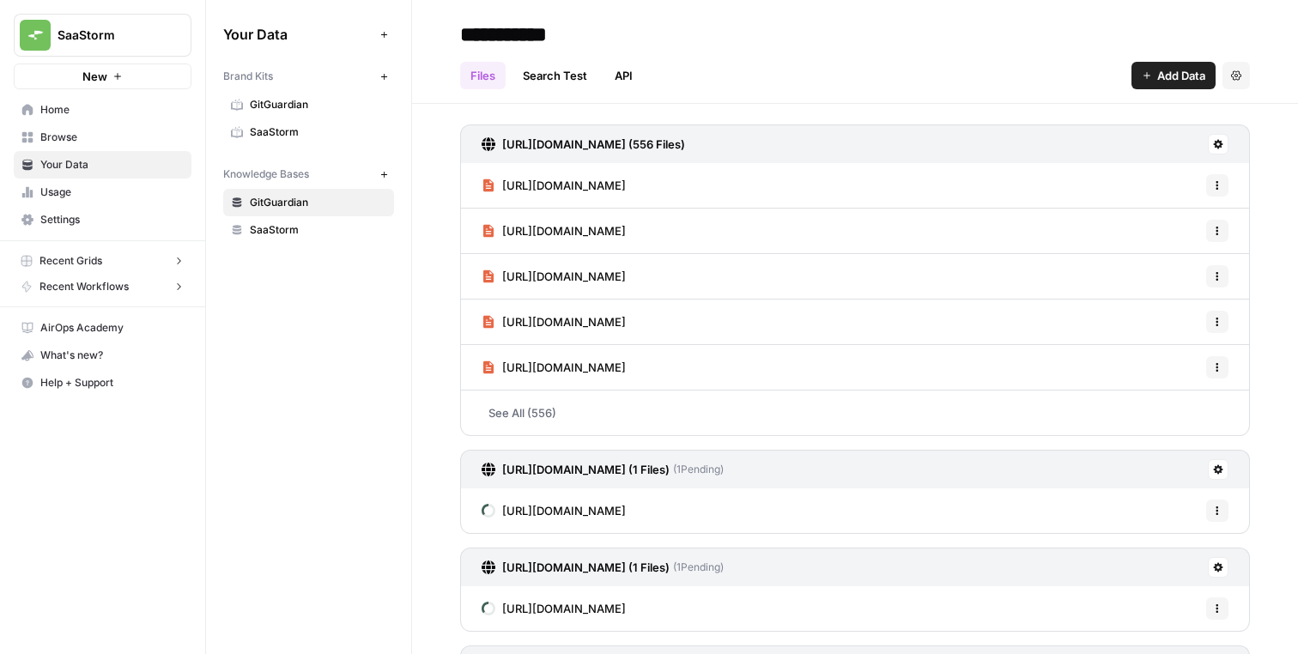
click at [1152, 70] on button "Add Data" at bounding box center [1174, 75] width 84 height 27
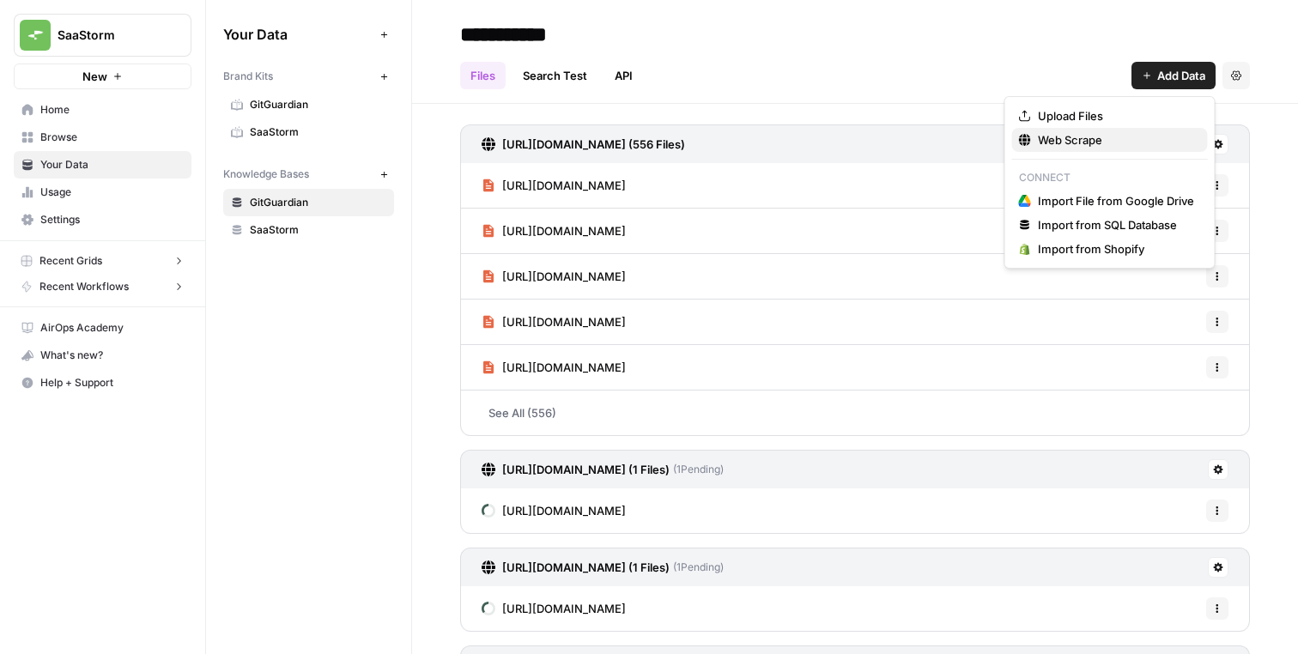
click at [1090, 147] on span "Web Scrape" at bounding box center [1116, 139] width 156 height 17
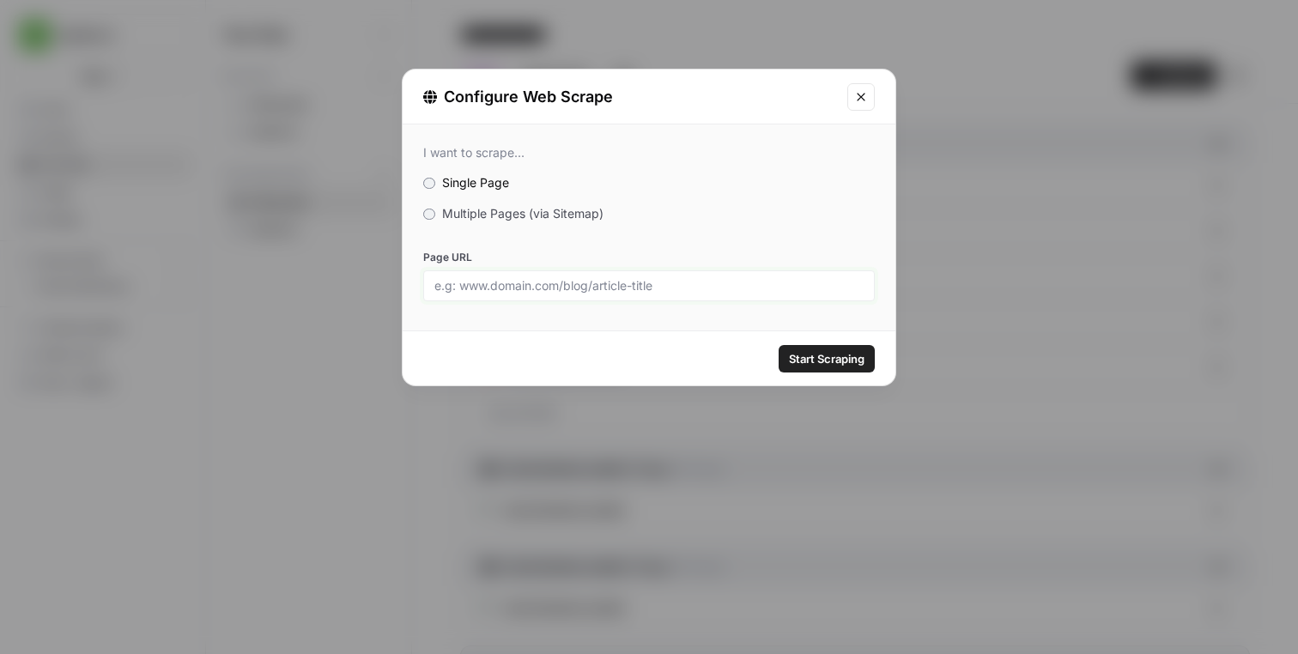
click at [720, 282] on input "Page URL" at bounding box center [648, 285] width 429 height 15
paste input "https://kubernetes.io/docs/concepts/security/service-accounts/"
type input "https://kubernetes.io/docs/concepts/security/service-accounts/"
click at [819, 352] on span "Start Scraping" at bounding box center [827, 358] width 76 height 17
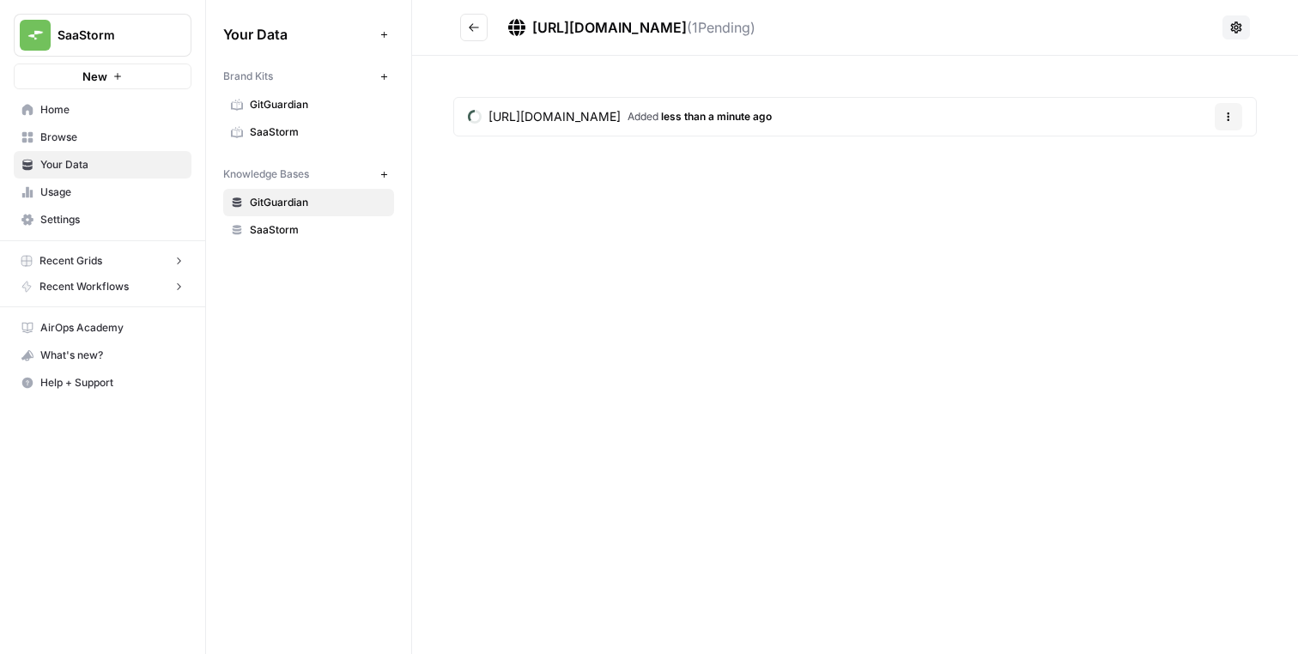
click at [465, 27] on button "Go back" at bounding box center [473, 27] width 27 height 27
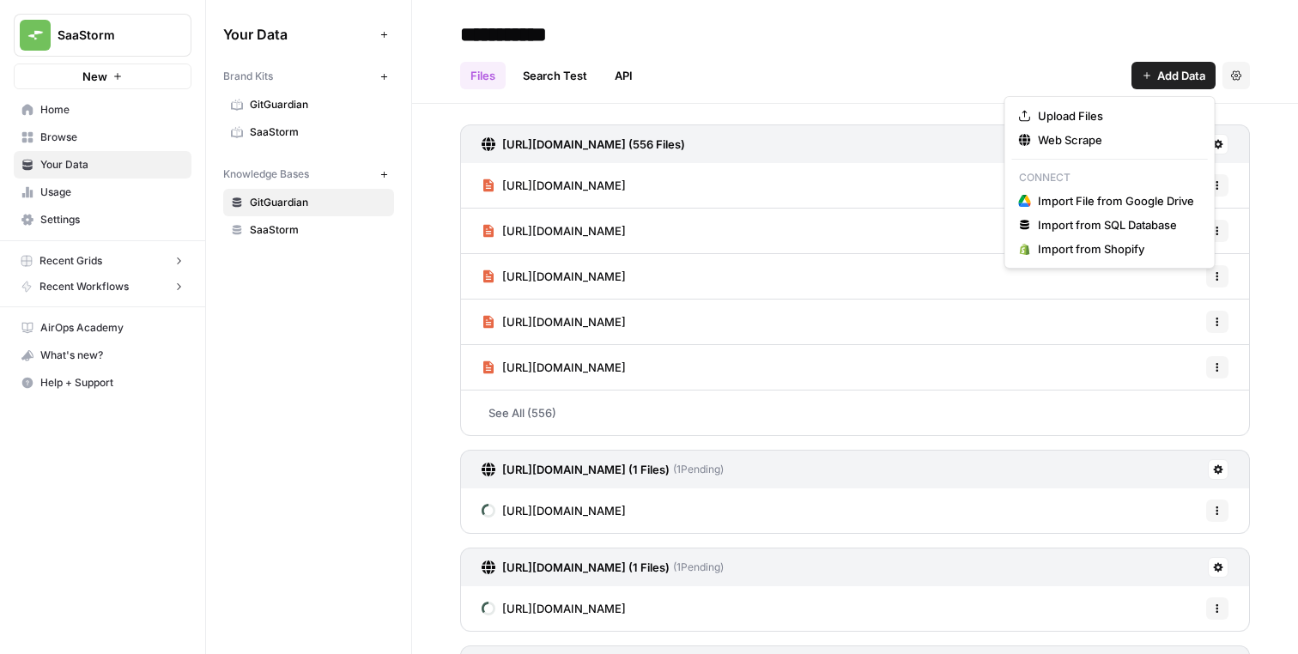
click at [1150, 75] on icon "button" at bounding box center [1147, 75] width 10 height 10
click at [1058, 129] on button "Web Scrape" at bounding box center [1110, 140] width 196 height 24
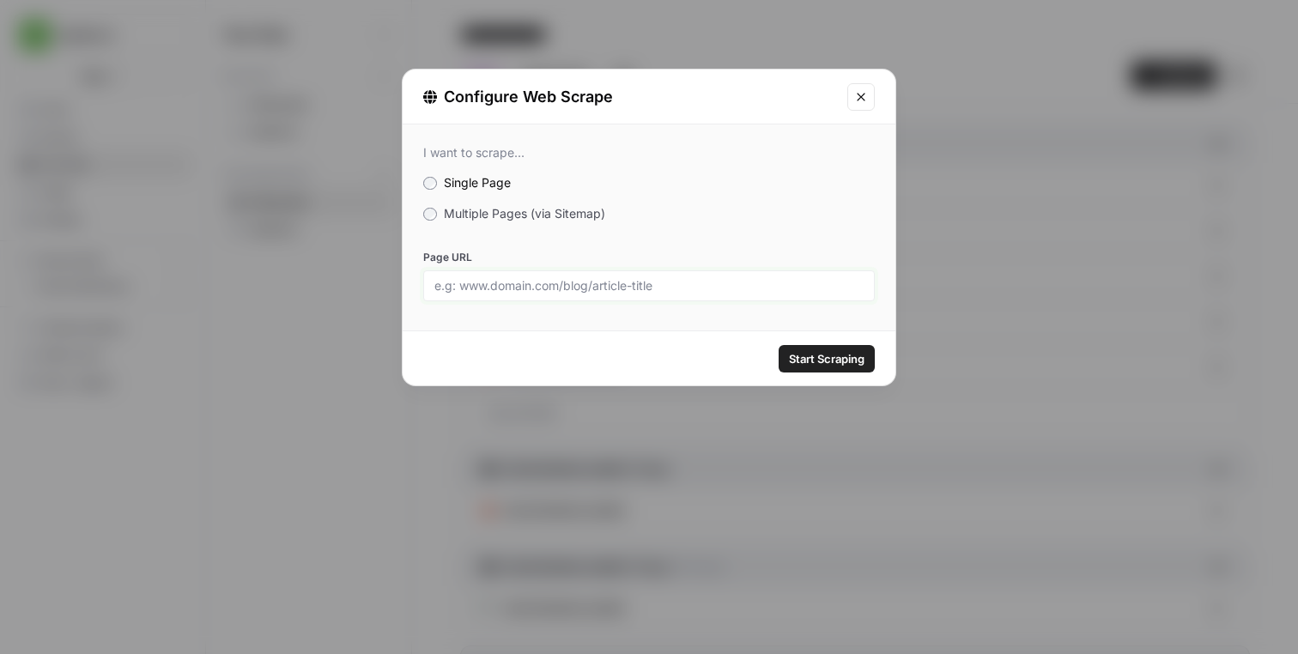
click at [684, 278] on input "Page URL" at bounding box center [648, 285] width 429 height 15
paste input "https://docs.github.com/en/actions/deployment/security-hardening-your-deploymen…"
type input "https://docs.github.com/en/actions/deployment/security-hardening-your-deploymen…"
click at [817, 359] on span "Start Scraping" at bounding box center [827, 358] width 76 height 17
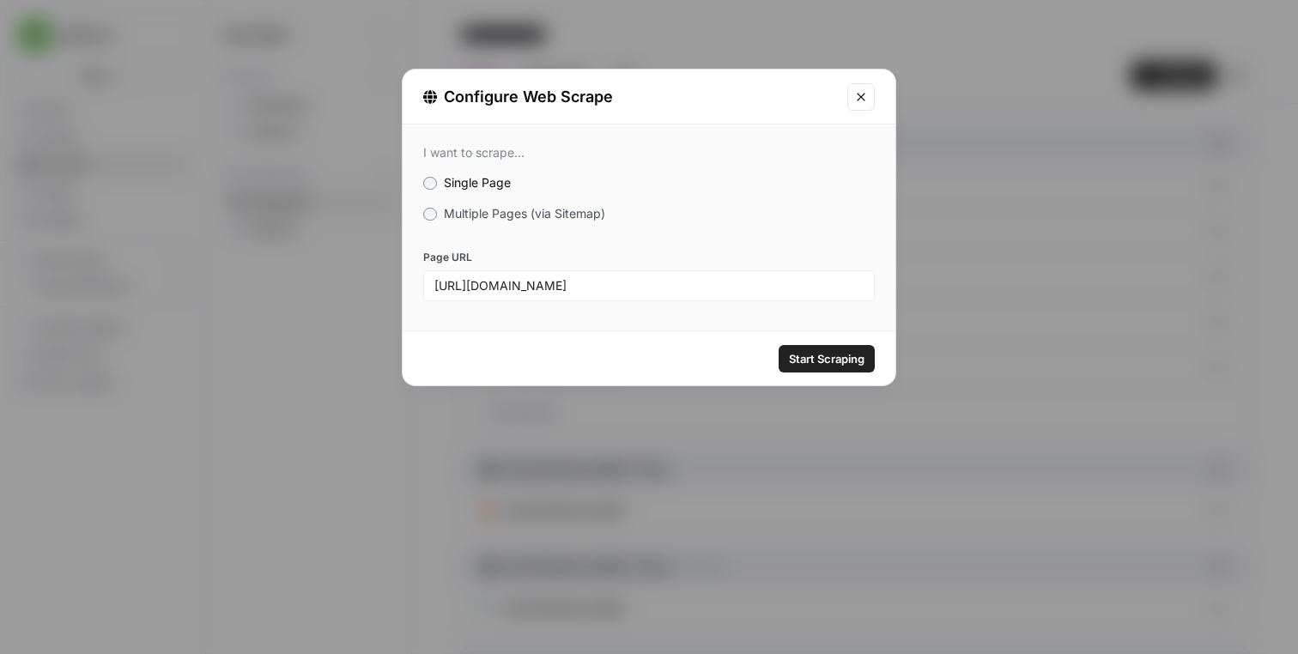
scroll to position [0, 0]
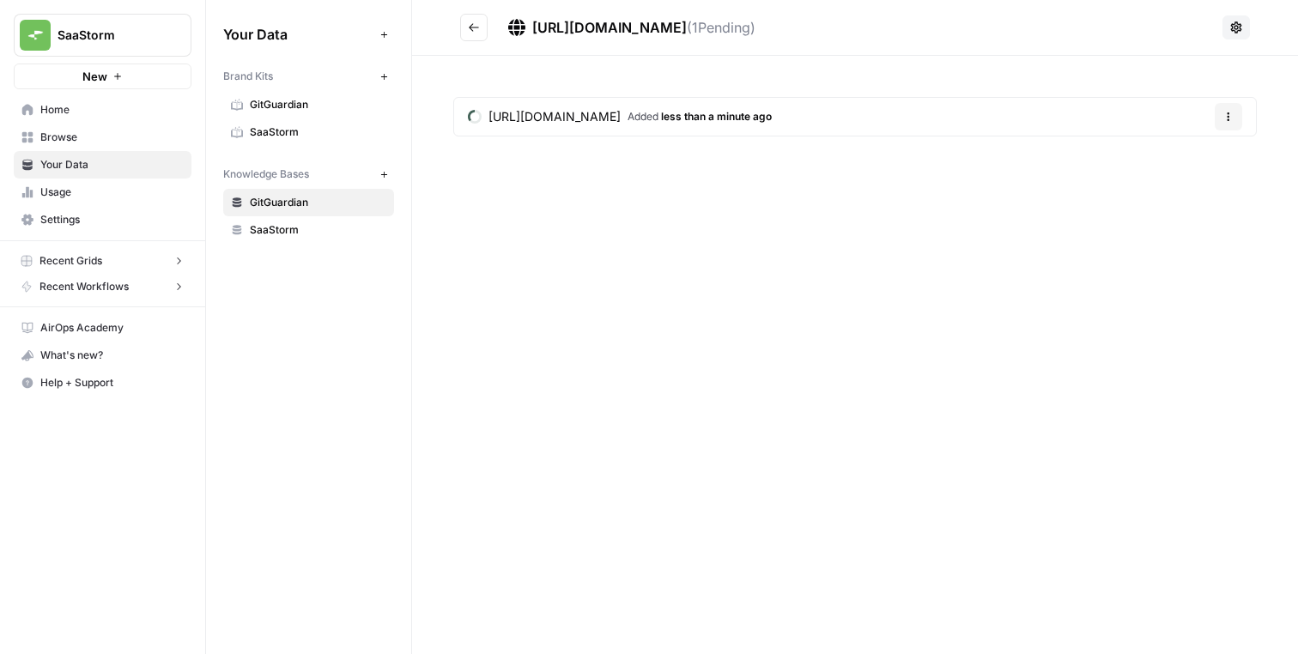
click at [485, 32] on button "Go back" at bounding box center [473, 27] width 27 height 27
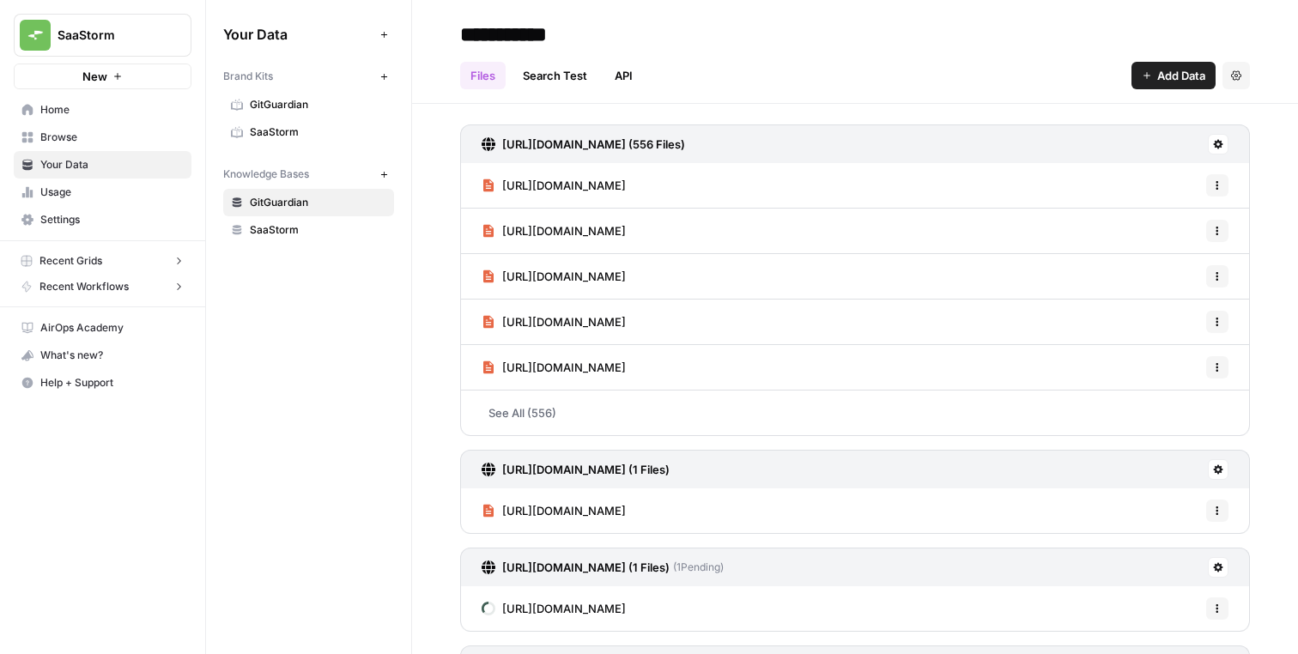
click at [1170, 73] on span "Add Data" at bounding box center [1181, 75] width 48 height 17
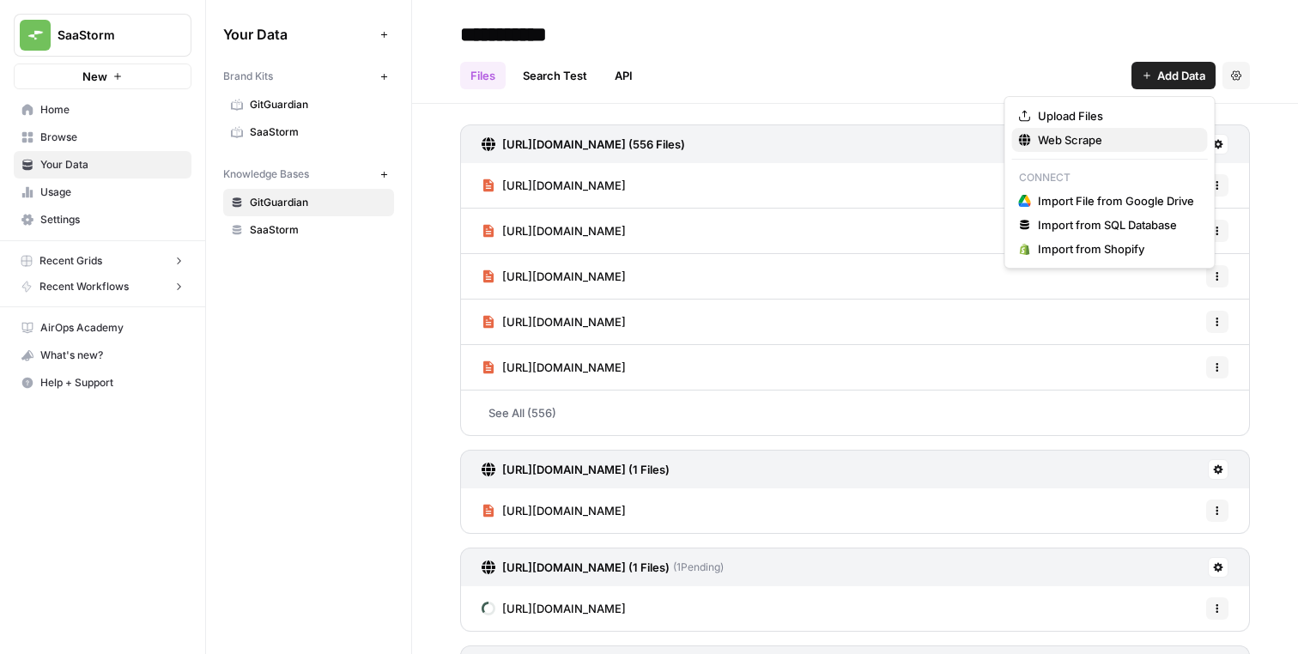
click at [1068, 141] on span "Web Scrape" at bounding box center [1116, 139] width 156 height 17
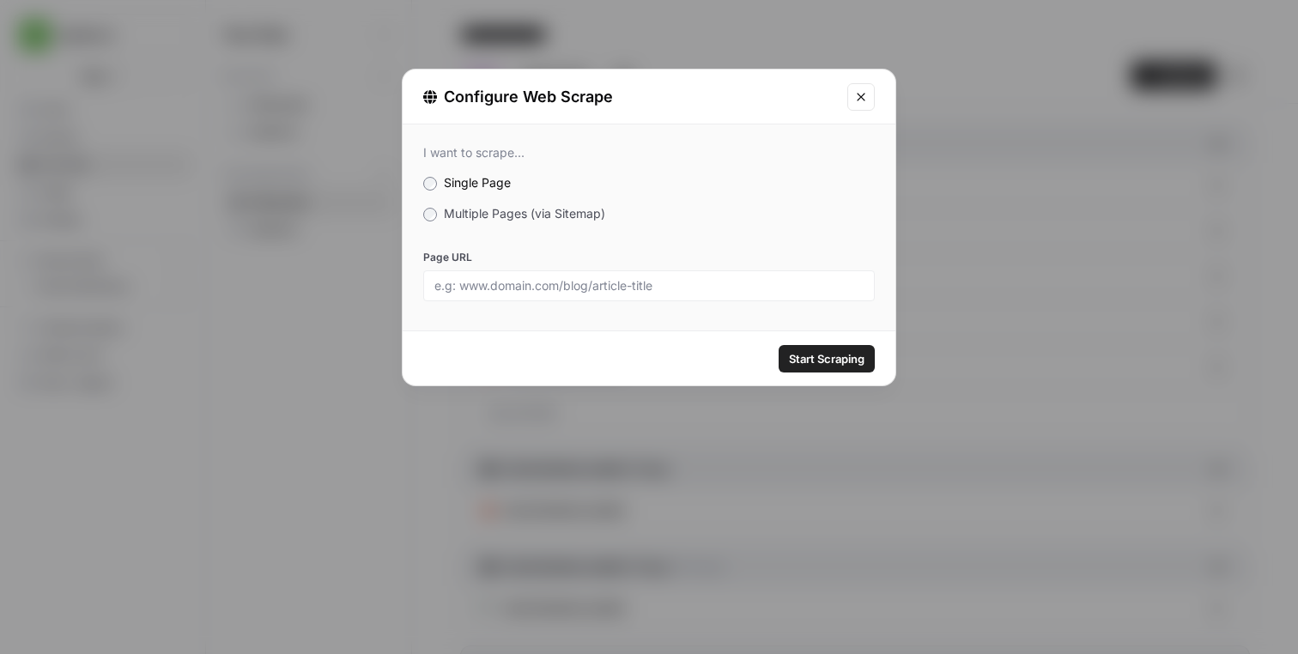
drag, startPoint x: 731, startPoint y: 259, endPoint x: 728, endPoint y: 276, distance: 16.5
click at [731, 260] on label "Page URL" at bounding box center [649, 257] width 452 height 15
click at [731, 278] on input "Page URL" at bounding box center [648, 285] width 429 height 15
click at [728, 276] on div at bounding box center [649, 285] width 452 height 31
click at [769, 291] on div at bounding box center [649, 285] width 452 height 31
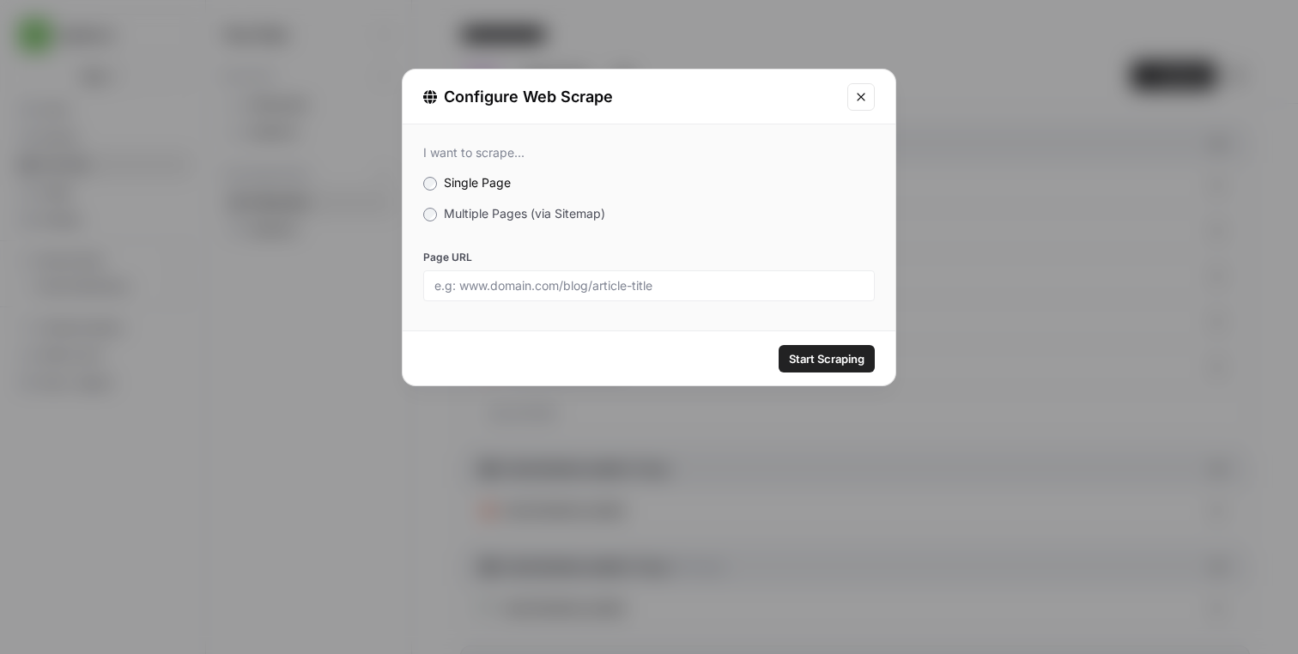
click at [769, 288] on input "Page URL" at bounding box center [648, 285] width 429 height 15
click at [775, 285] on input "Page URL" at bounding box center [648, 285] width 429 height 15
paste input "https://docs.gitlab.com/ee/ci/cloud_services/"
type input "https://docs.gitlab.com/ee/ci/cloud_services/"
click at [827, 337] on div "Start Scraping" at bounding box center [649, 358] width 493 height 54
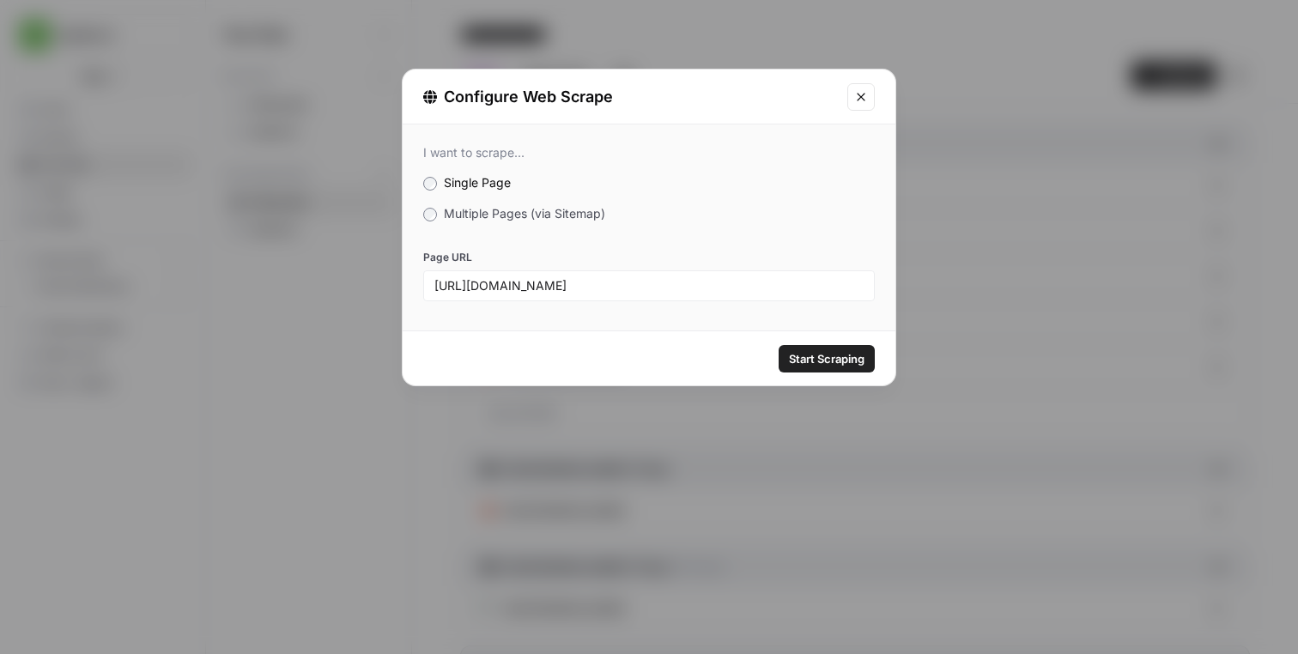
click at [834, 353] on span "Start Scraping" at bounding box center [827, 358] width 76 height 17
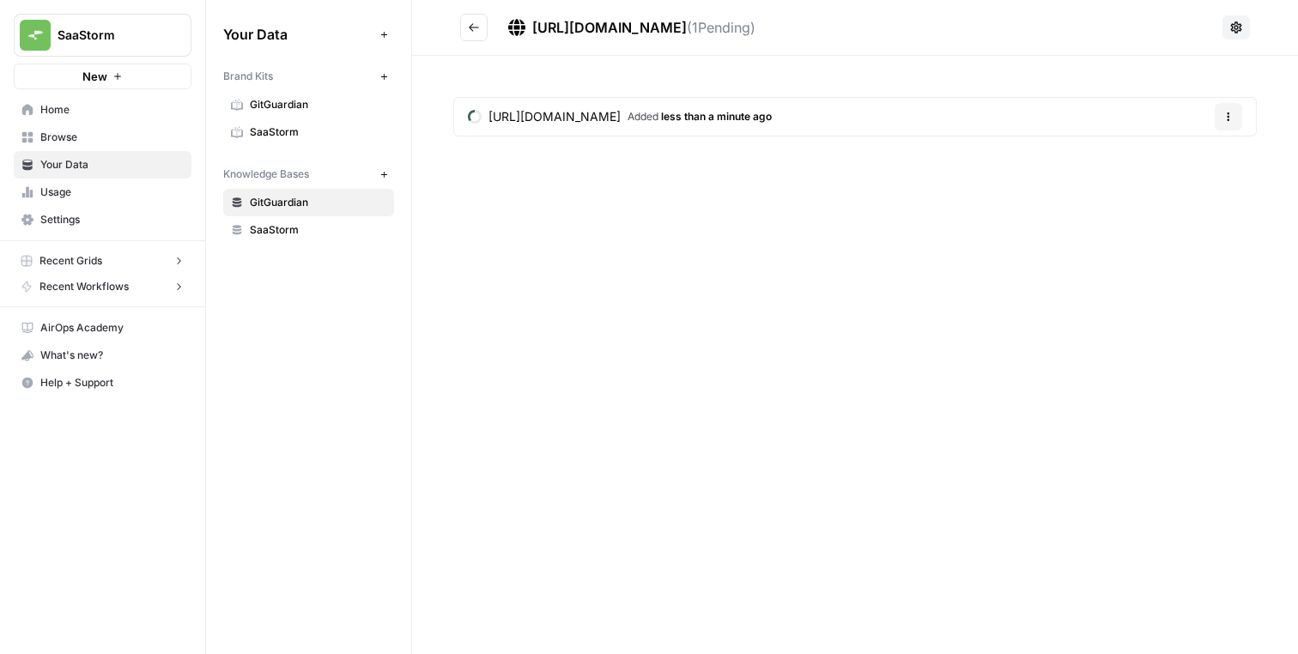
click at [477, 27] on icon "Go back" at bounding box center [474, 27] width 10 height 8
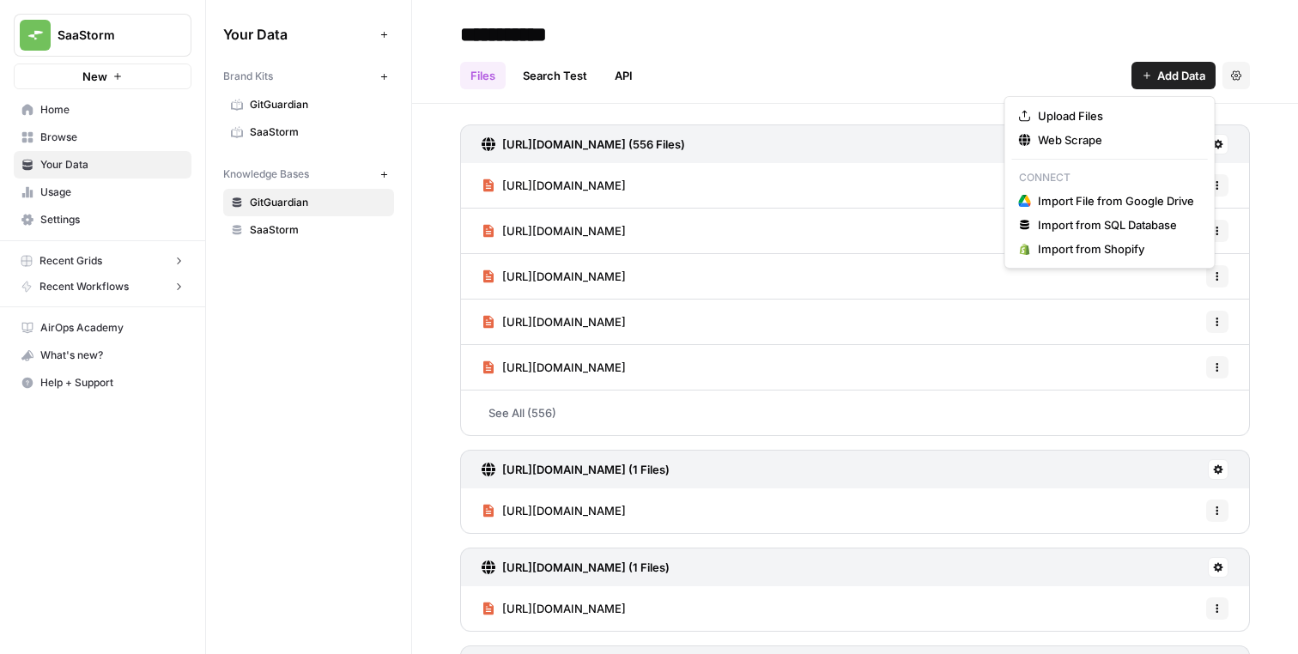
click at [1172, 88] on button "Add Data" at bounding box center [1174, 75] width 84 height 27
click at [1125, 131] on button "Web Scrape" at bounding box center [1110, 140] width 196 height 24
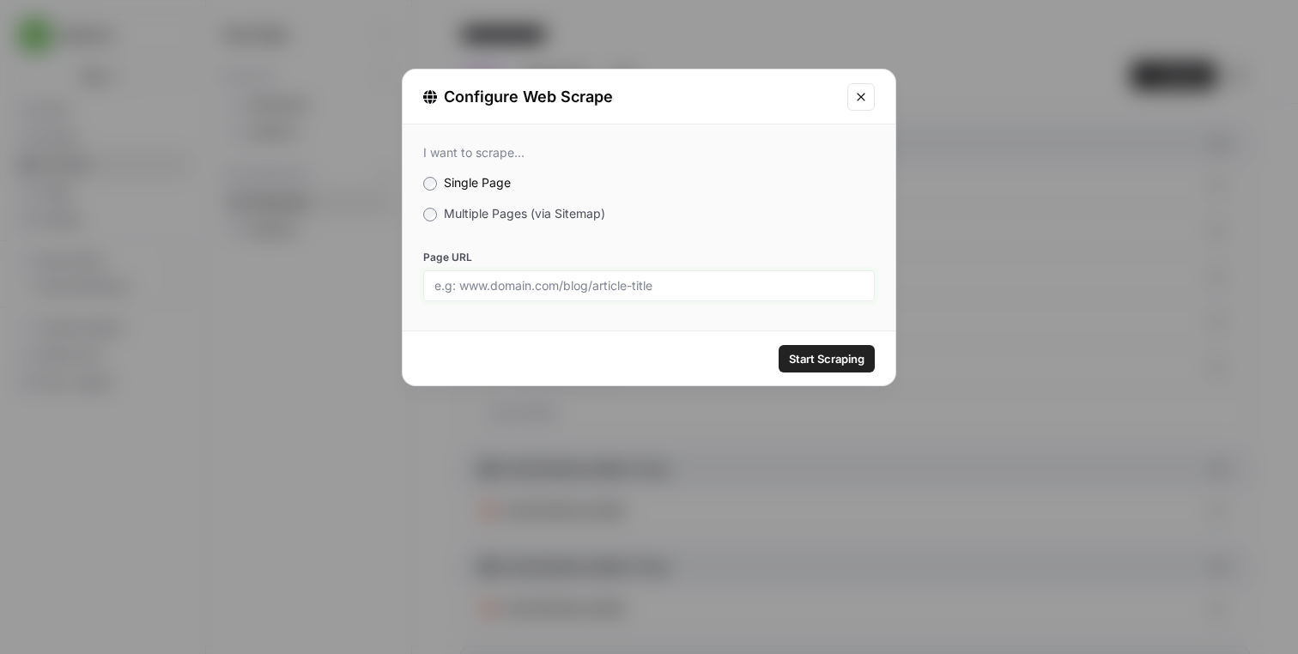
click at [610, 284] on input "Page URL" at bounding box center [648, 285] width 429 height 15
paste input "https://owasp.org/www-project-top-ten/"
type input "https://owasp.org/www-project-top-ten/"
click at [831, 361] on span "Start Scraping" at bounding box center [827, 358] width 76 height 17
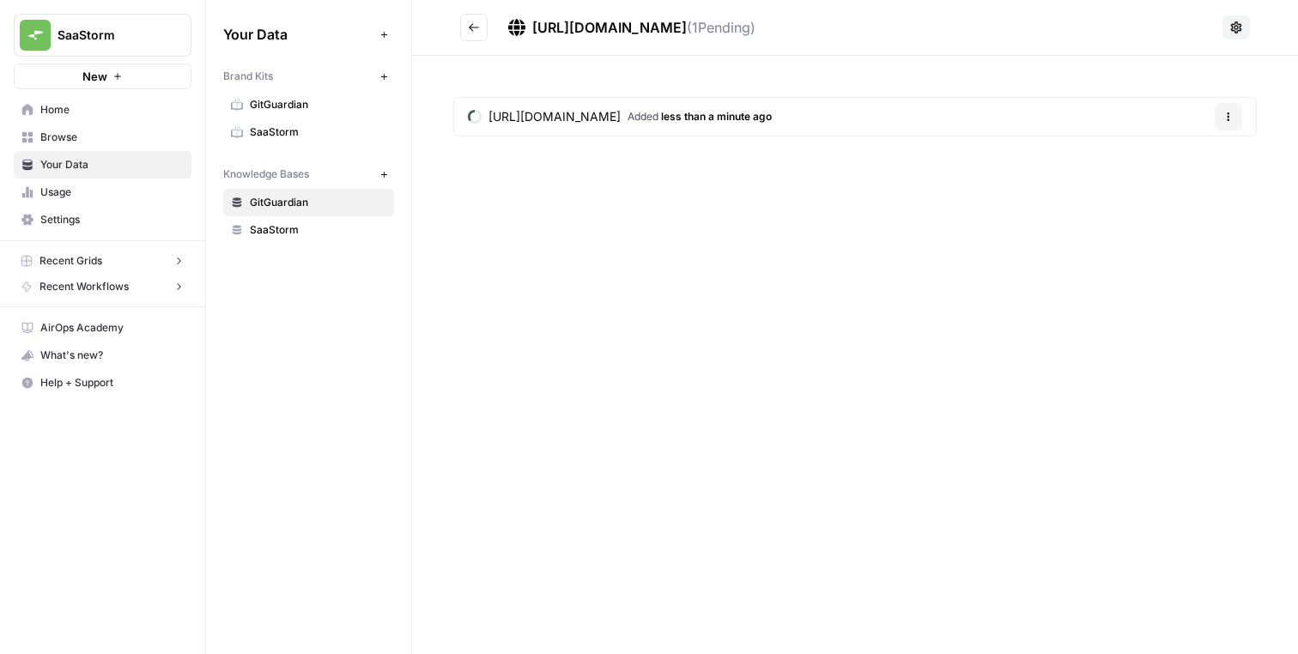
click at [465, 33] on button "Go back" at bounding box center [473, 27] width 27 height 27
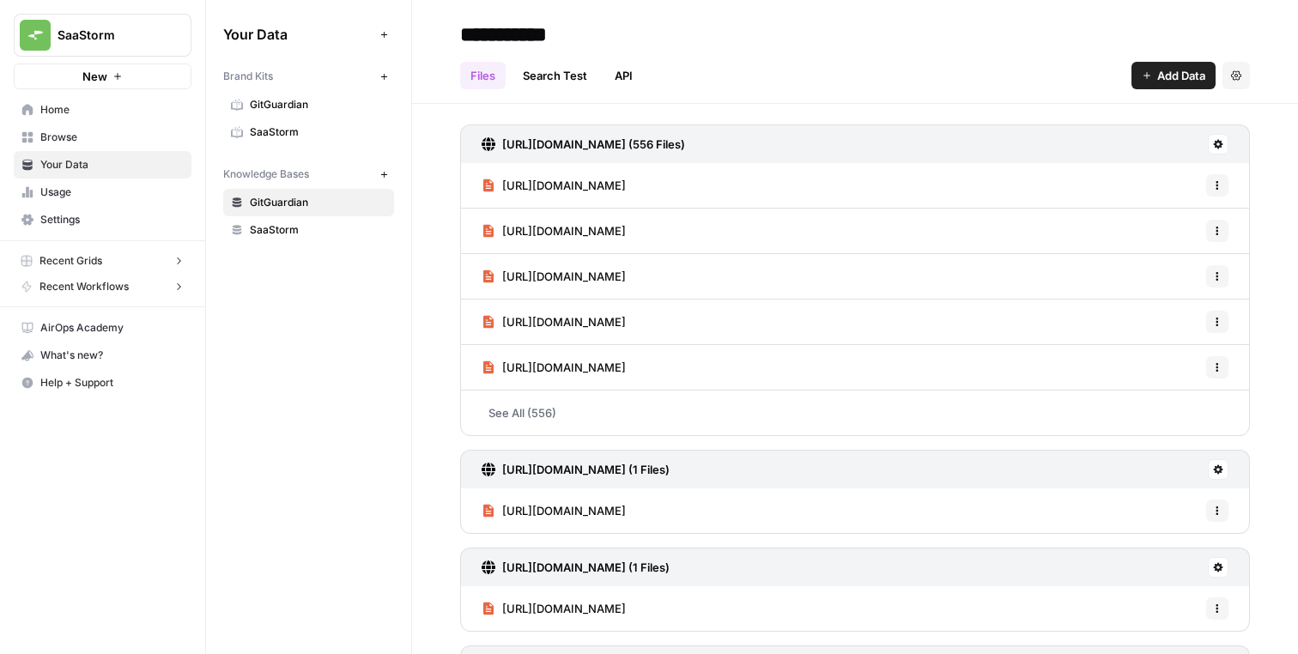
click at [1151, 89] on header "**********" at bounding box center [855, 52] width 886 height 104
click at [1147, 81] on button "Add Data" at bounding box center [1174, 75] width 84 height 27
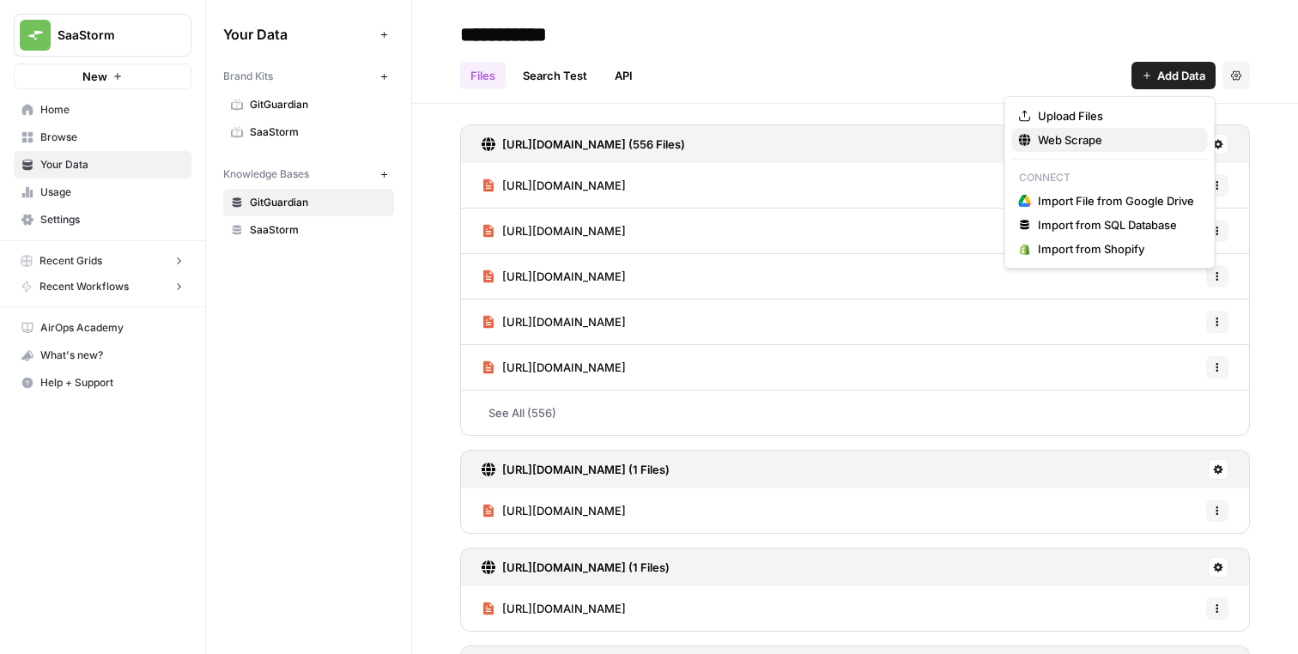
click at [1060, 146] on span "Web Scrape" at bounding box center [1116, 139] width 156 height 17
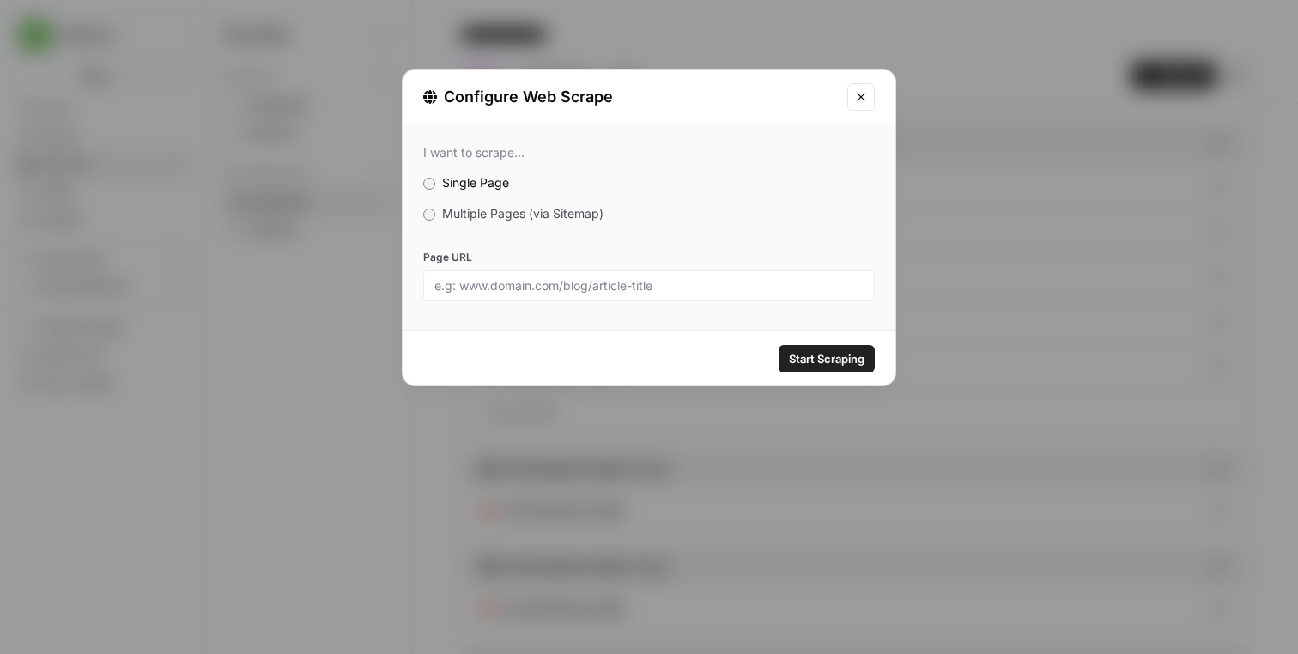
click at [685, 294] on div at bounding box center [649, 285] width 452 height 31
click at [731, 293] on div at bounding box center [649, 285] width 452 height 31
click at [732, 281] on input "Page URL" at bounding box center [648, 285] width 429 height 15
click at [706, 279] on input "Page URL" at bounding box center [648, 285] width 429 height 15
paste input "https://cheatsheetseries.owasp.org/cheatsheets/Authentication_Cheat_Sheet.html"
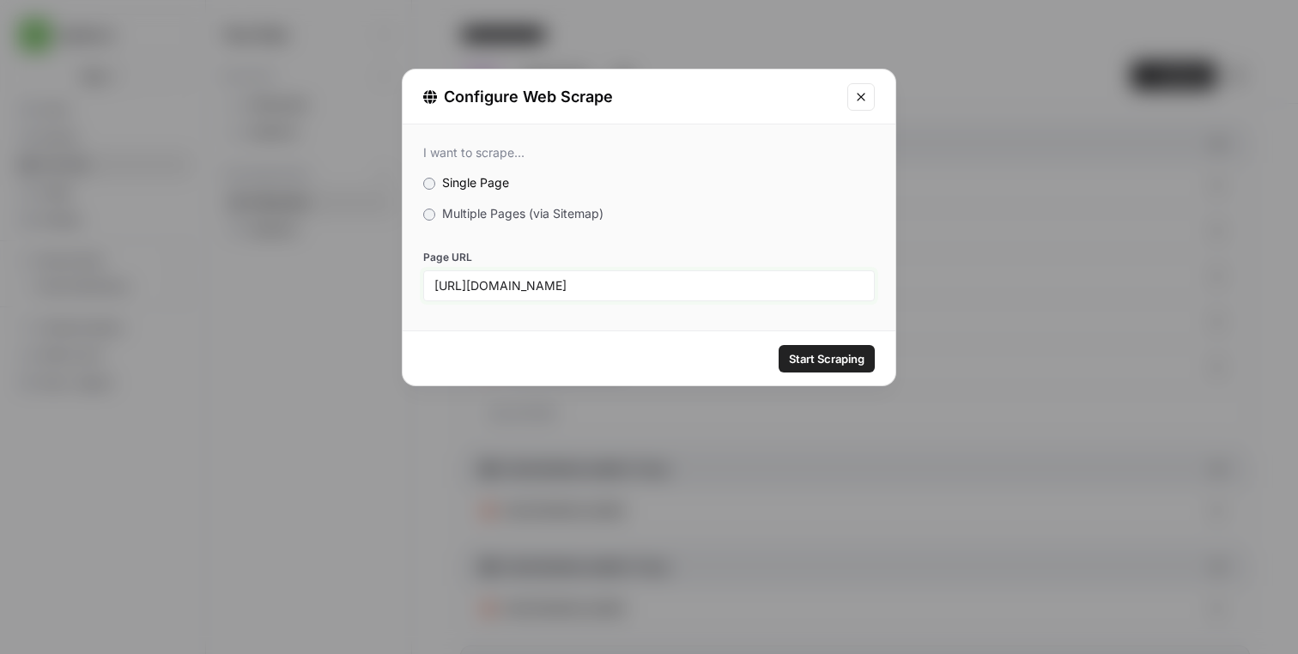
scroll to position [0, 36]
type input "https://cheatsheetseries.owasp.org/cheatsheets/Authentication_Cheat_Sheet.html"
click at [808, 353] on span "Start Scraping" at bounding box center [827, 358] width 76 height 17
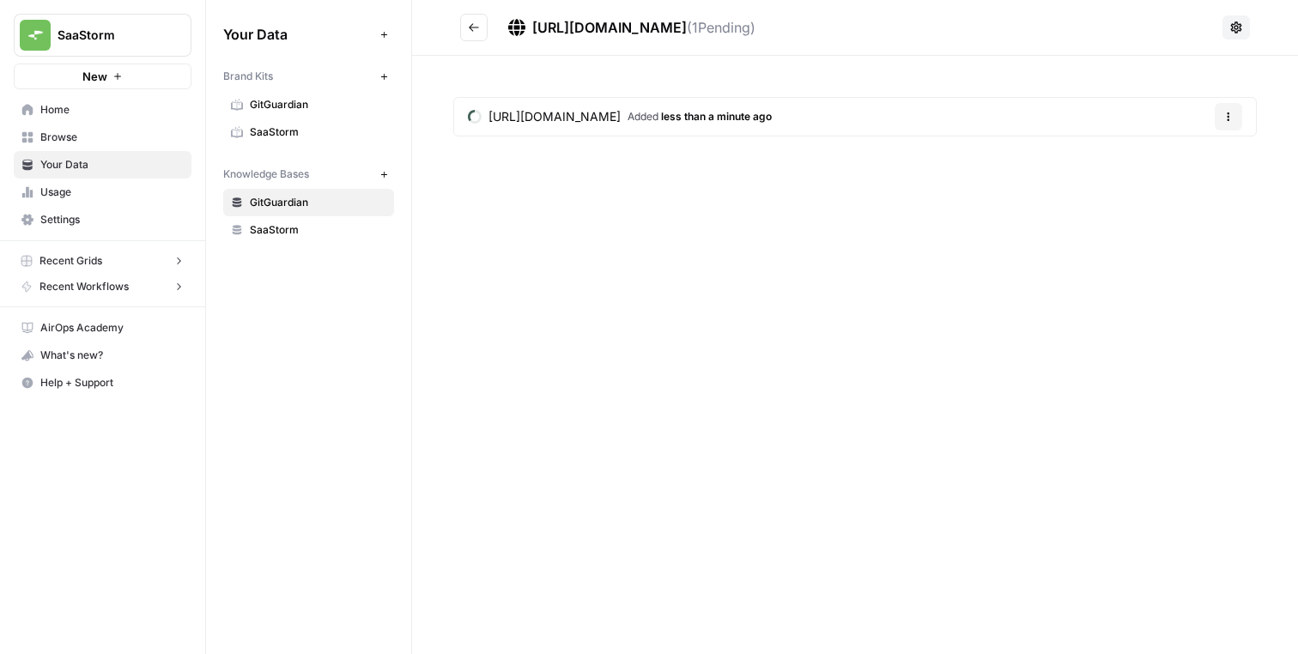
click at [464, 26] on button "Go back" at bounding box center [473, 27] width 27 height 27
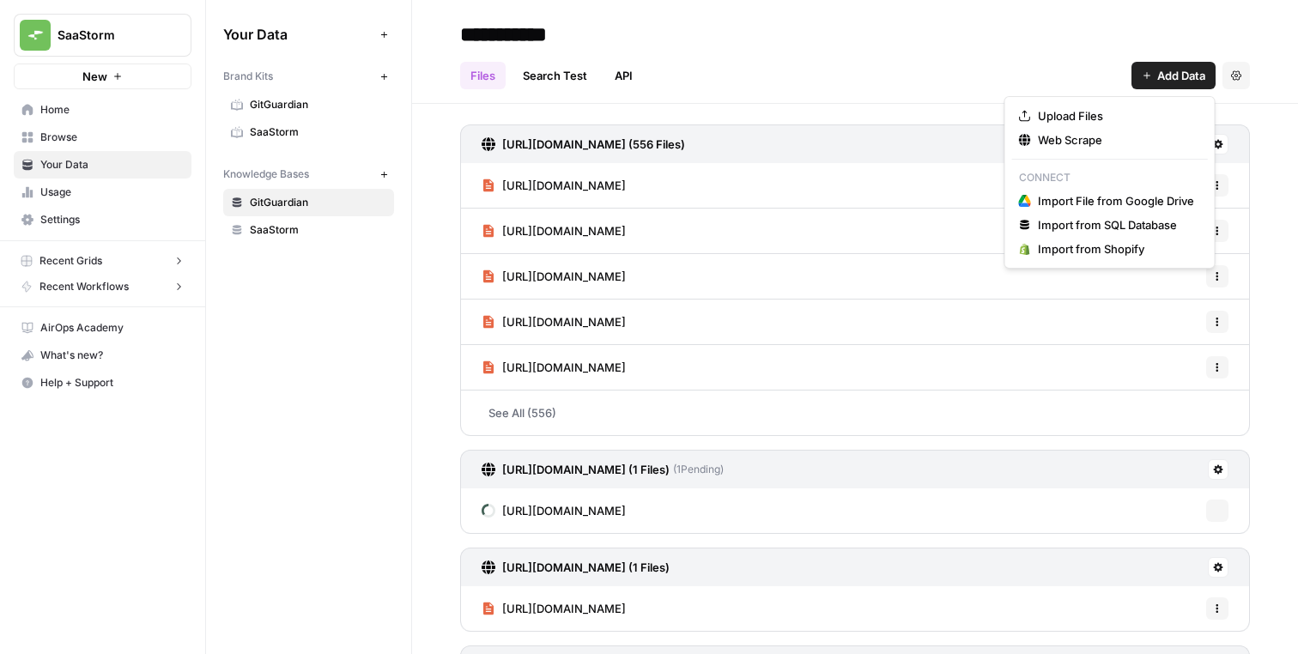
click at [1159, 76] on span "Add Data" at bounding box center [1181, 75] width 48 height 17
click at [1102, 139] on span "Web Scrape" at bounding box center [1116, 139] width 156 height 17
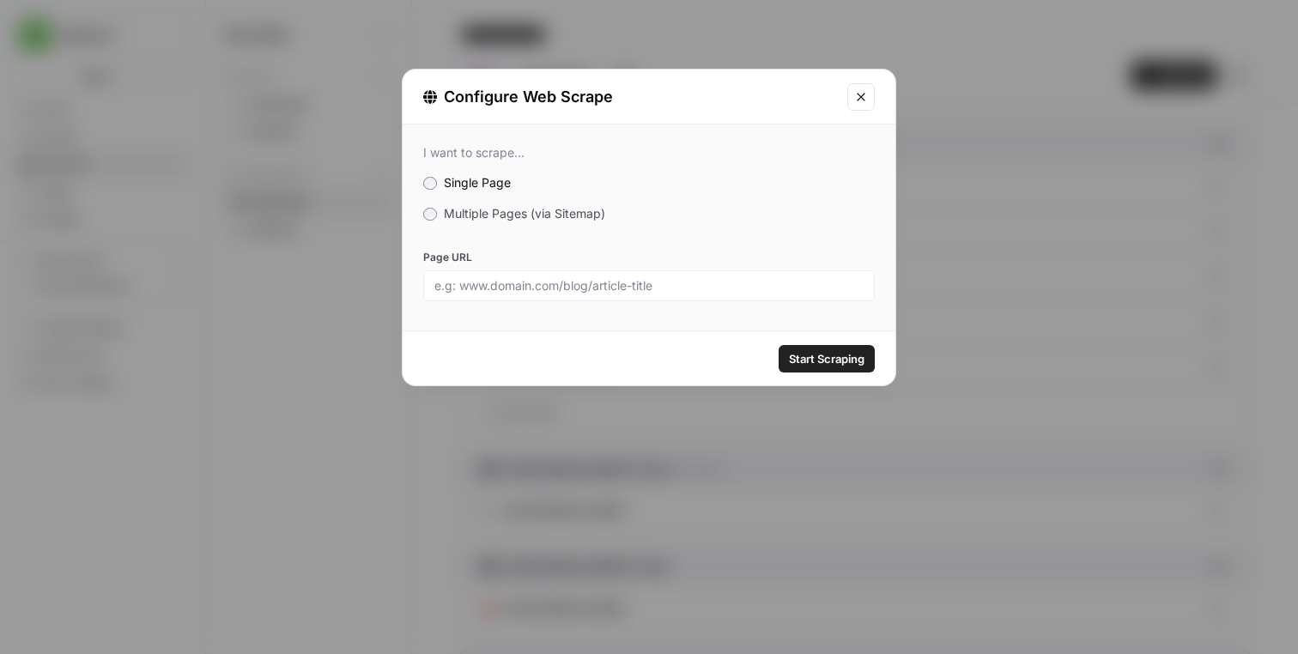
click at [740, 260] on label "Page URL" at bounding box center [649, 257] width 452 height 15
click at [740, 278] on input "Page URL" at bounding box center [648, 285] width 429 height 15
click at [726, 272] on div at bounding box center [649, 285] width 452 height 31
click at [752, 284] on input "Page URL" at bounding box center [648, 285] width 429 height 15
paste input "https://cheatsheetseries.owasp.org/cheatsheets/Secrets_Management_Cheat_Sheet.h…"
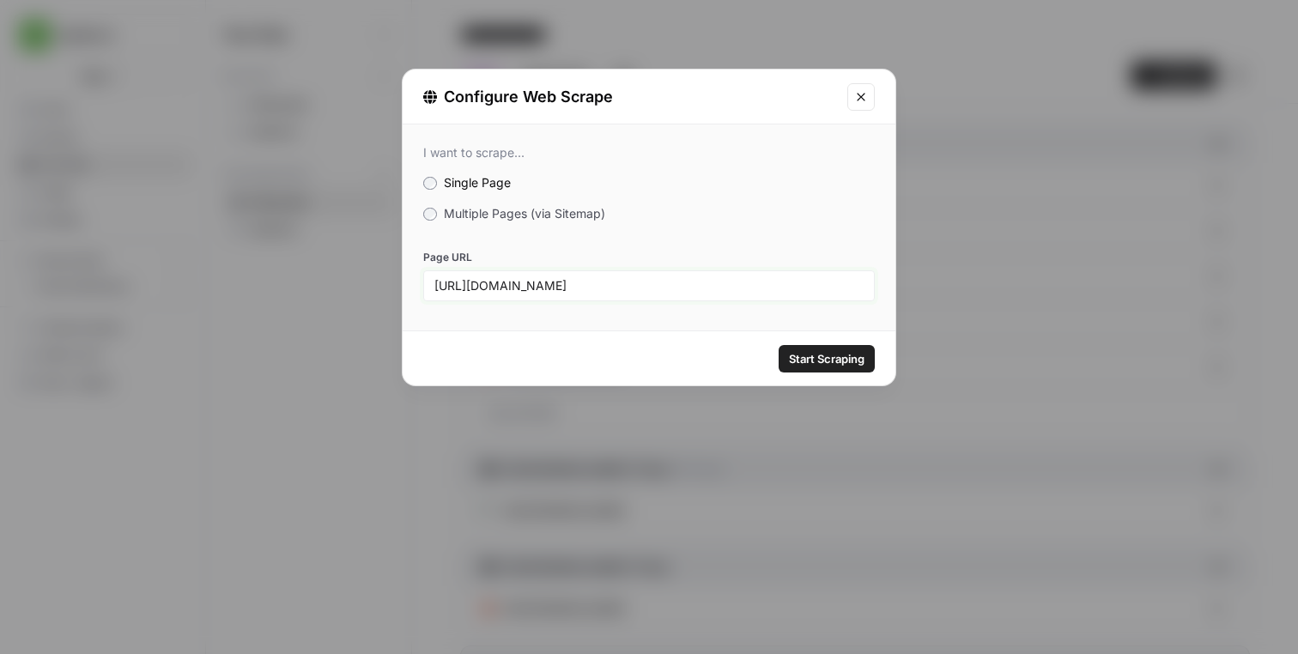
scroll to position [0, 77]
type input "https://cheatsheetseries.owasp.org/cheatsheets/Secrets_Management_Cheat_Sheet.h…"
click at [814, 352] on span "Start Scraping" at bounding box center [827, 358] width 76 height 17
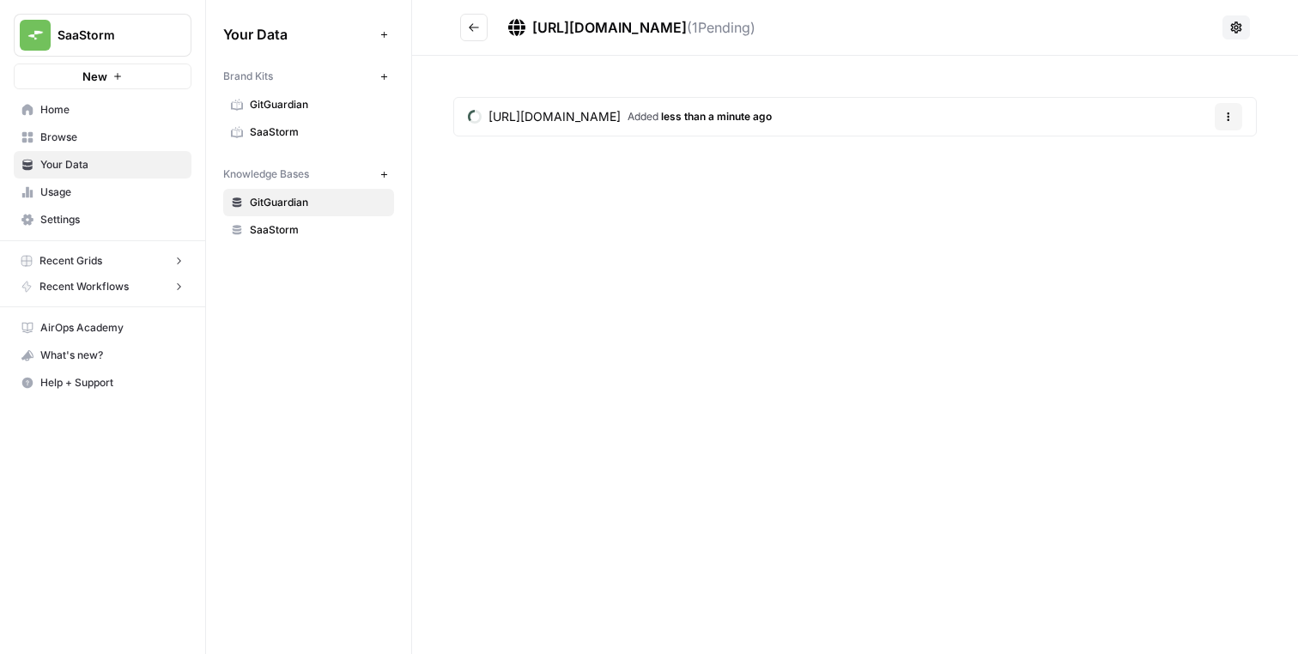
click at [476, 27] on icon "Go back" at bounding box center [474, 27] width 12 height 12
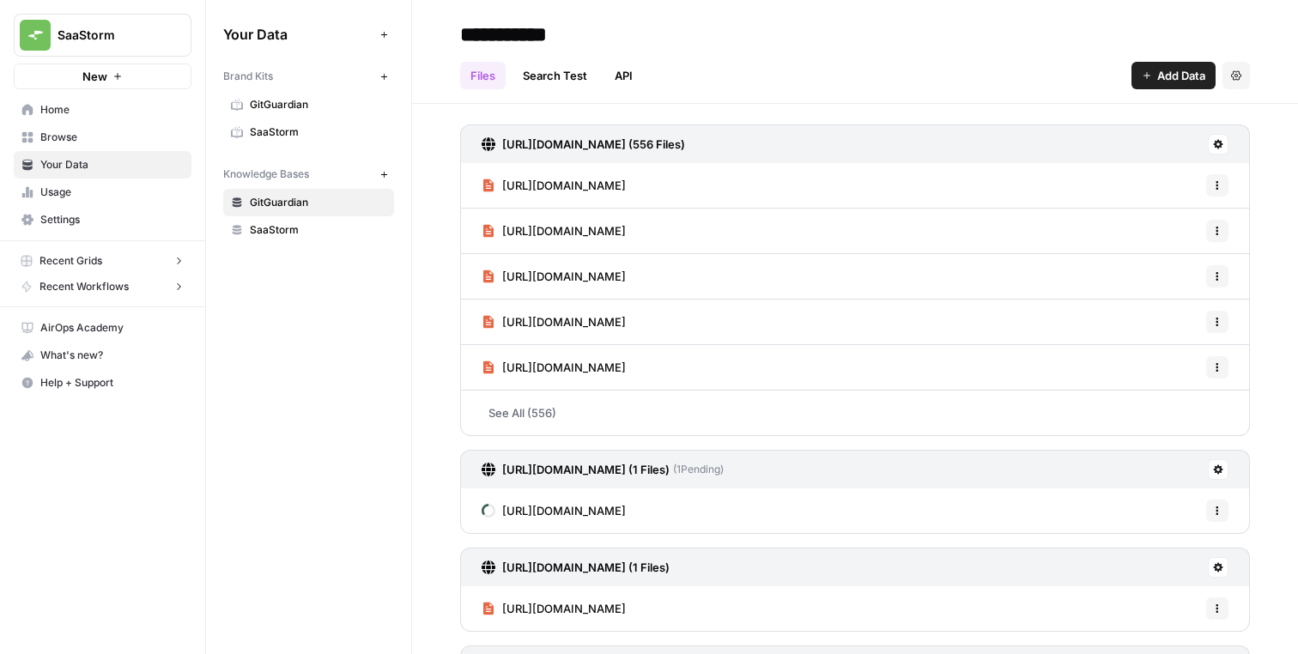
click at [1155, 72] on button "Add Data" at bounding box center [1174, 75] width 84 height 27
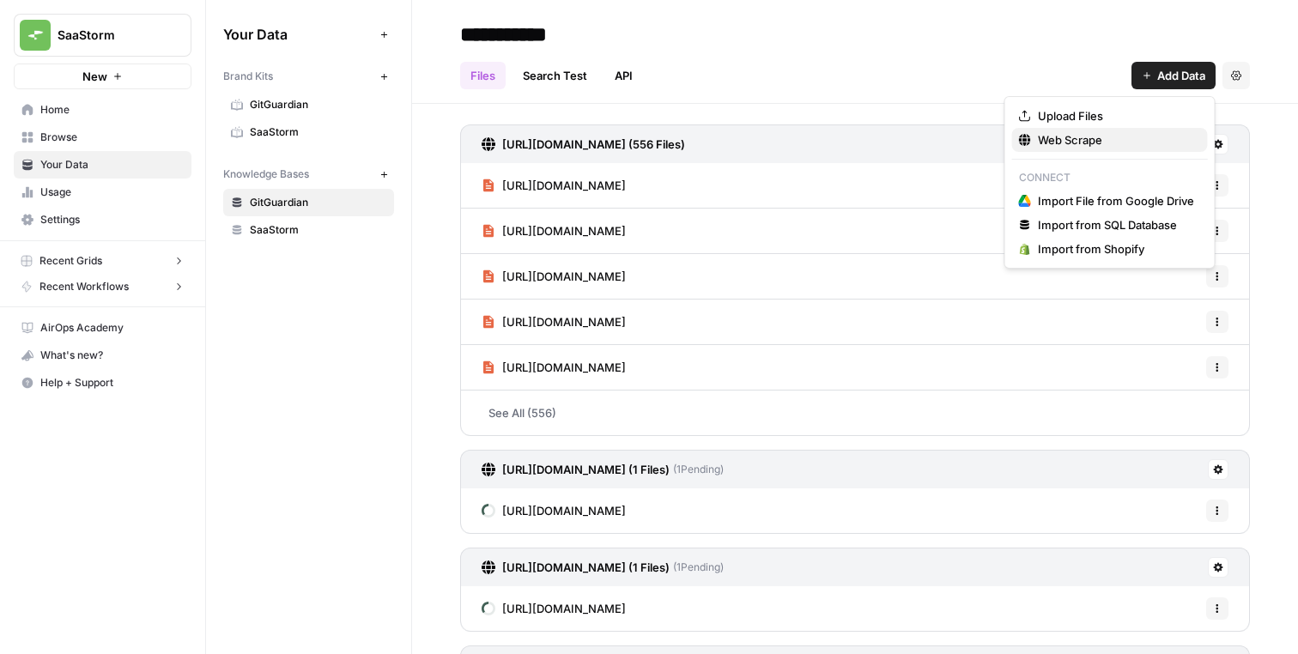
click at [1038, 143] on span "Web Scrape" at bounding box center [1116, 139] width 156 height 17
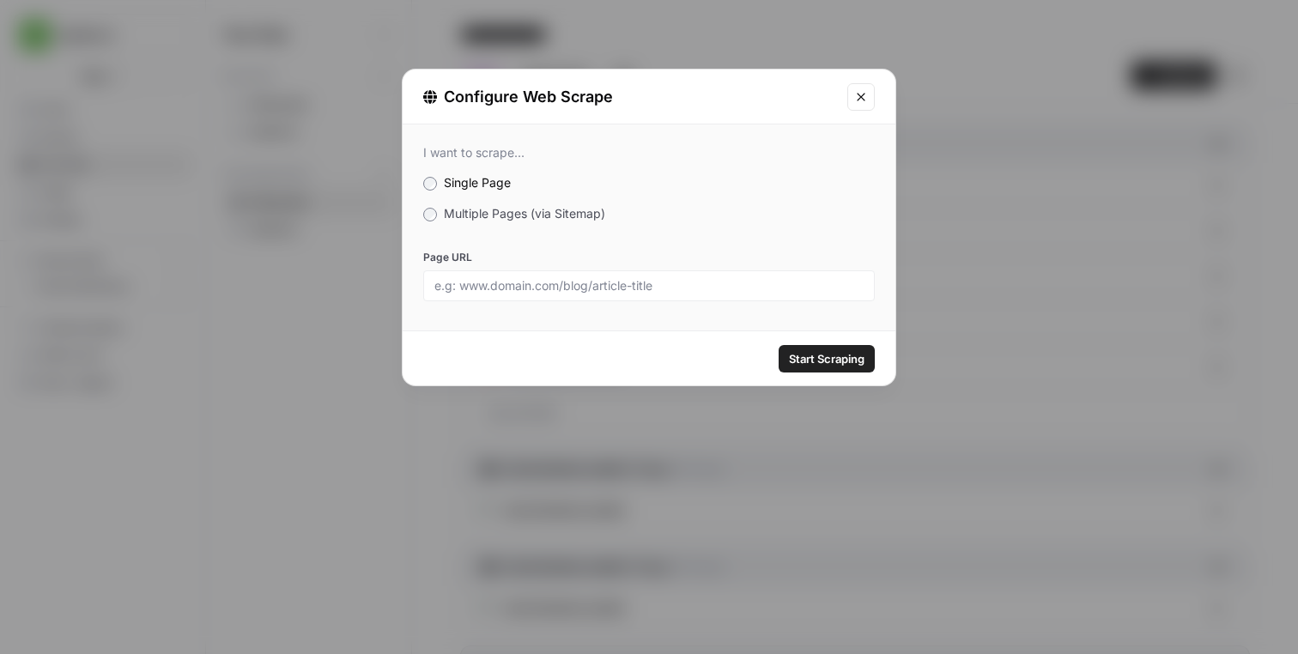
click at [726, 276] on div at bounding box center [649, 285] width 452 height 31
click at [737, 280] on input "Page URL" at bounding box center [648, 285] width 429 height 15
paste input "https://spiffe.io/docs/"
type input "https://spiffe.io/docs/"
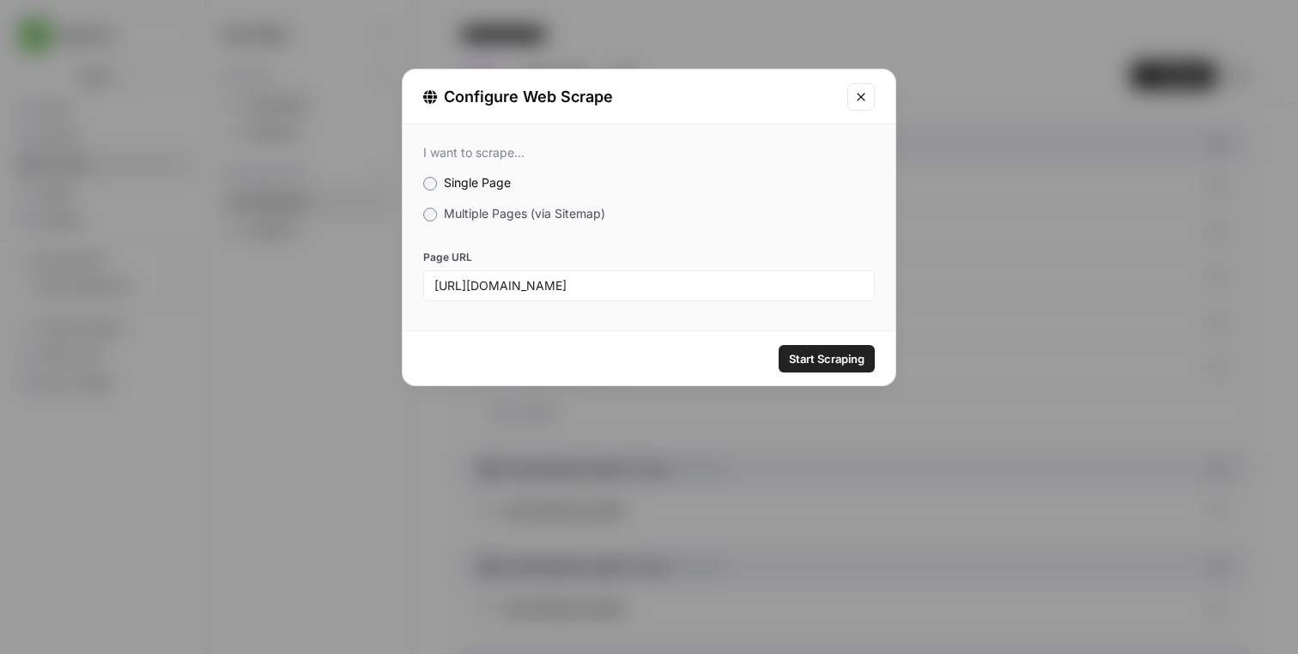
click at [820, 354] on span "Start Scraping" at bounding box center [827, 358] width 76 height 17
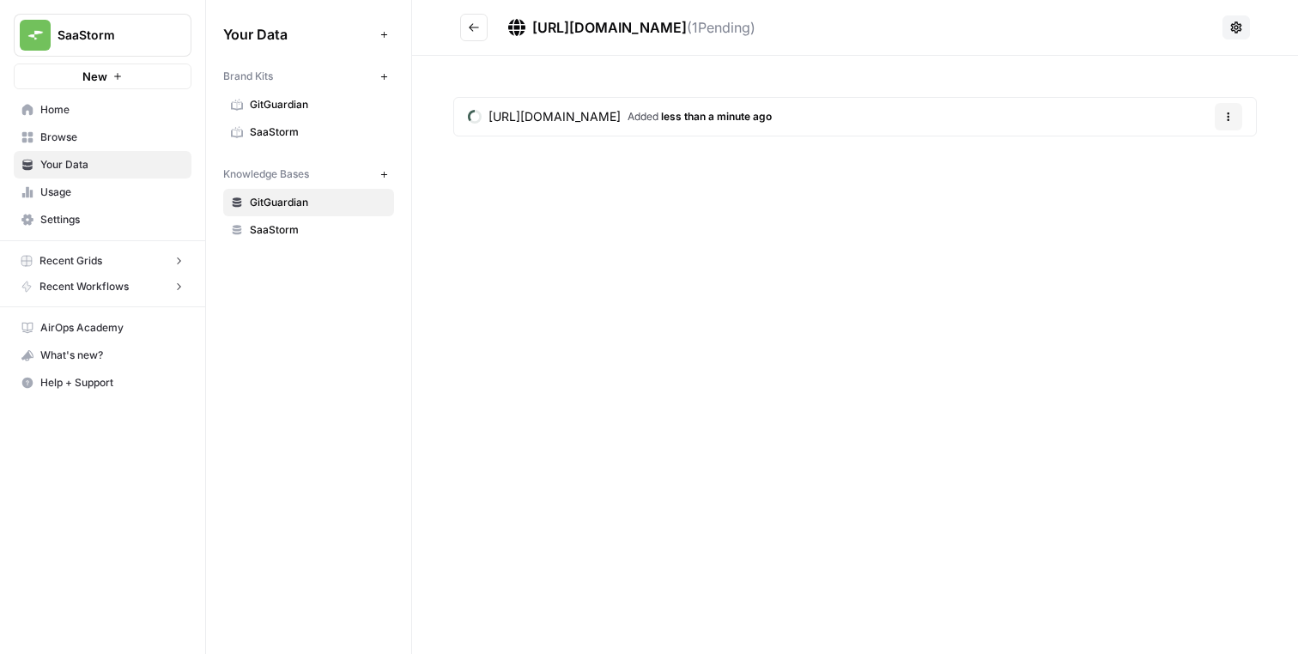
click at [453, 21] on header "https://spiffe.io/docs/ ( 1 Pending)" at bounding box center [855, 28] width 886 height 56
click at [463, 20] on button "Go back" at bounding box center [473, 27] width 27 height 27
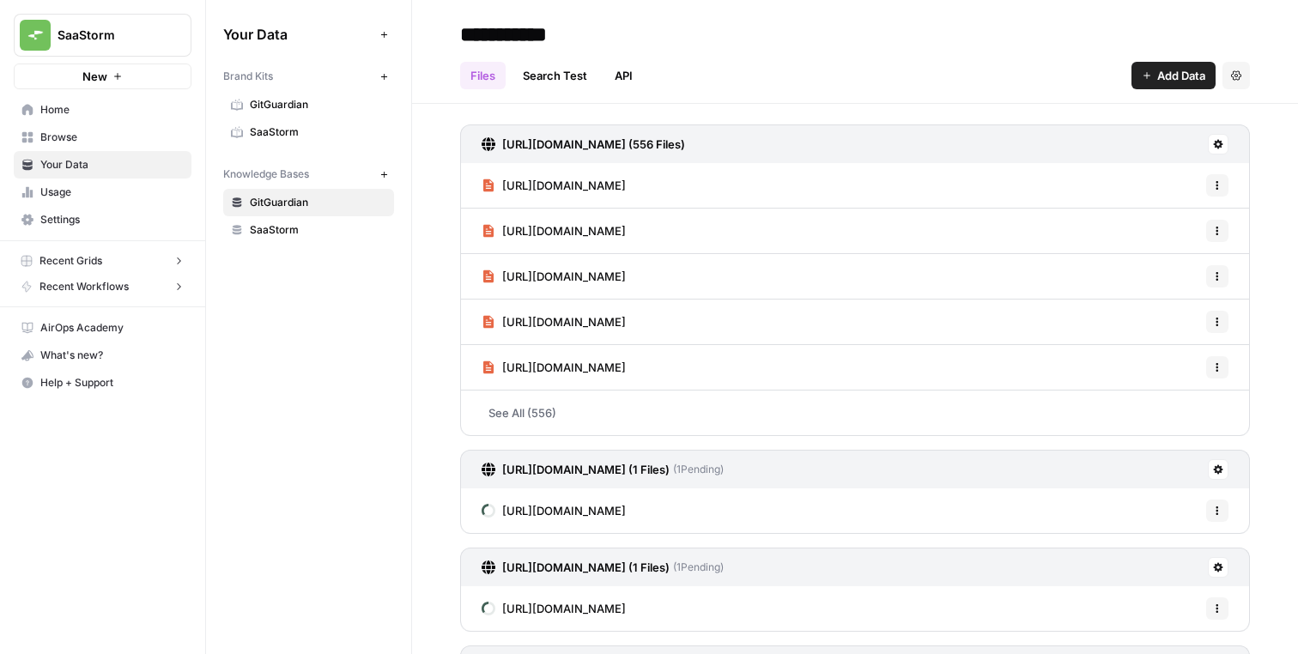
click at [1196, 78] on span "Add Data" at bounding box center [1181, 75] width 48 height 17
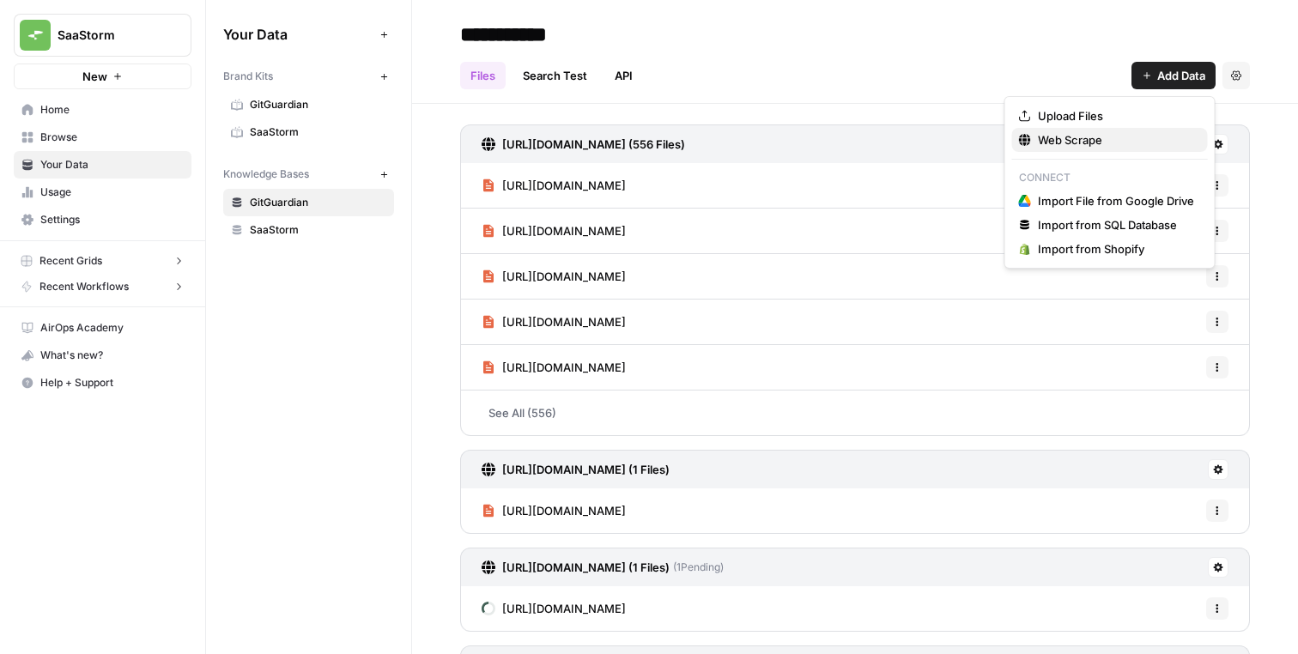
click at [1122, 136] on span "Web Scrape" at bounding box center [1116, 139] width 156 height 17
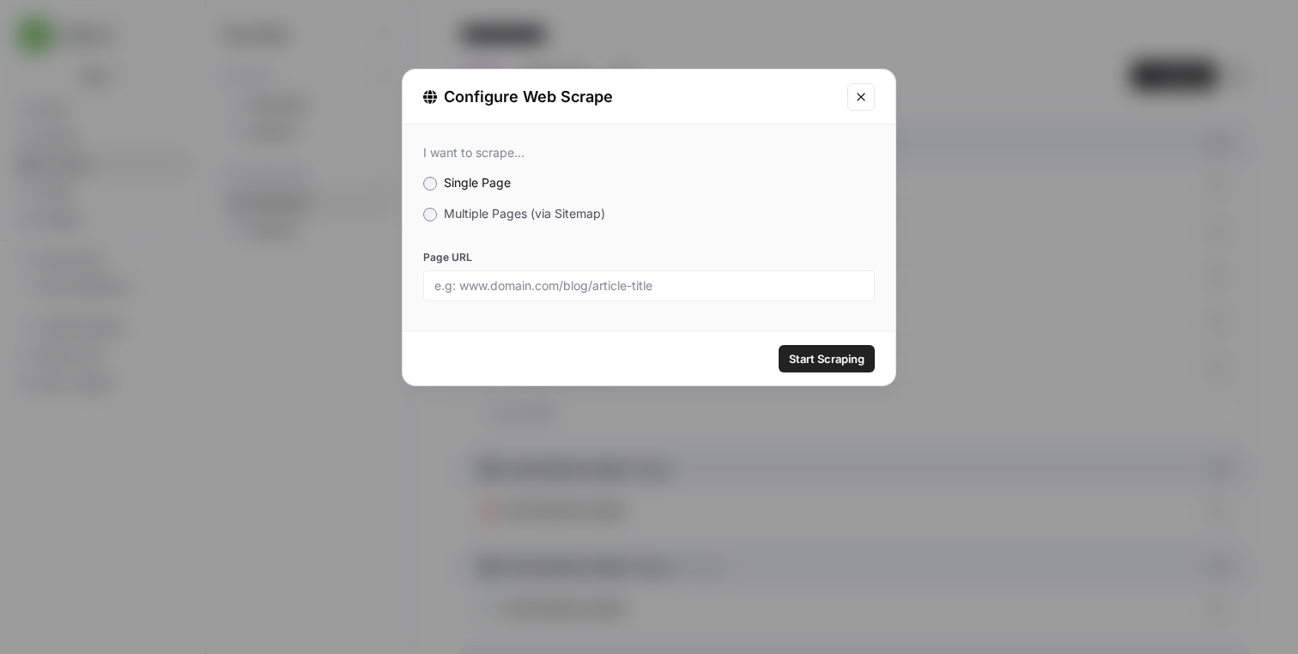
click at [740, 274] on div at bounding box center [649, 285] width 452 height 31
click at [725, 283] on input "Page URL" at bounding box center [648, 285] width 429 height 15
paste input "https://developer.hashicorp.com/vault/docs"
type input "https://developer.hashicorp.com/vault/docs"
click at [839, 360] on span "Start Scraping" at bounding box center [827, 358] width 76 height 17
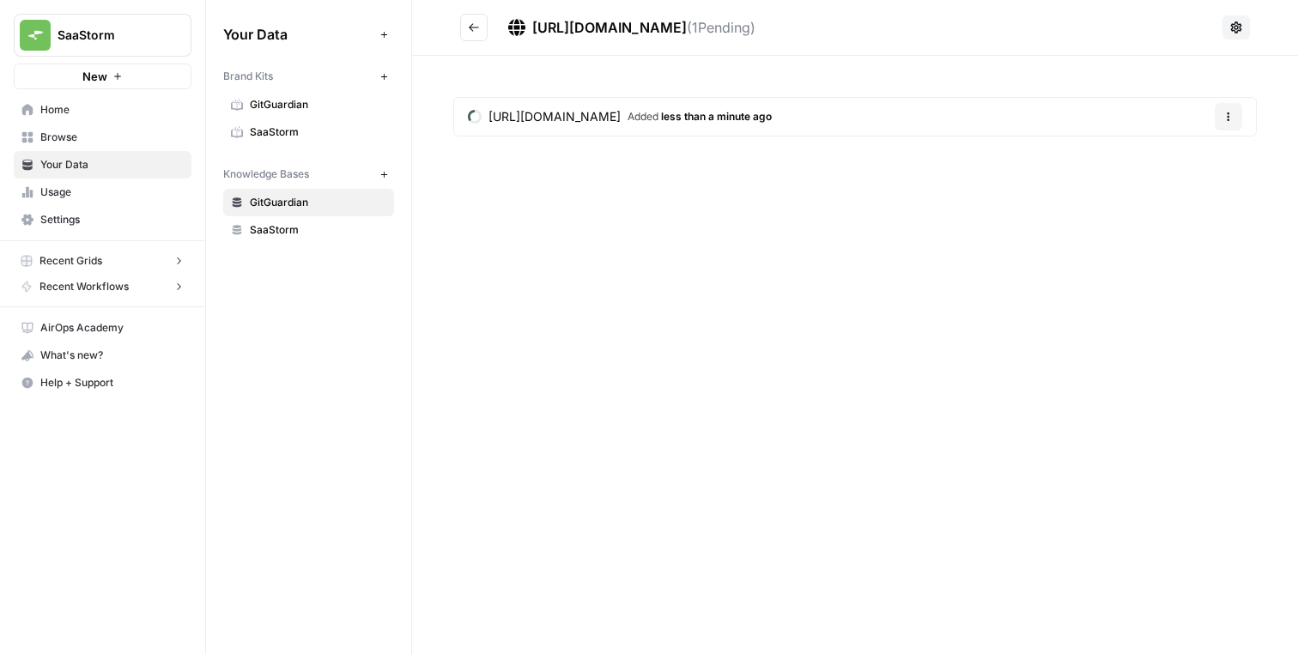
click at [474, 34] on button "Go back" at bounding box center [473, 27] width 27 height 27
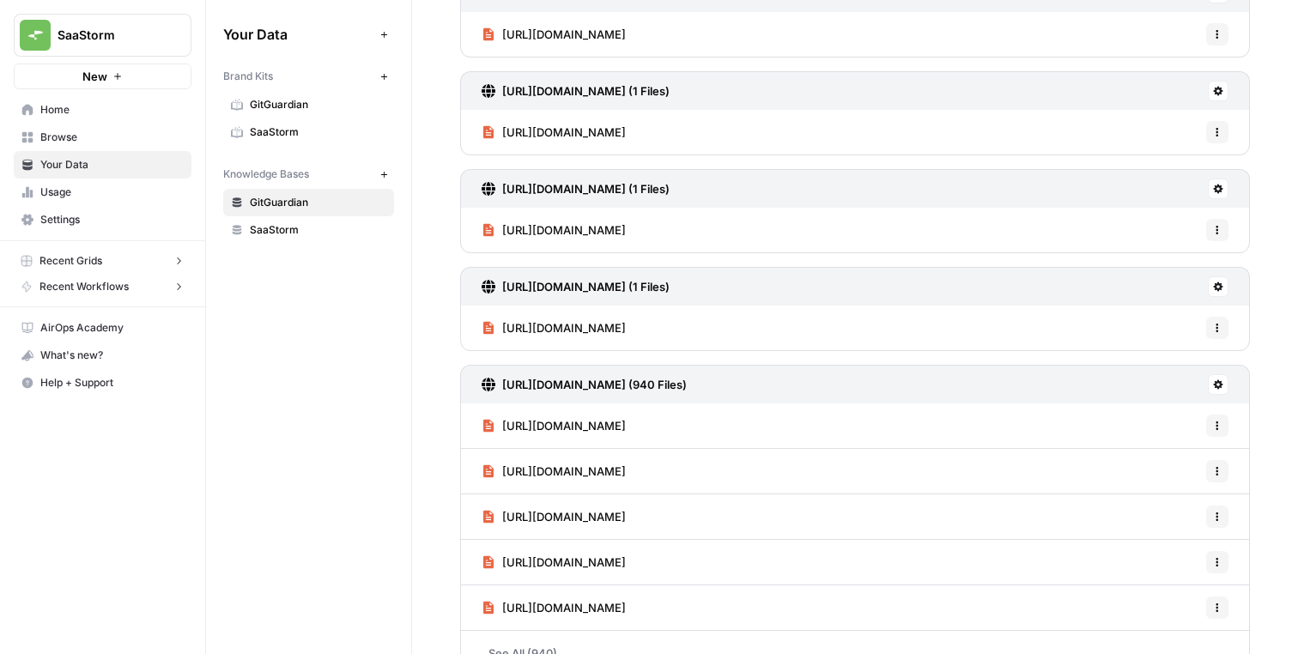
scroll to position [1785, 0]
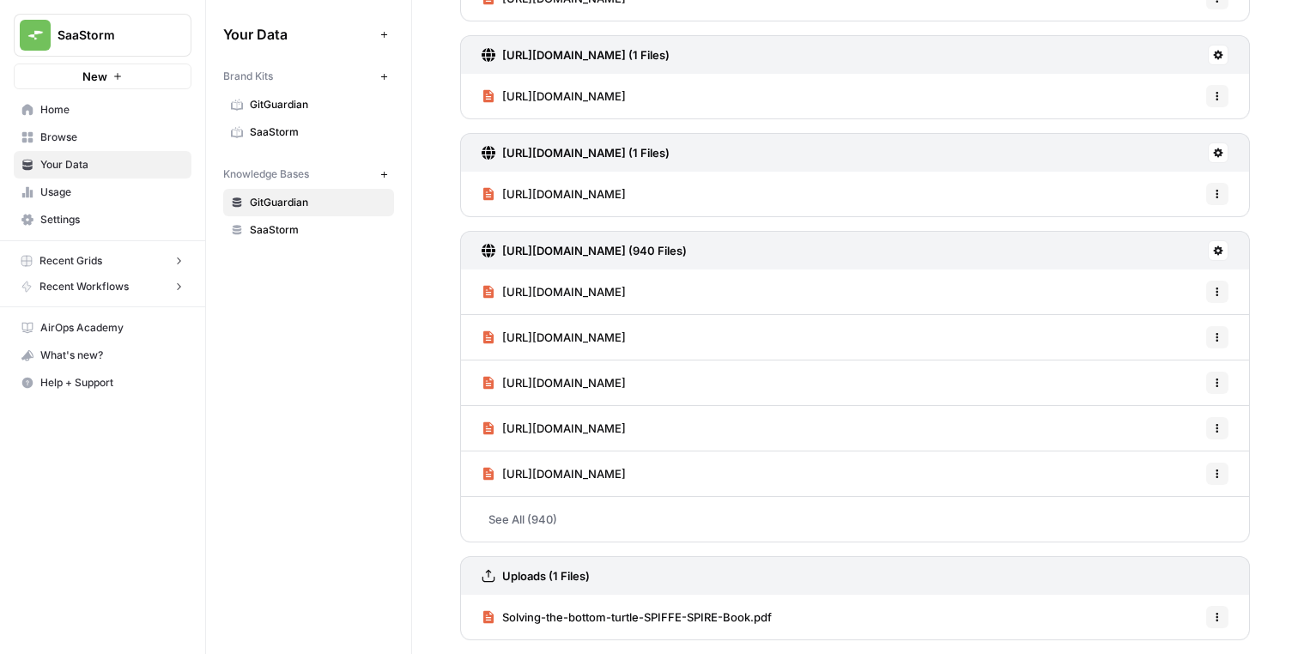
drag, startPoint x: 475, startPoint y: 252, endPoint x: 495, endPoint y: 129, distance: 124.5
click at [495, 134] on link "https://spiffe.io/docs/ (1 Files)" at bounding box center [576, 153] width 188 height 38
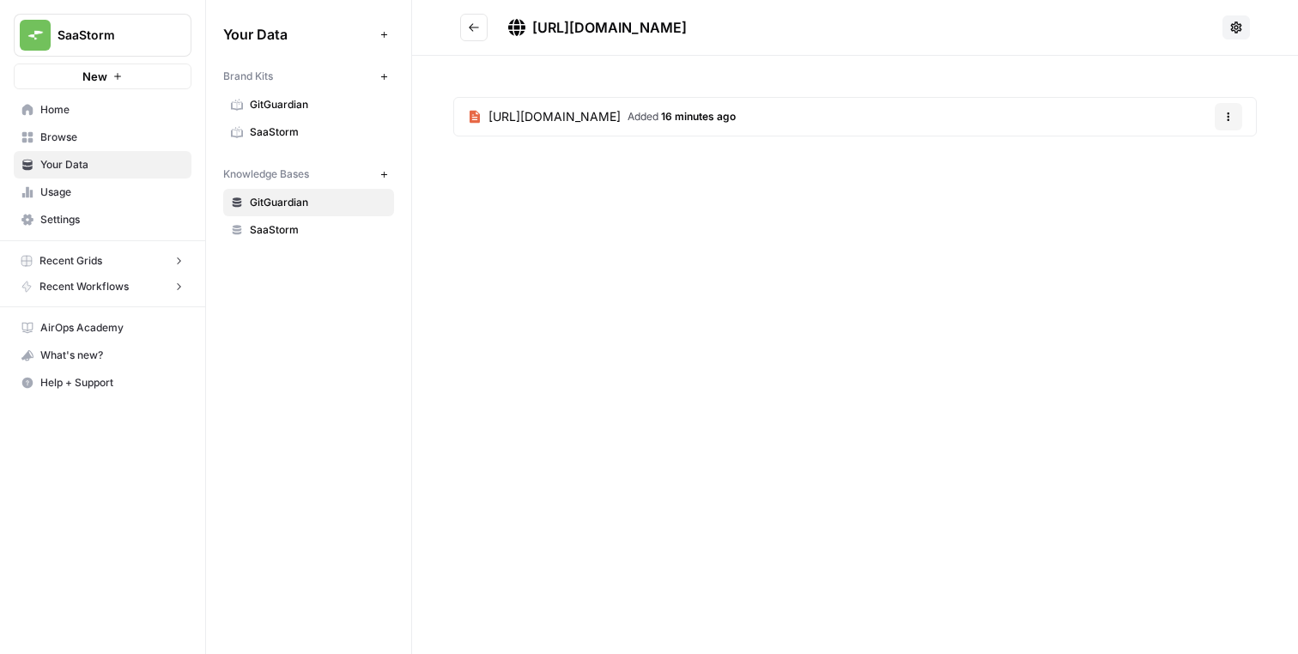
click at [474, 25] on icon "Go back" at bounding box center [474, 27] width 12 height 12
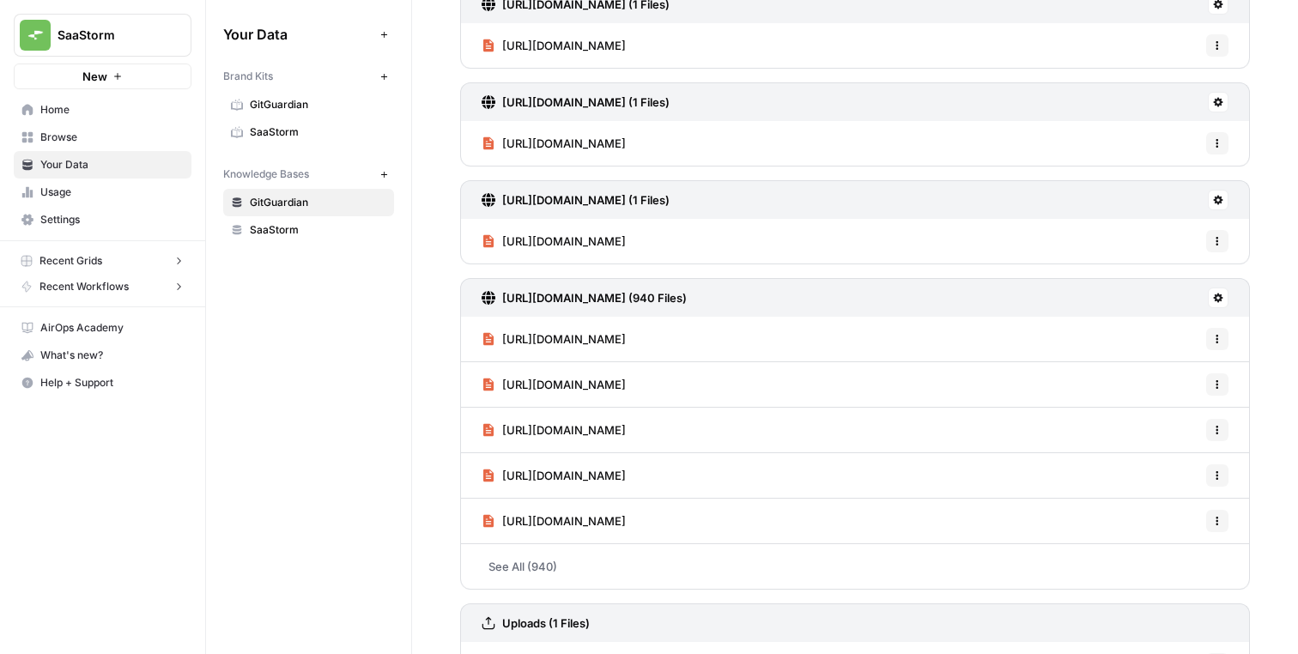
scroll to position [1785, 0]
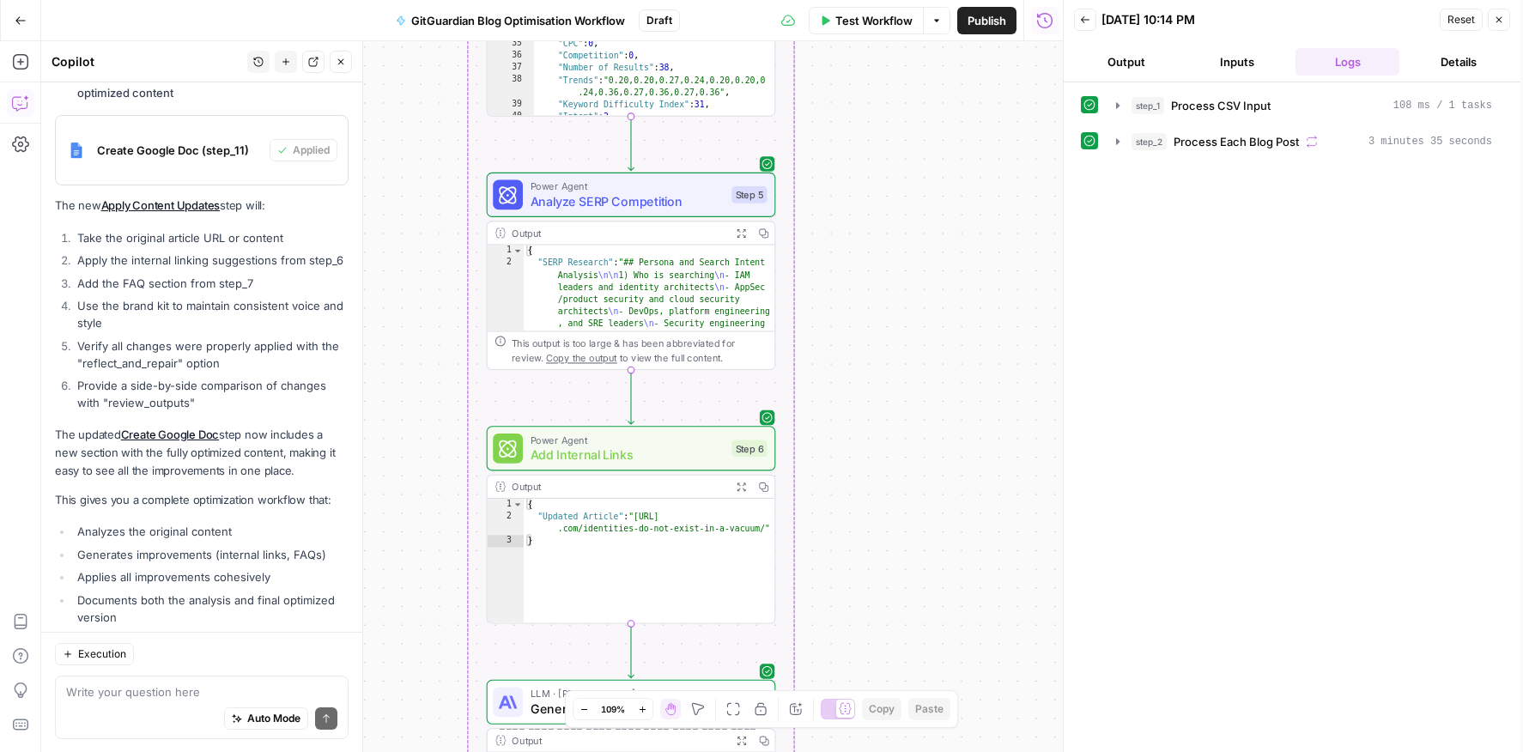
scroll to position [1698, 0]
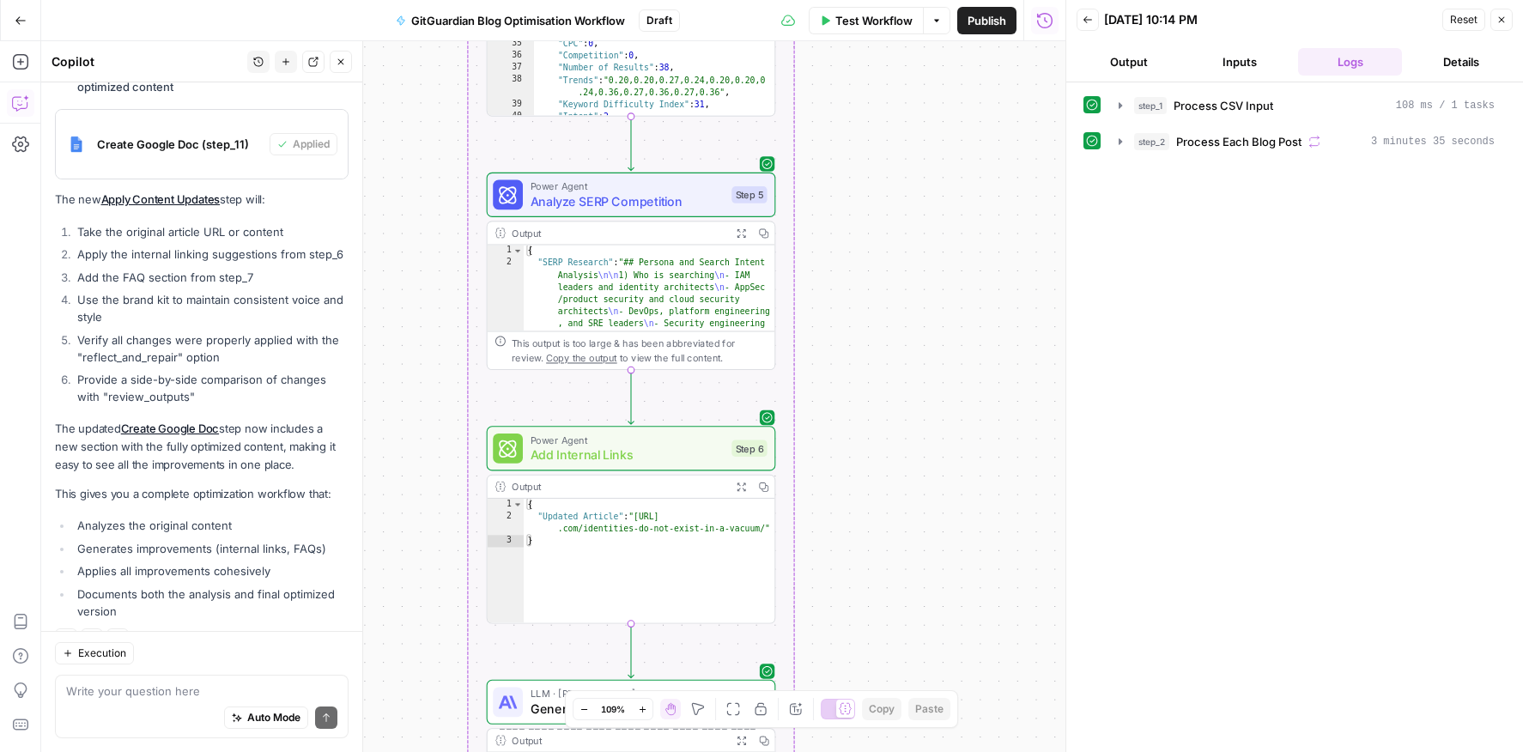
click at [1297, 22] on icon "button" at bounding box center [1502, 20] width 10 height 10
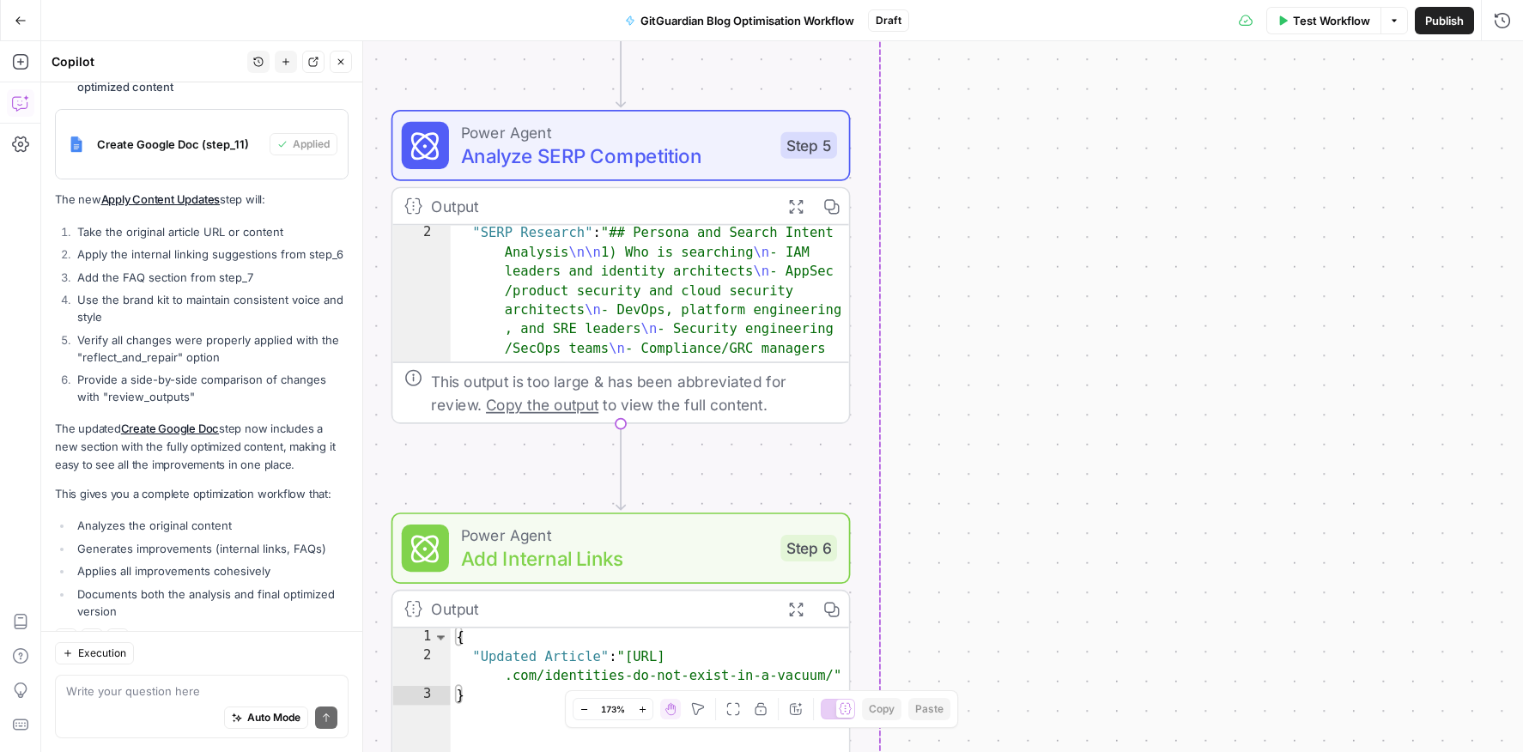
scroll to position [33, 0]
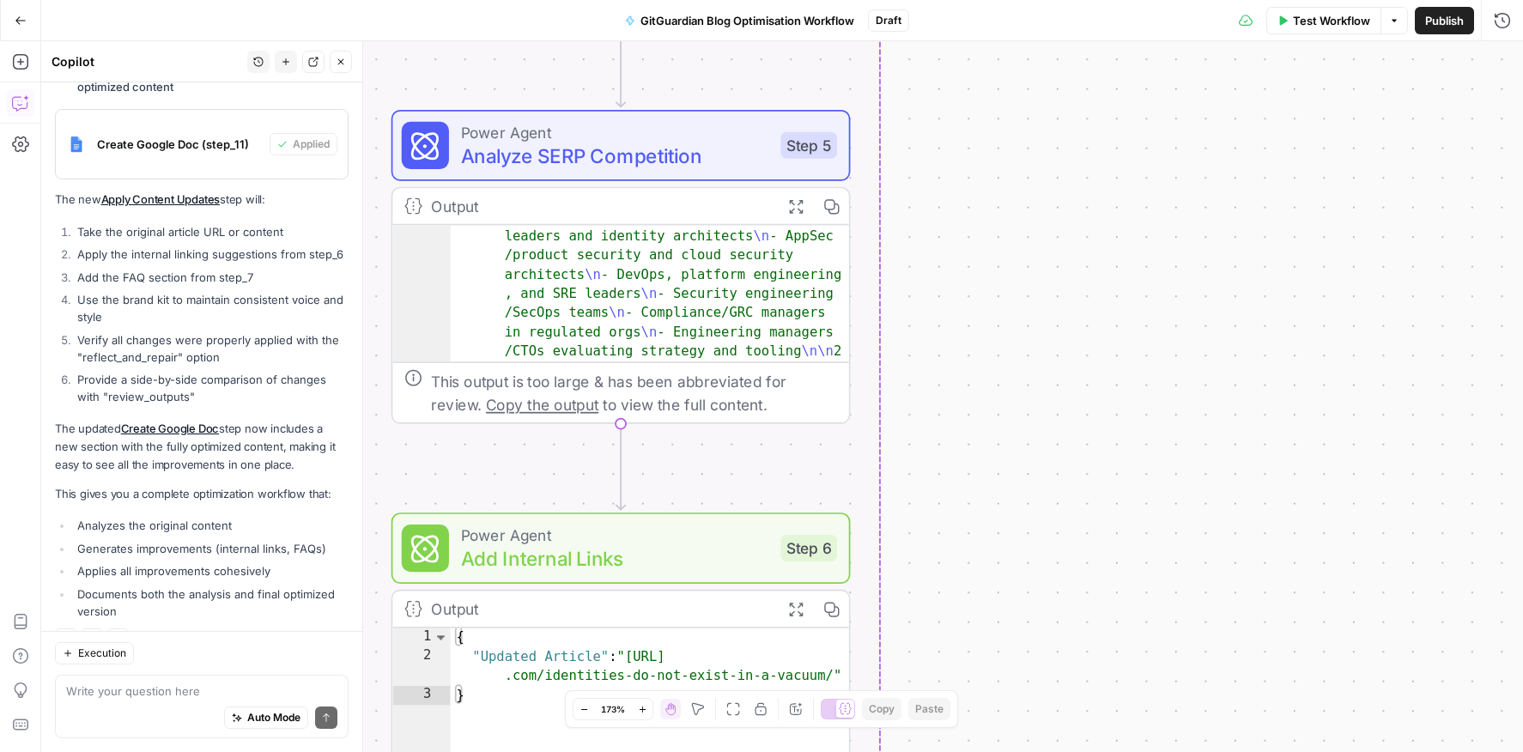
click at [929, 334] on div "Workflow Set Inputs Inputs Run Code · Python Process CSV Input Step 1 Output Ex…" at bounding box center [782, 396] width 1482 height 711
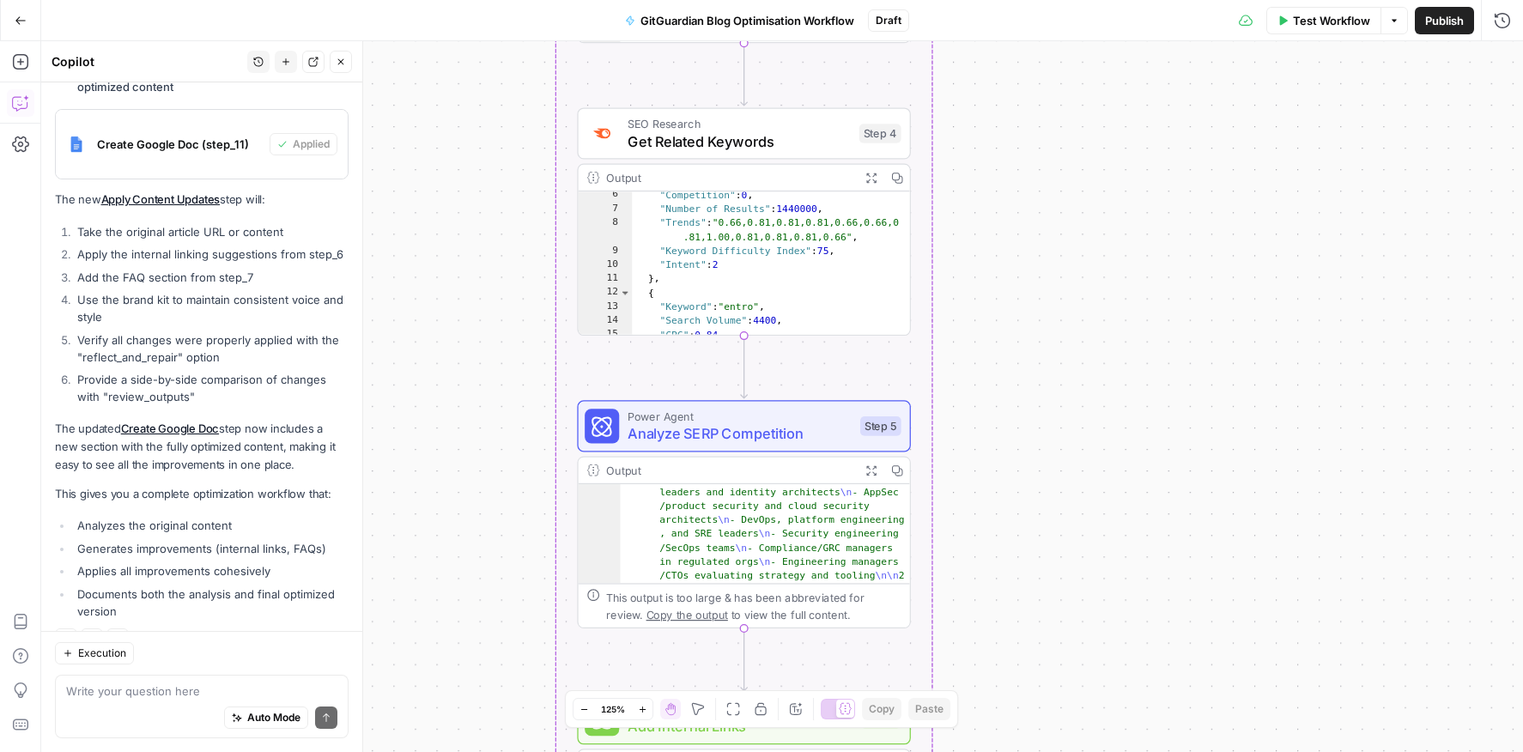
scroll to position [0, 0]
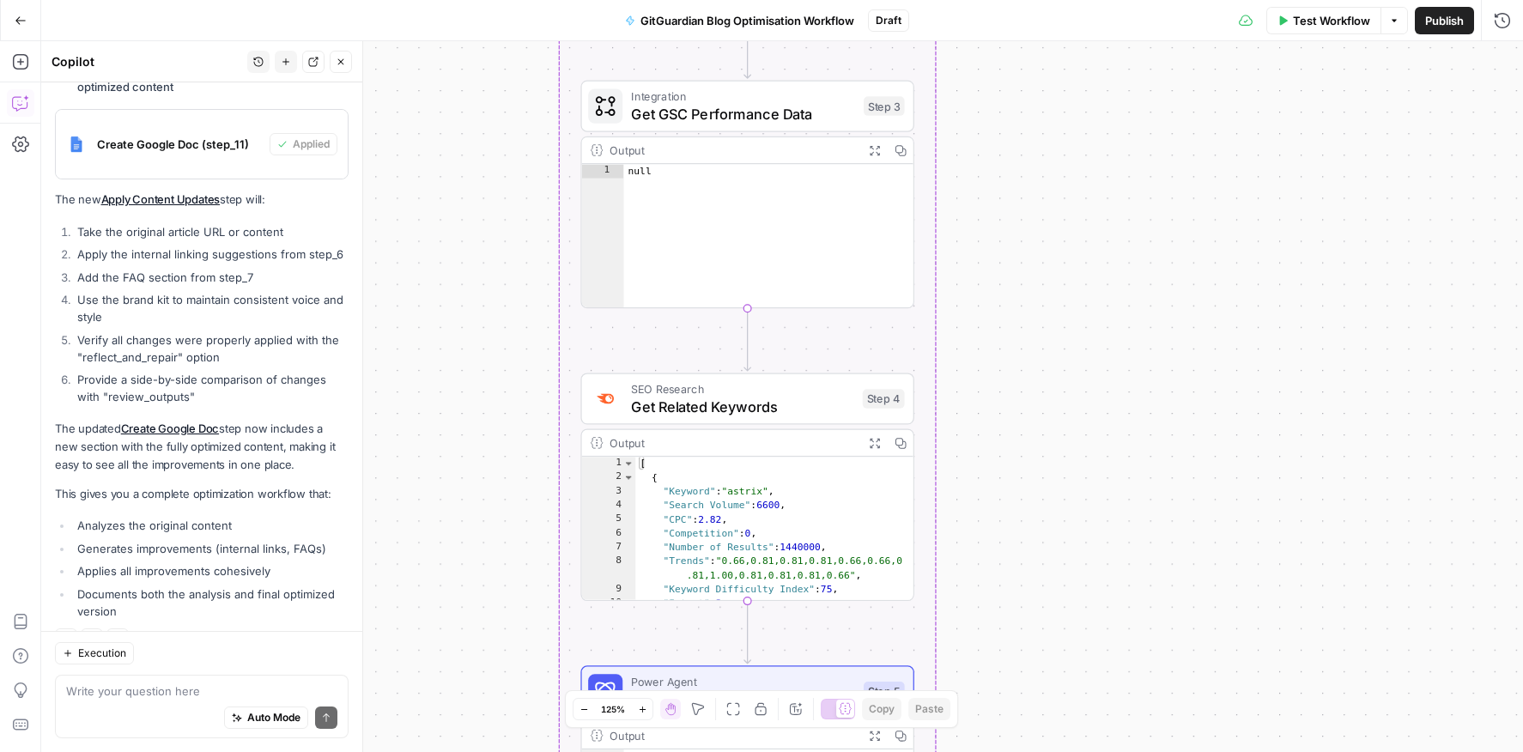
drag, startPoint x: 993, startPoint y: 270, endPoint x: 993, endPoint y: 536, distance: 265.3
click at [993, 535] on div "Workflow Set Inputs Inputs Run Code · Python Process CSV Input Step 1 Output Ex…" at bounding box center [782, 396] width 1482 height 711
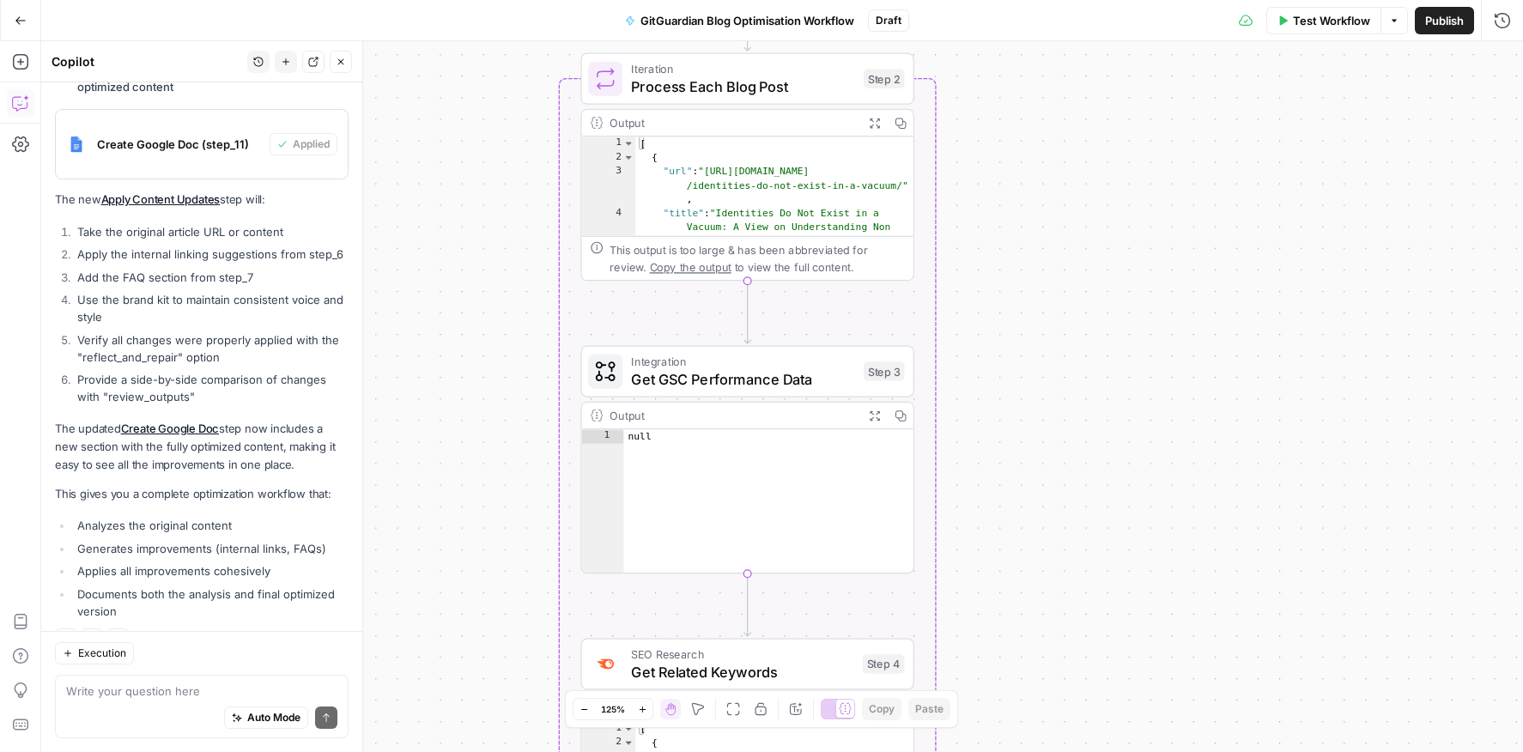
drag, startPoint x: 1002, startPoint y: 267, endPoint x: 1000, endPoint y: 496, distance: 229.3
click at [1000, 496] on div "Workflow Set Inputs Inputs Run Code · Python Process CSV Input Step 1 Output Ex…" at bounding box center [782, 396] width 1482 height 711
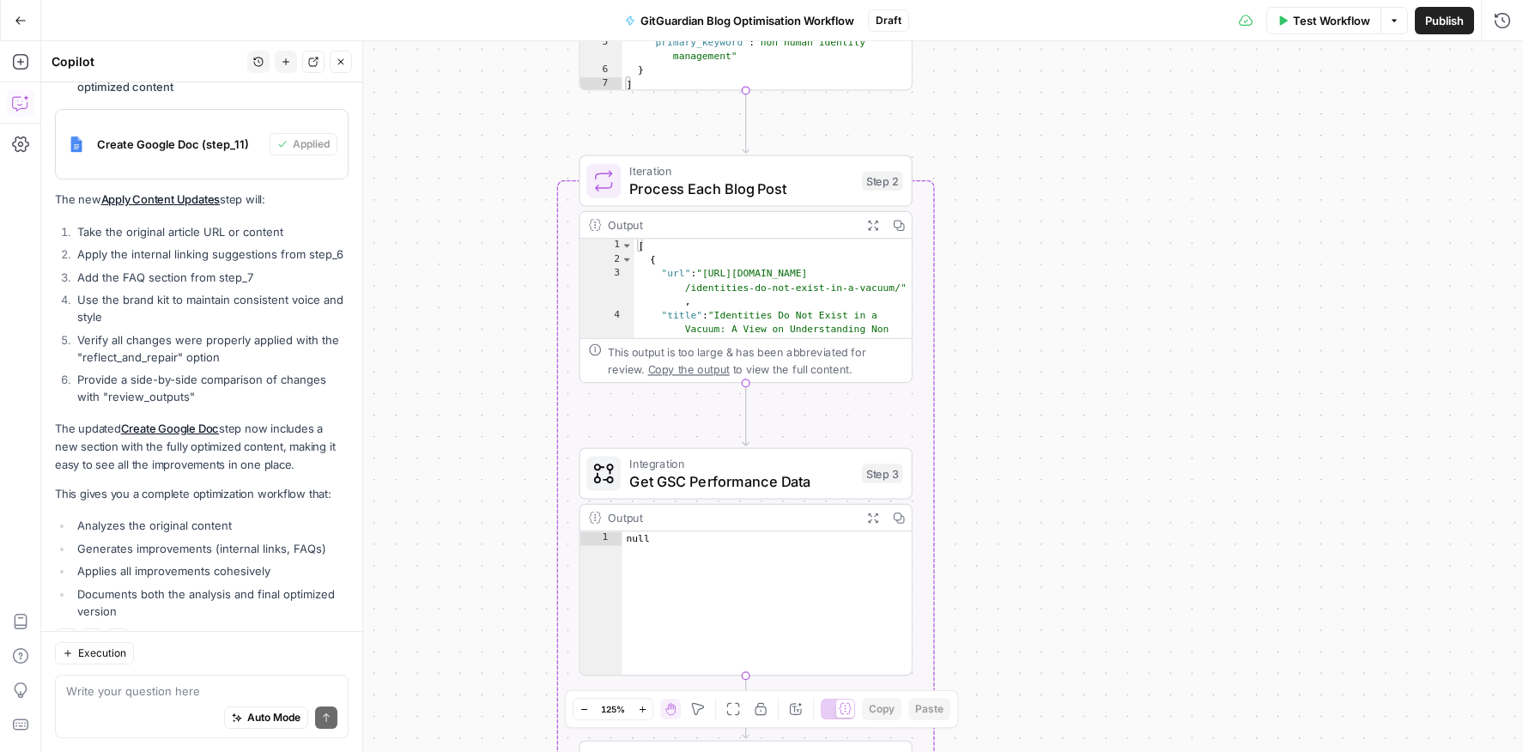
drag, startPoint x: 993, startPoint y: 290, endPoint x: 993, endPoint y: 410, distance: 119.4
click at [993, 410] on div "Workflow Set Inputs Inputs Run Code · Python Process CSV Input Step 1 Output Ex…" at bounding box center [782, 396] width 1482 height 711
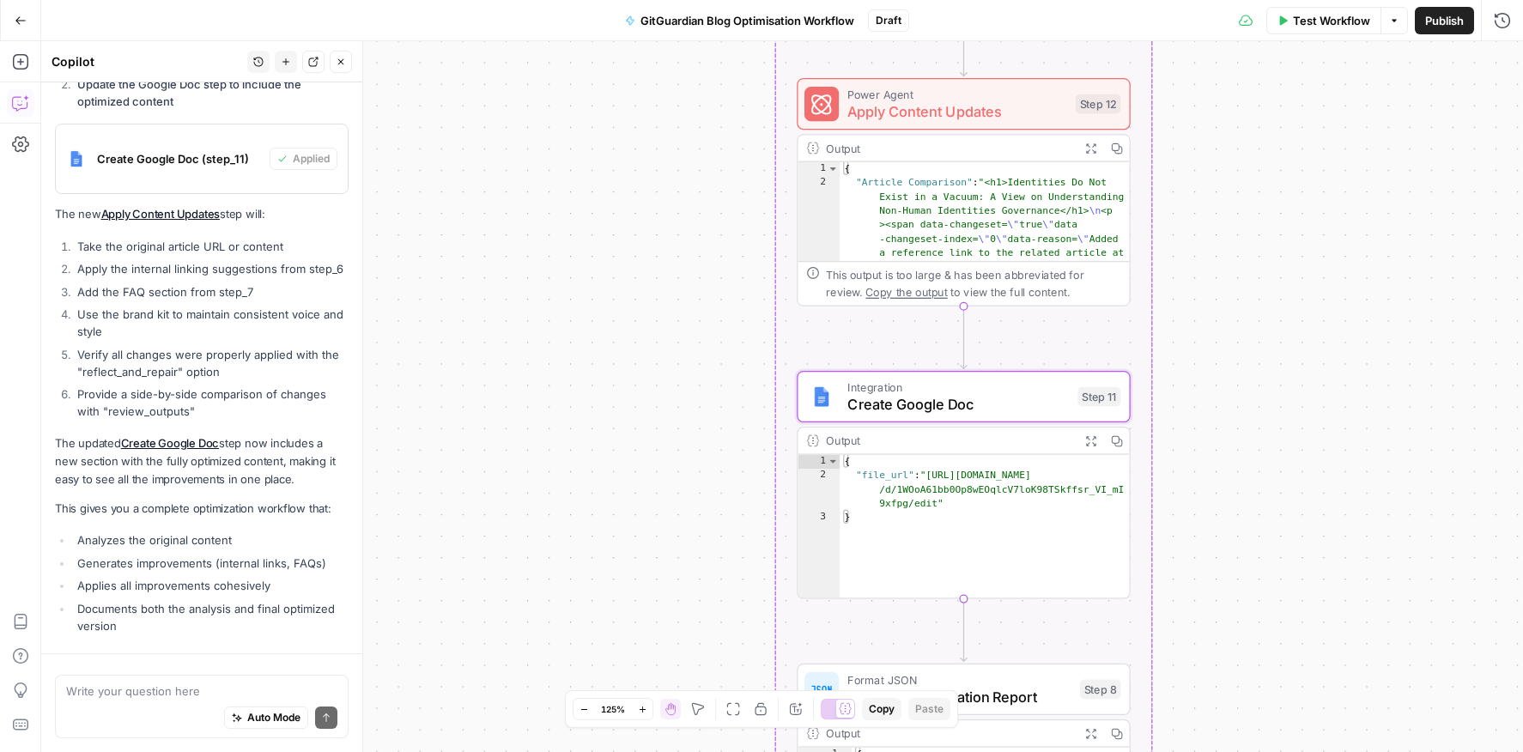
scroll to position [1565, 0]
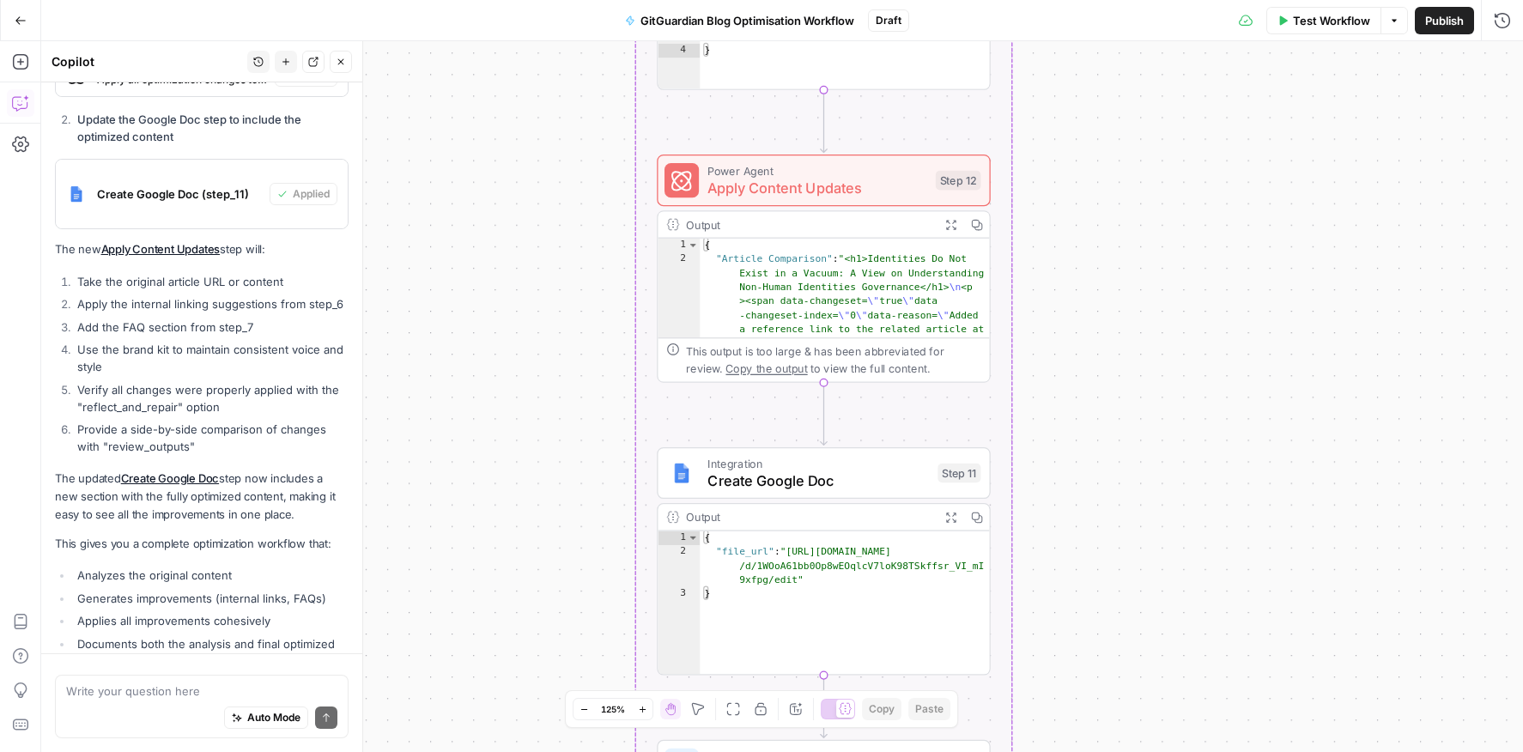
drag, startPoint x: 690, startPoint y: 288, endPoint x: 517, endPoint y: 378, distance: 195.5
click at [517, 378] on div "Workflow Set Inputs Inputs Run Code · Python Process CSV Input Step 1 Output Ex…" at bounding box center [782, 396] width 1482 height 711
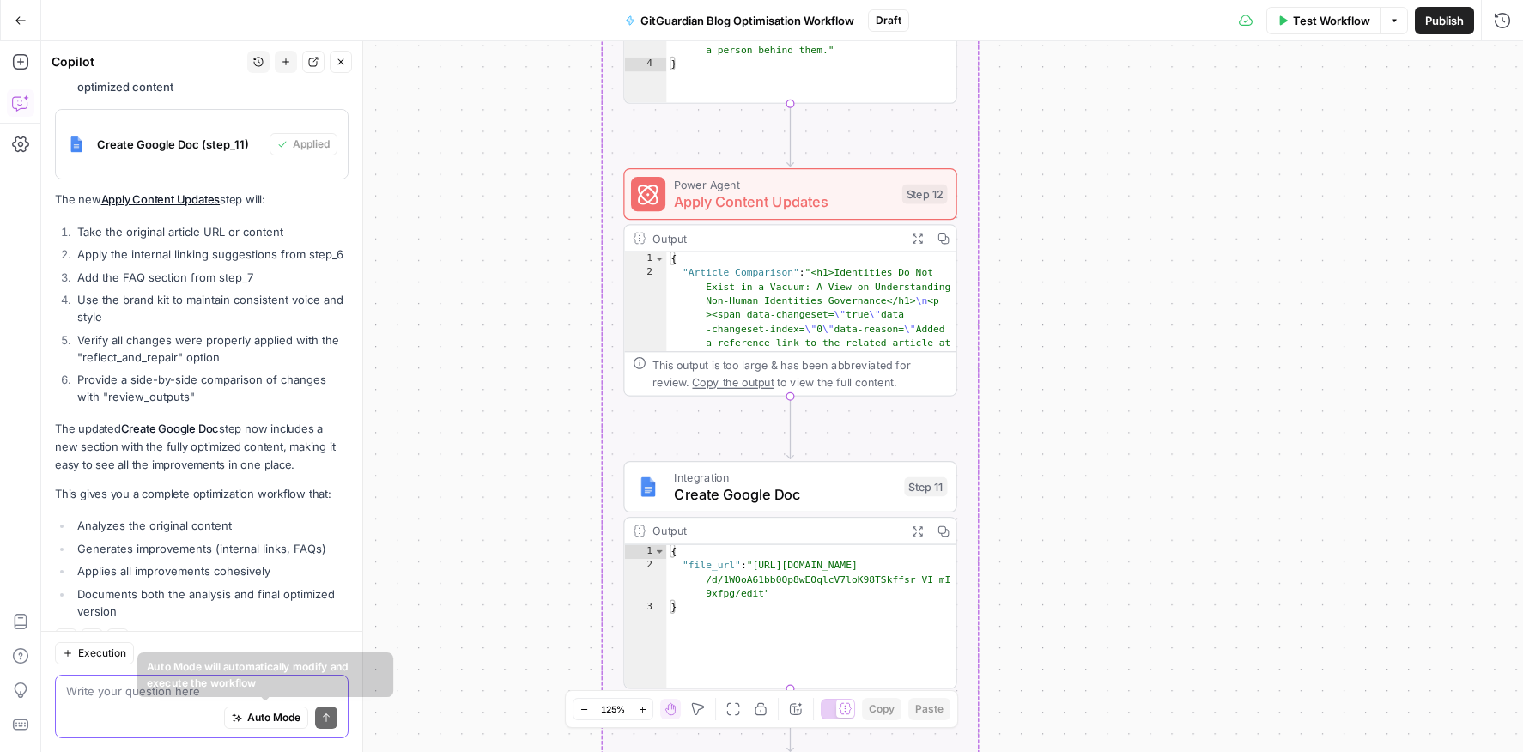
click at [270, 653] on span "Auto Mode" at bounding box center [273, 717] width 53 height 15
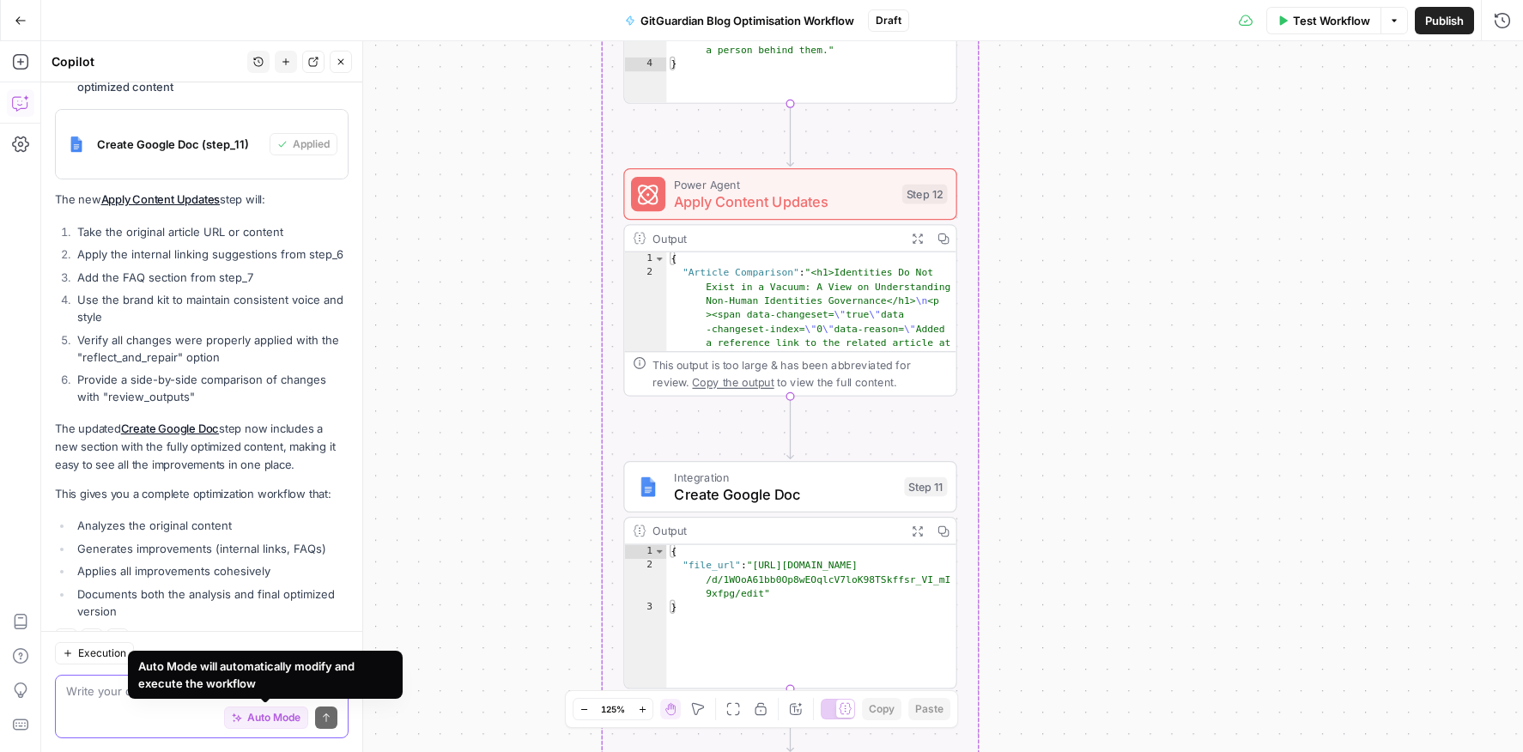
click at [270, 653] on span "Auto Mode" at bounding box center [273, 717] width 53 height 15
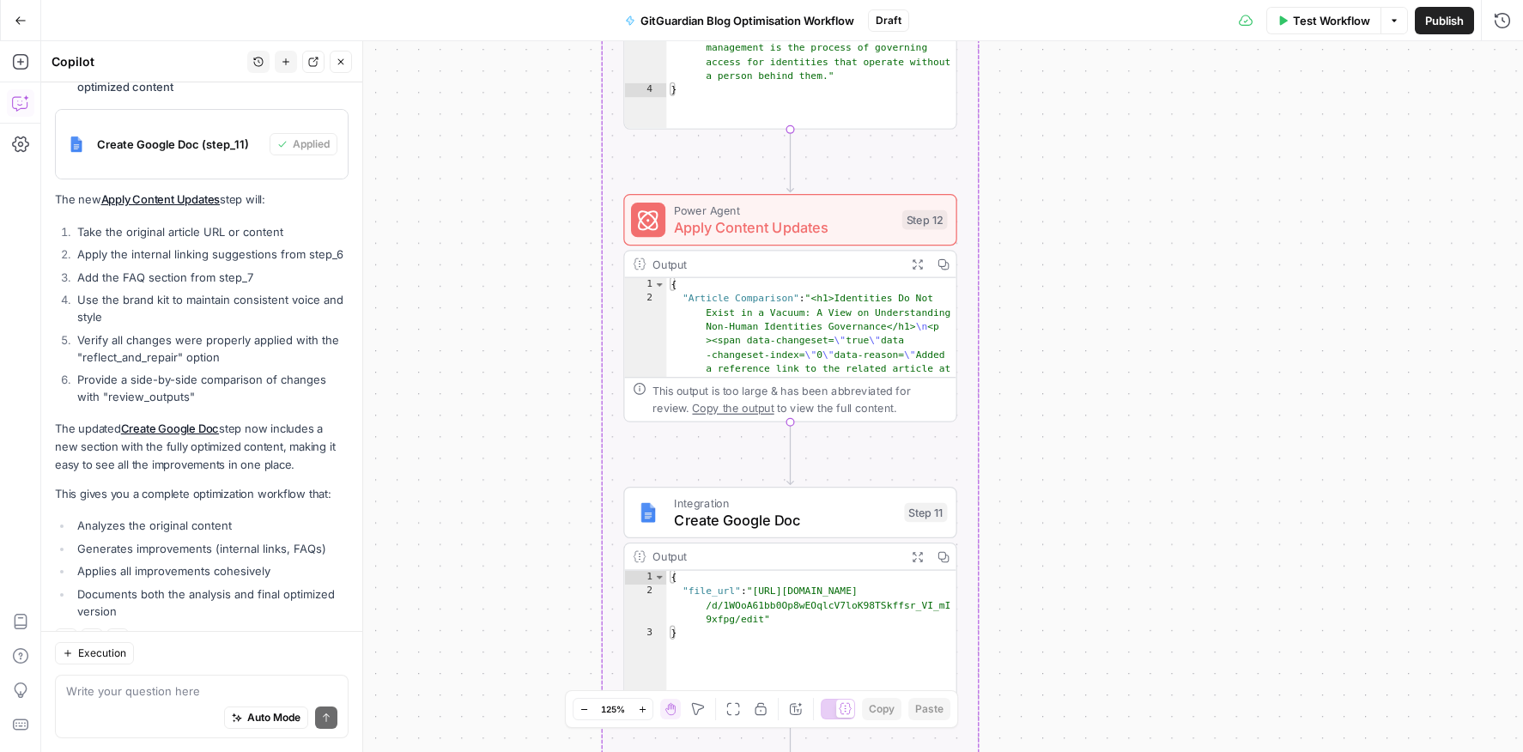
drag, startPoint x: 515, startPoint y: 402, endPoint x: 496, endPoint y: 552, distance: 151.5
click at [497, 550] on div "Workflow Set Inputs Inputs Run Code · Python Process CSV Input Step 1 Output Ex…" at bounding box center [782, 396] width 1482 height 711
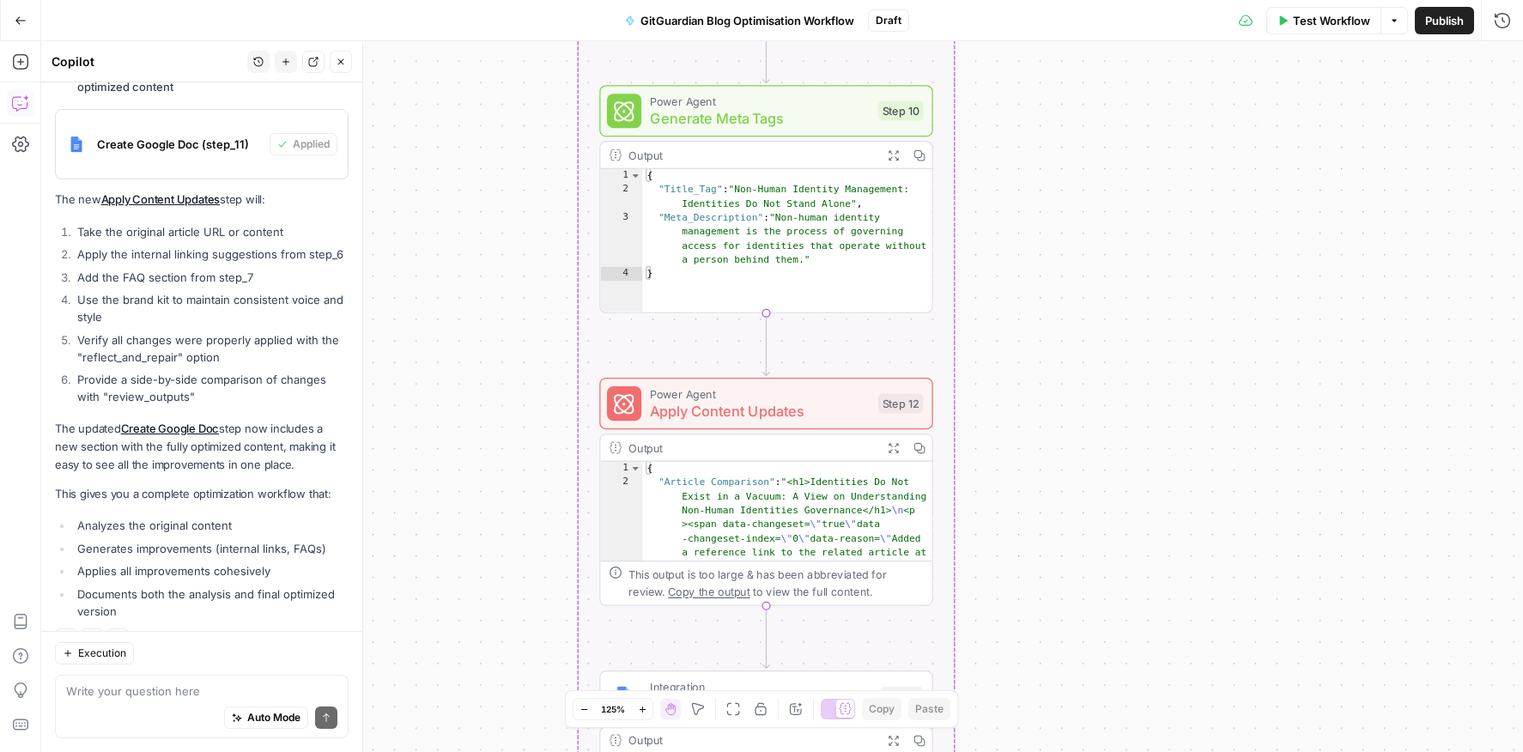
drag, startPoint x: 537, startPoint y: 307, endPoint x: 511, endPoint y: 525, distance: 219.6
click at [511, 525] on div "Workflow Set Inputs Inputs Run Code · Python Process CSV Input Step 1 Output Ex…" at bounding box center [782, 396] width 1482 height 711
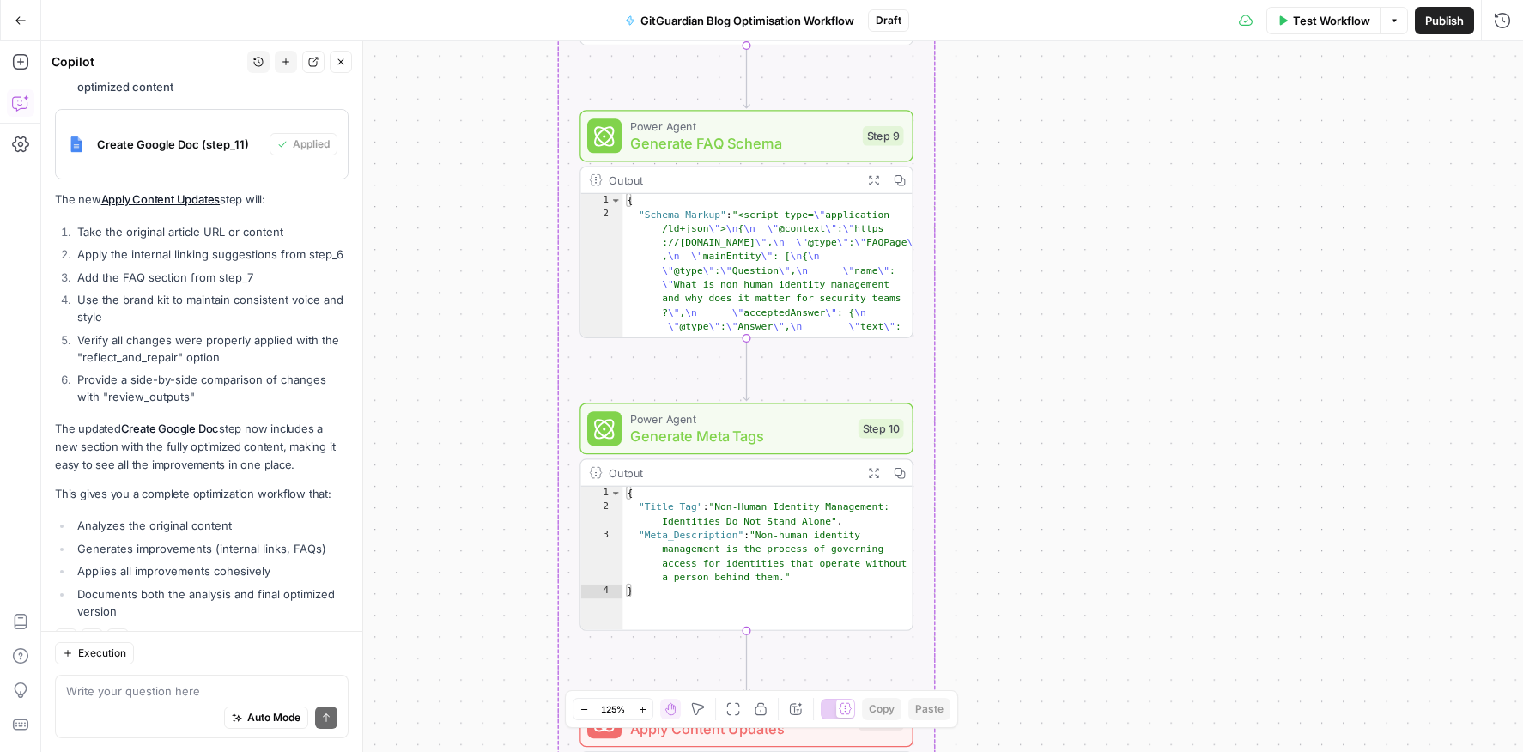
drag, startPoint x: 515, startPoint y: 344, endPoint x: 515, endPoint y: 552, distance: 207.8
click at [515, 552] on div "Workflow Set Inputs Inputs Run Code · Python Process CSV Input Step 1 Output Ex…" at bounding box center [782, 396] width 1482 height 711
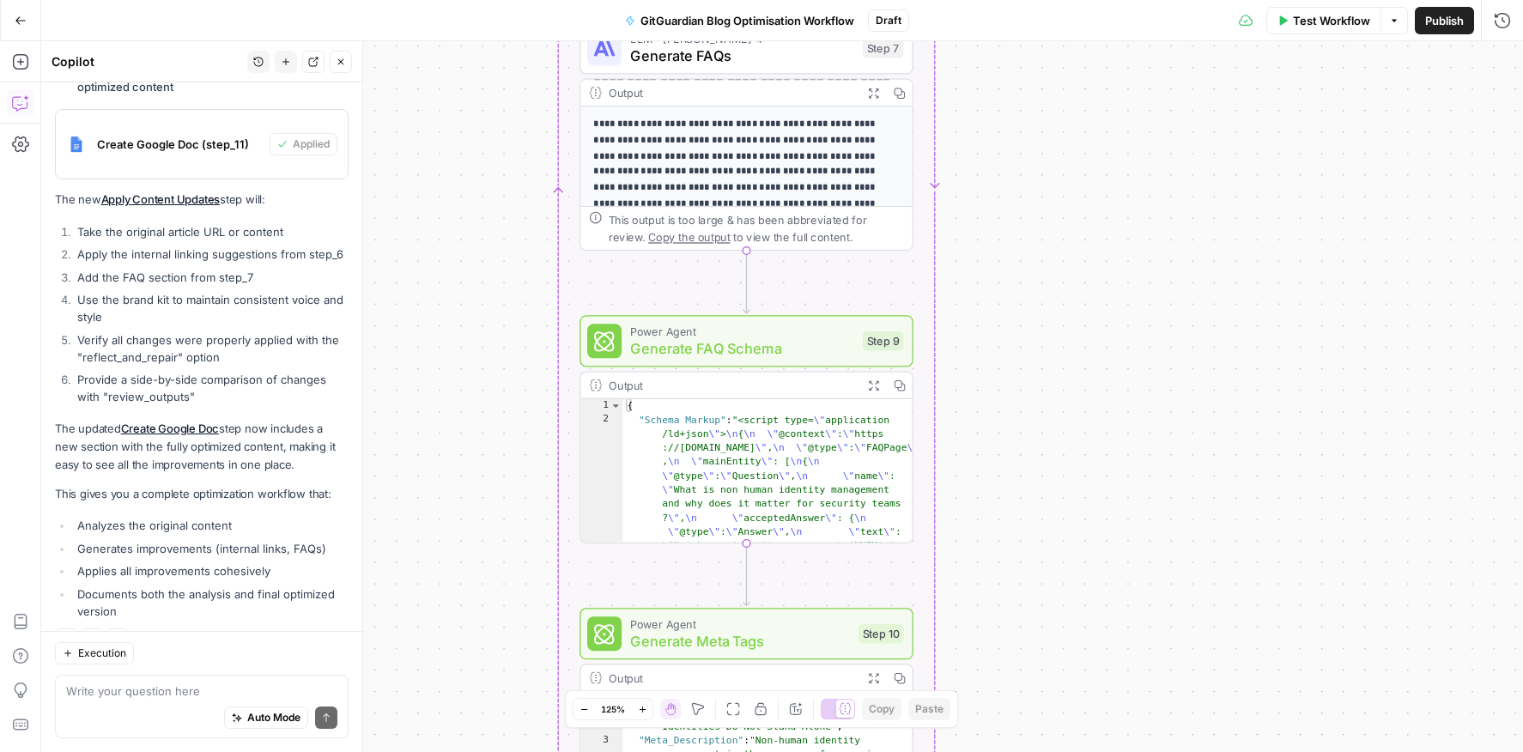
drag, startPoint x: 519, startPoint y: 346, endPoint x: 519, endPoint y: 509, distance: 163.1
click at [519, 509] on div "Workflow Set Inputs Inputs Run Code · Python Process CSV Input Step 1 Output Ex…" at bounding box center [782, 396] width 1482 height 711
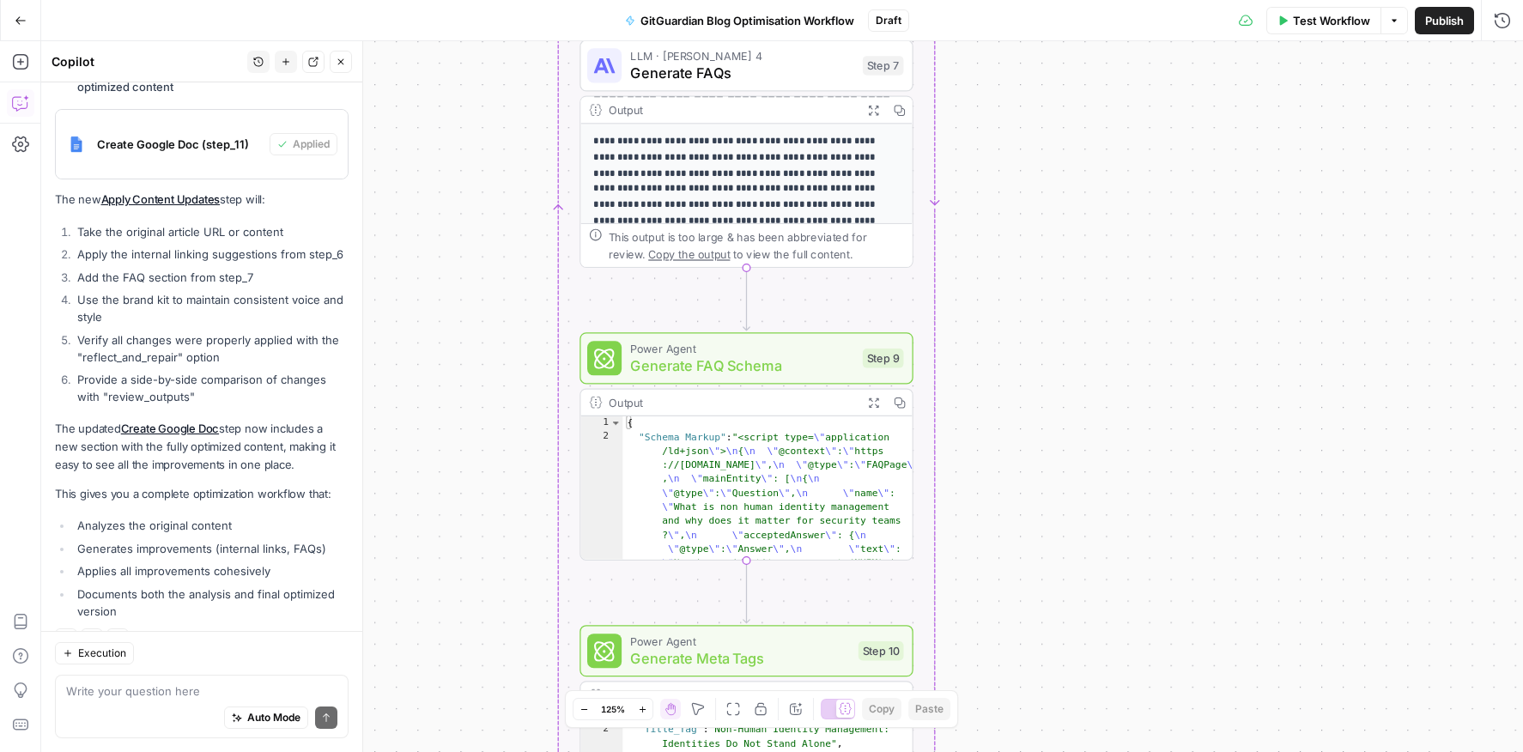
drag, startPoint x: 533, startPoint y: 301, endPoint x: 532, endPoint y: 492, distance: 191.5
click at [532, 491] on div "Workflow Set Inputs Inputs Run Code · Python Process CSV Input Step 1 Output Ex…" at bounding box center [782, 396] width 1482 height 711
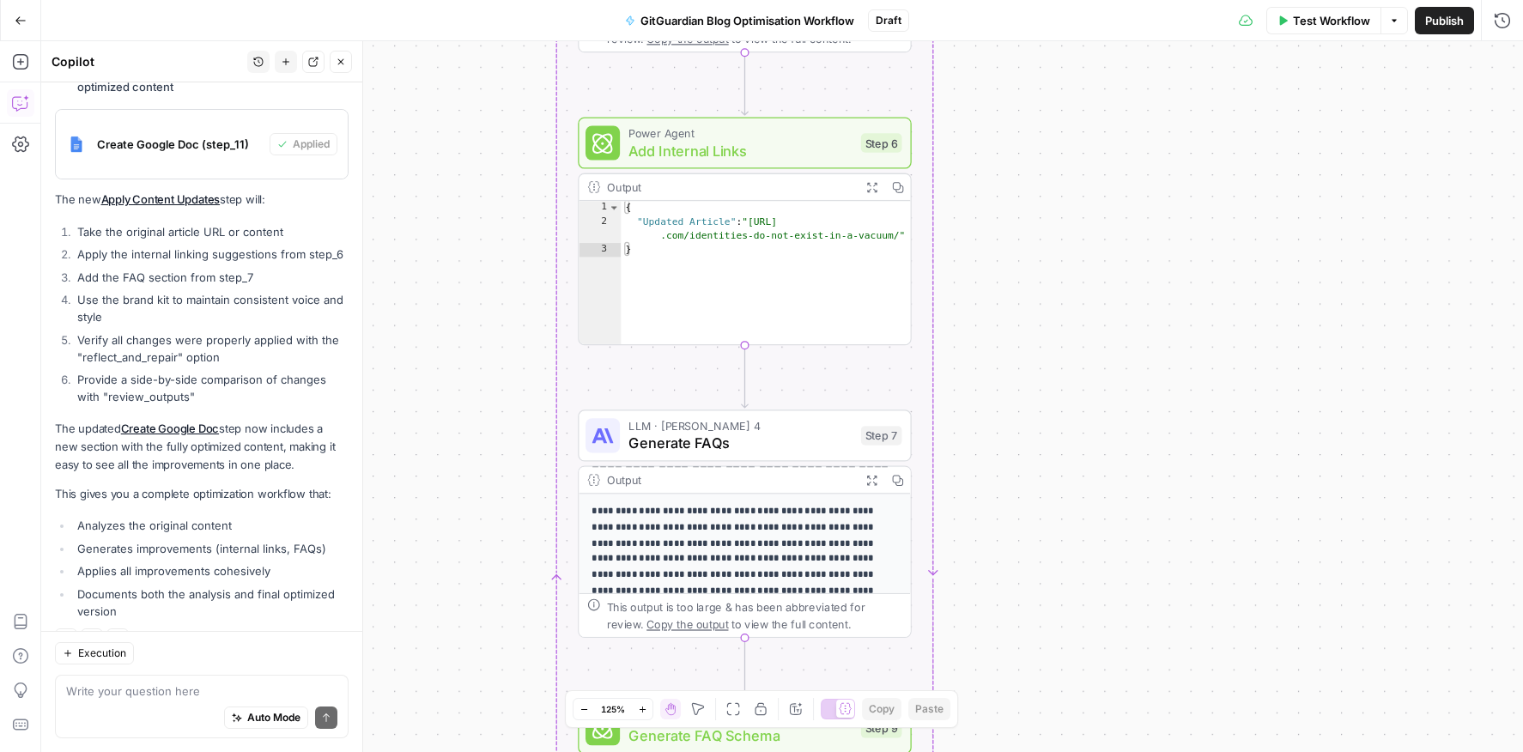
drag, startPoint x: 529, startPoint y: 329, endPoint x: 529, endPoint y: 626, distance: 297.1
click at [529, 626] on div "Workflow Set Inputs Inputs Run Code · Python Process CSV Input Step 1 Output Ex…" at bounding box center [782, 396] width 1482 height 711
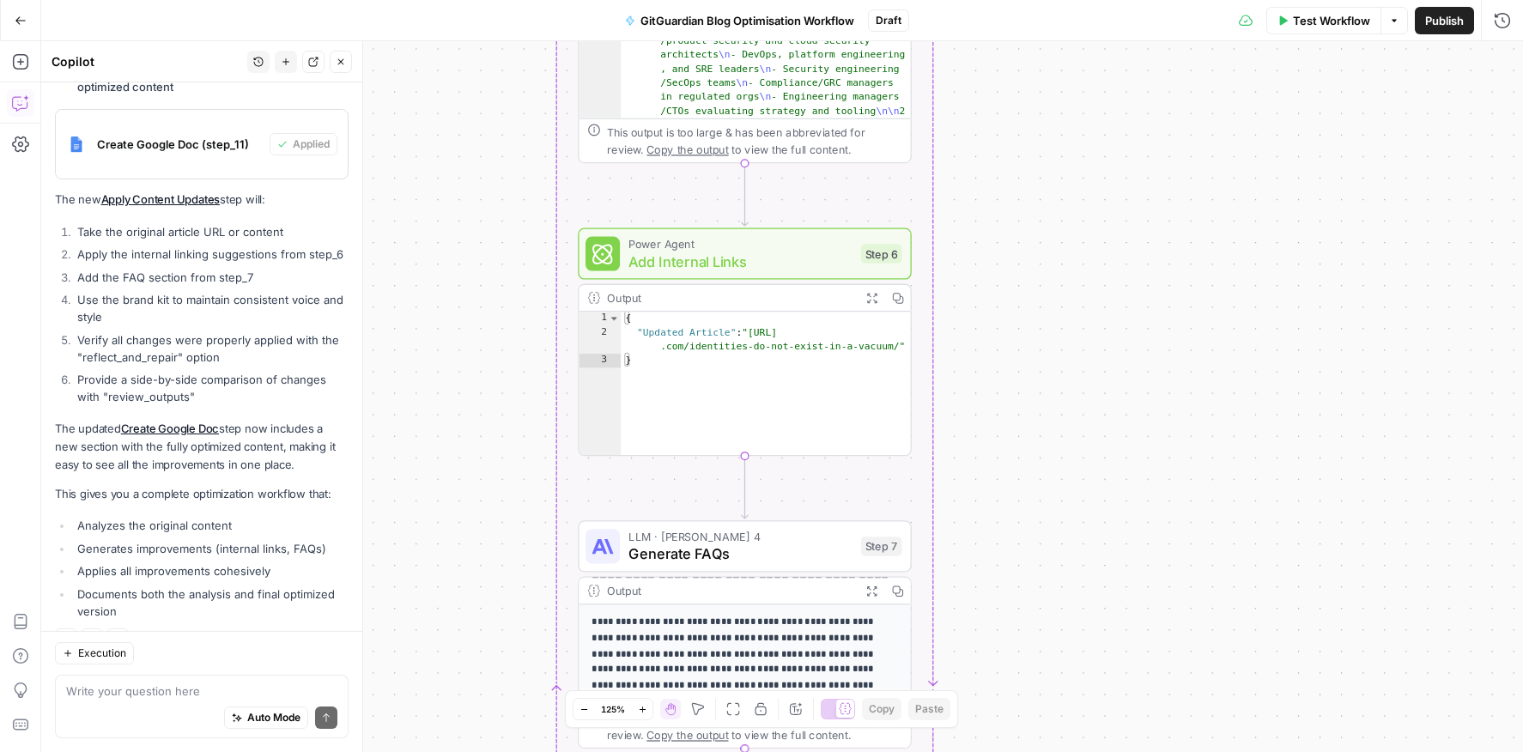
drag, startPoint x: 516, startPoint y: 402, endPoint x: 516, endPoint y: 750, distance: 348.6
click at [516, 653] on div "Workflow Set Inputs Inputs Run Code · Python Process CSV Input Step 1 Output Ex…" at bounding box center [782, 396] width 1482 height 711
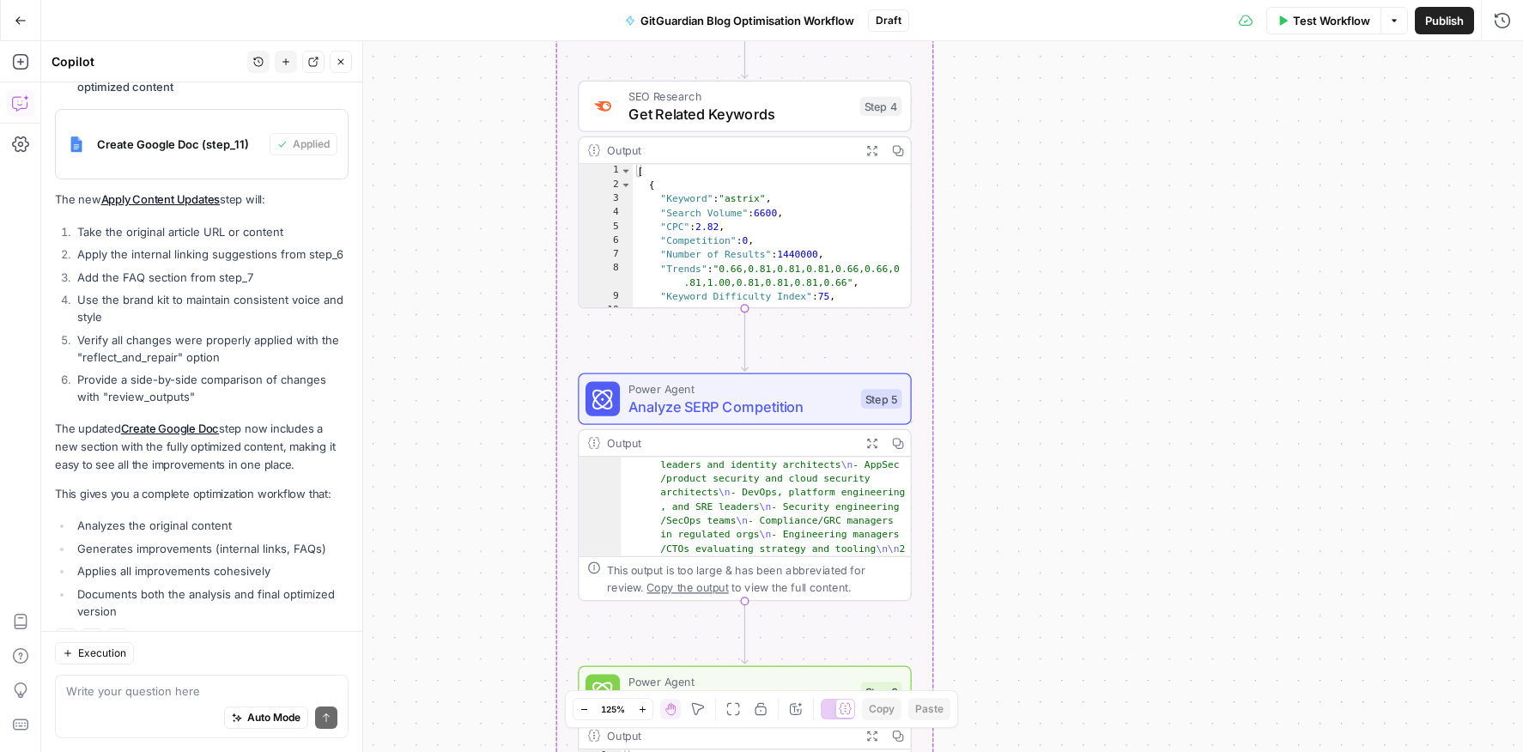
drag, startPoint x: 506, startPoint y: 473, endPoint x: 506, endPoint y: 800, distance: 327.2
click at [506, 653] on html "SaaStorm New Home Browse Your Data Usage Settings Recent Grids Recent Workflows…" at bounding box center [761, 376] width 1523 height 752
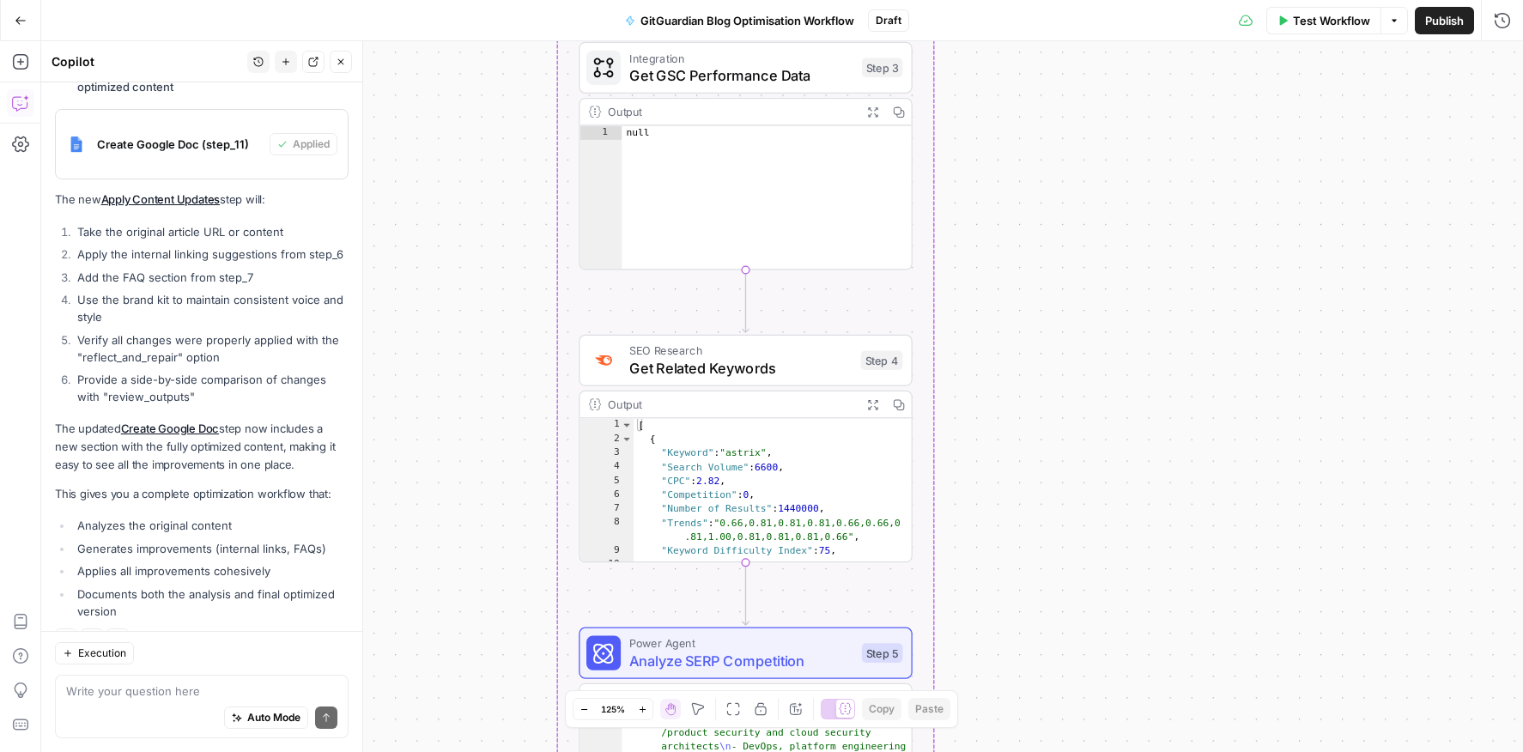
drag, startPoint x: 521, startPoint y: 535, endPoint x: 547, endPoint y: 780, distance: 246.1
click at [547, 653] on html "SaaStorm New Home Browse Your Data Usage Settings Recent Grids Recent Workflows…" at bounding box center [761, 376] width 1523 height 752
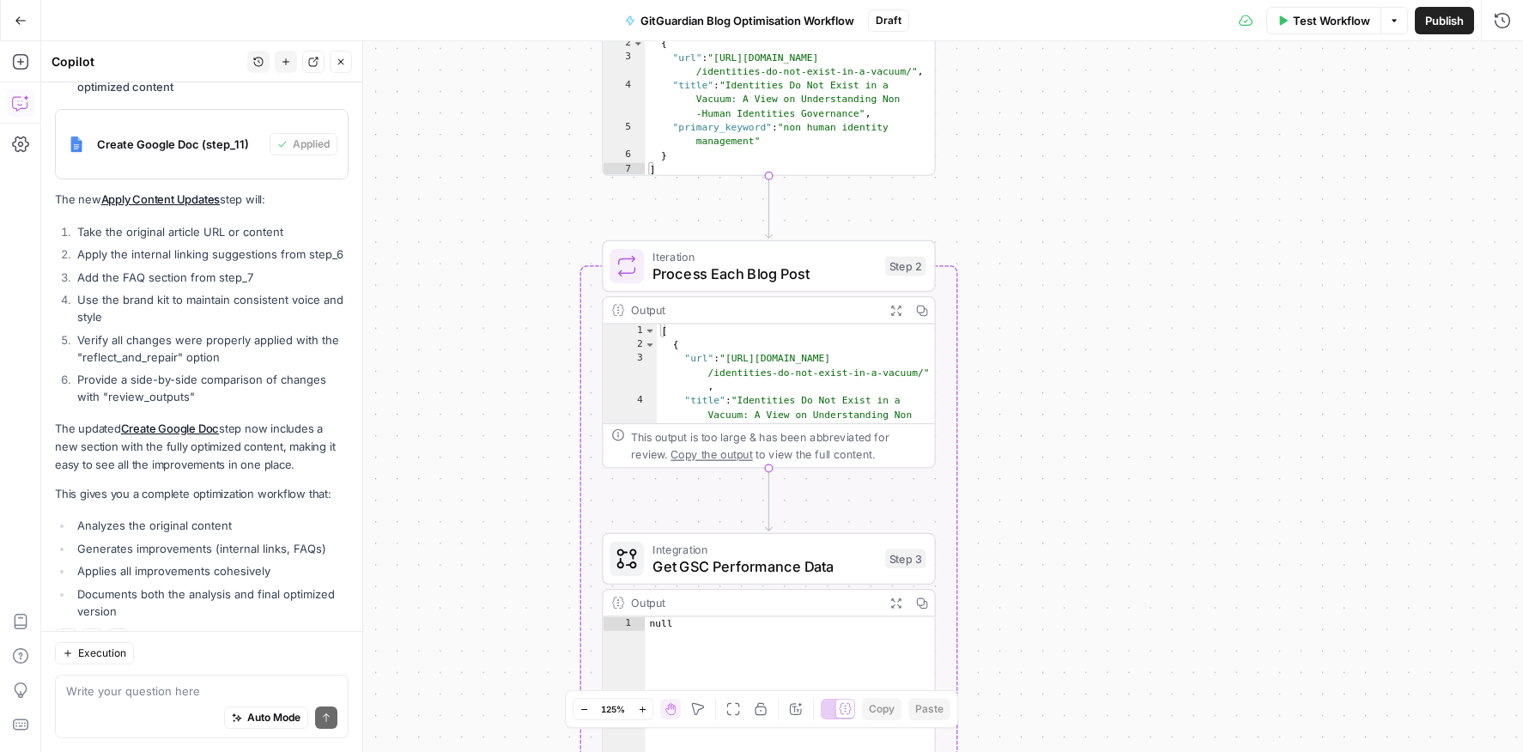
drag, startPoint x: 531, startPoint y: 405, endPoint x: 528, endPoint y: 795, distance: 389.8
click at [528, 653] on html "SaaStorm New Home Browse Your Data Usage Settings Recent Grids Recent Workflows…" at bounding box center [761, 376] width 1523 height 752
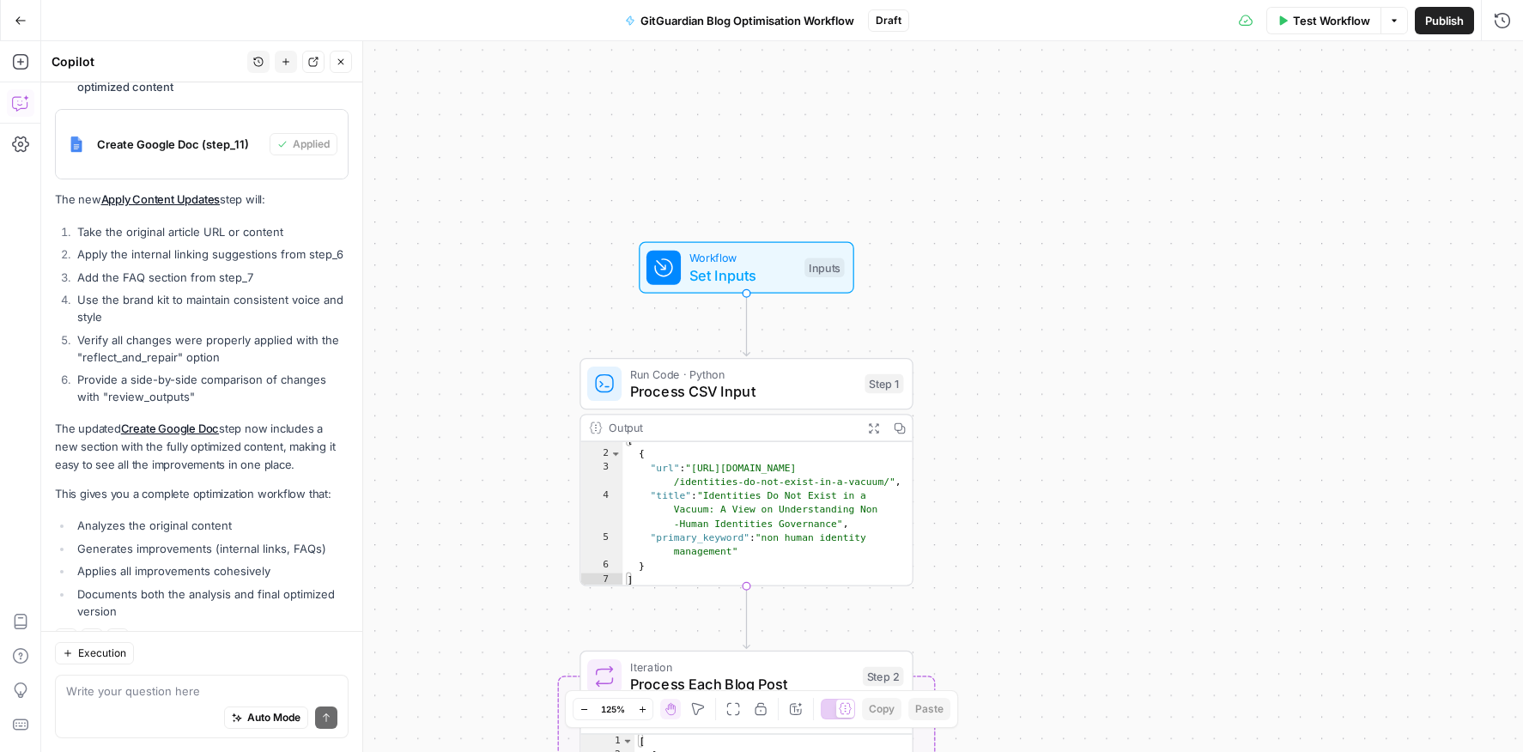
drag, startPoint x: 539, startPoint y: 444, endPoint x: 518, endPoint y: 732, distance: 288.5
click at [518, 653] on div "Workflow Set Inputs Inputs Run Code · Python Process CSV Input Step 1 Output Ex…" at bounding box center [782, 396] width 1482 height 711
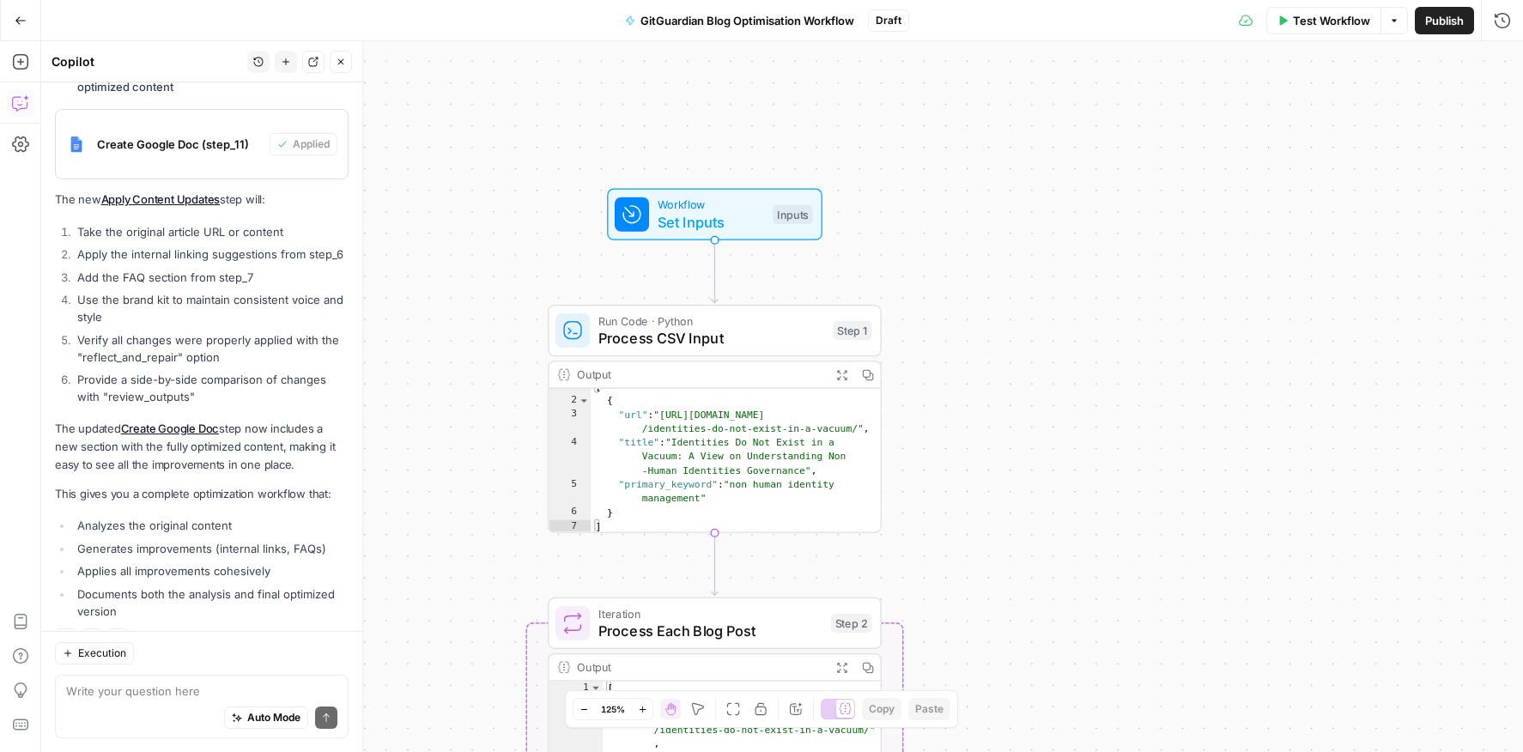
drag, startPoint x: 518, startPoint y: 469, endPoint x: 478, endPoint y: 405, distance: 74.8
click at [478, 405] on div "Workflow Set Inputs Inputs Run Code · Python Process CSV Input Step 1 Output Ex…" at bounding box center [782, 396] width 1482 height 711
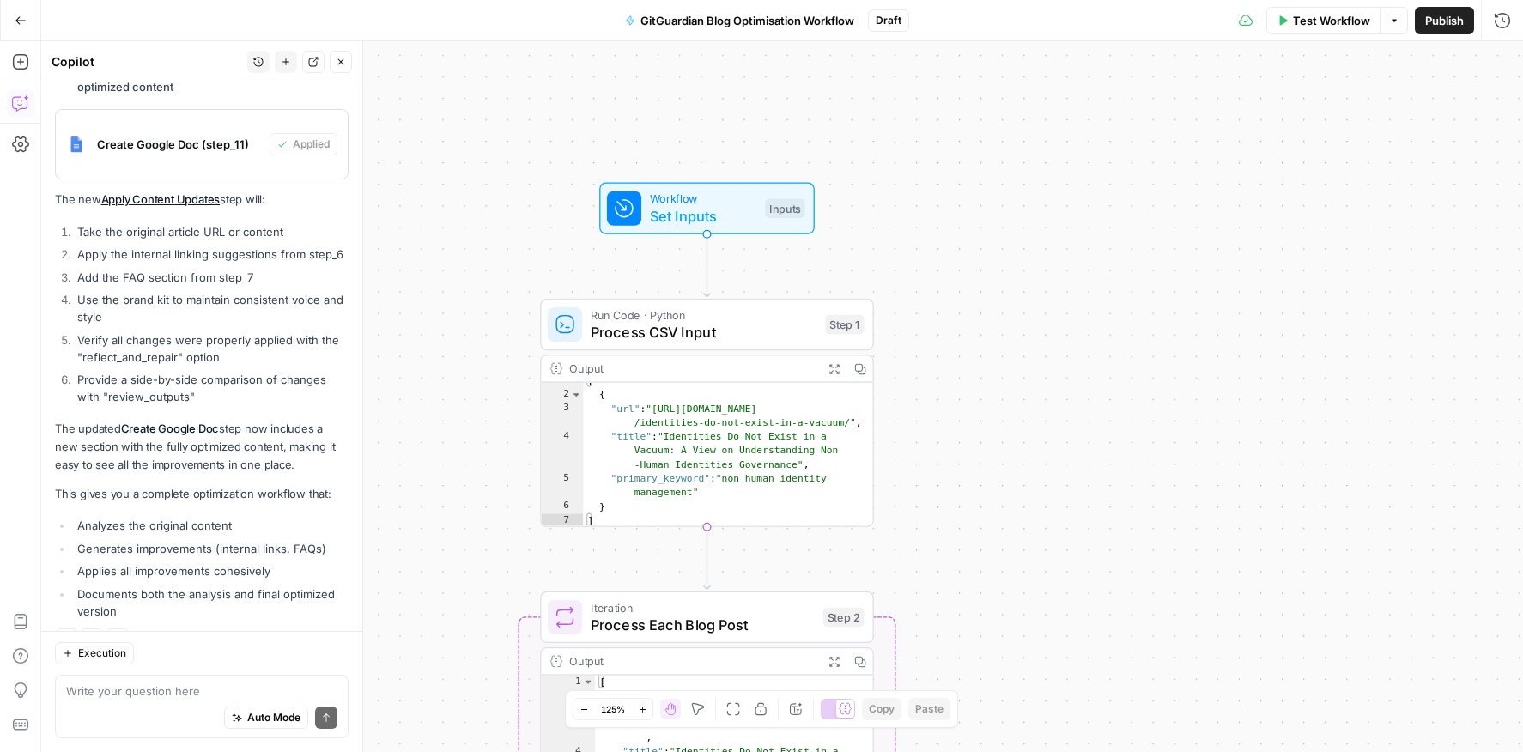
click at [717, 375] on div "Output" at bounding box center [692, 368] width 246 height 17
click at [741, 320] on span "Run Code · Python" at bounding box center [704, 315] width 226 height 17
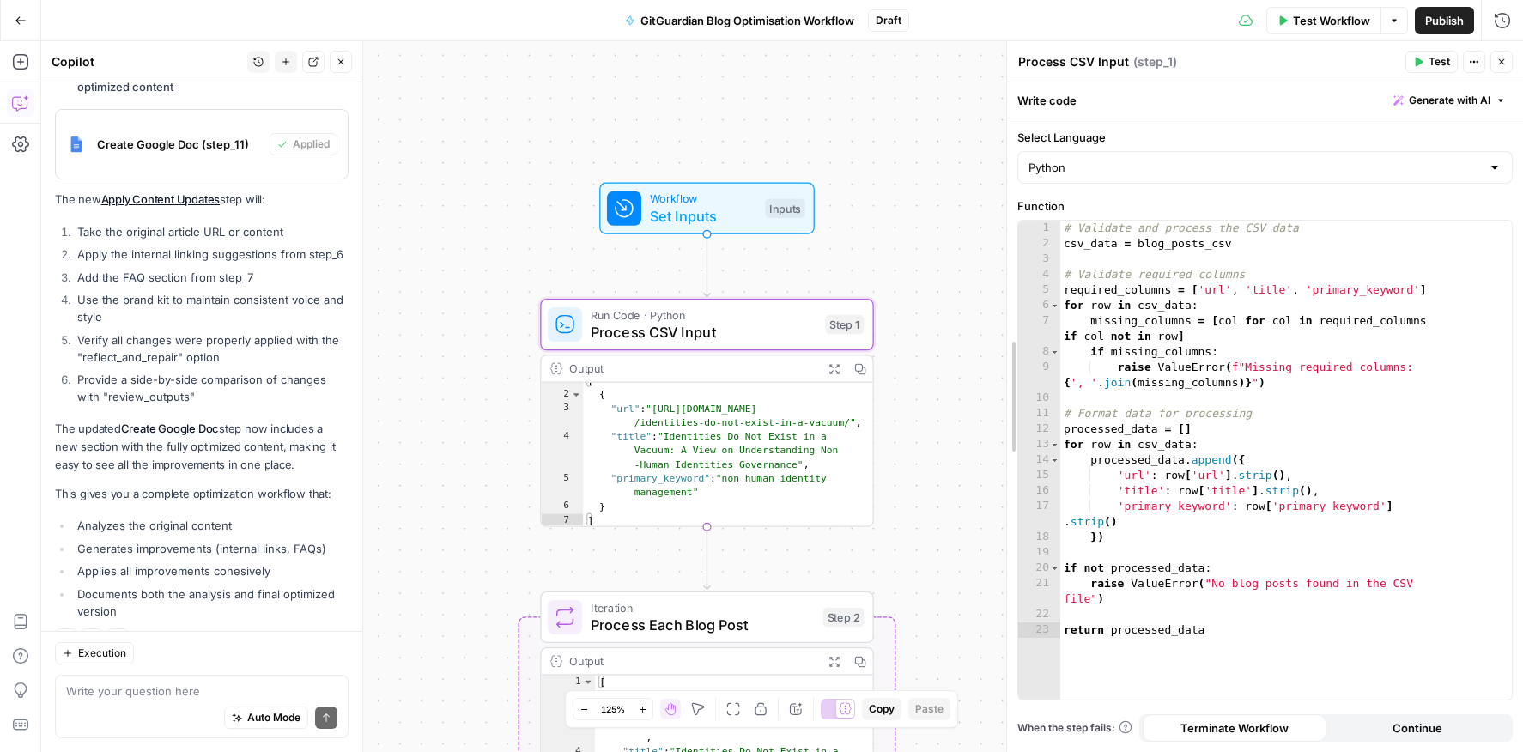
drag, startPoint x: 1175, startPoint y: 300, endPoint x: 997, endPoint y: 339, distance: 182.1
click at [999, 339] on div at bounding box center [1007, 396] width 17 height 711
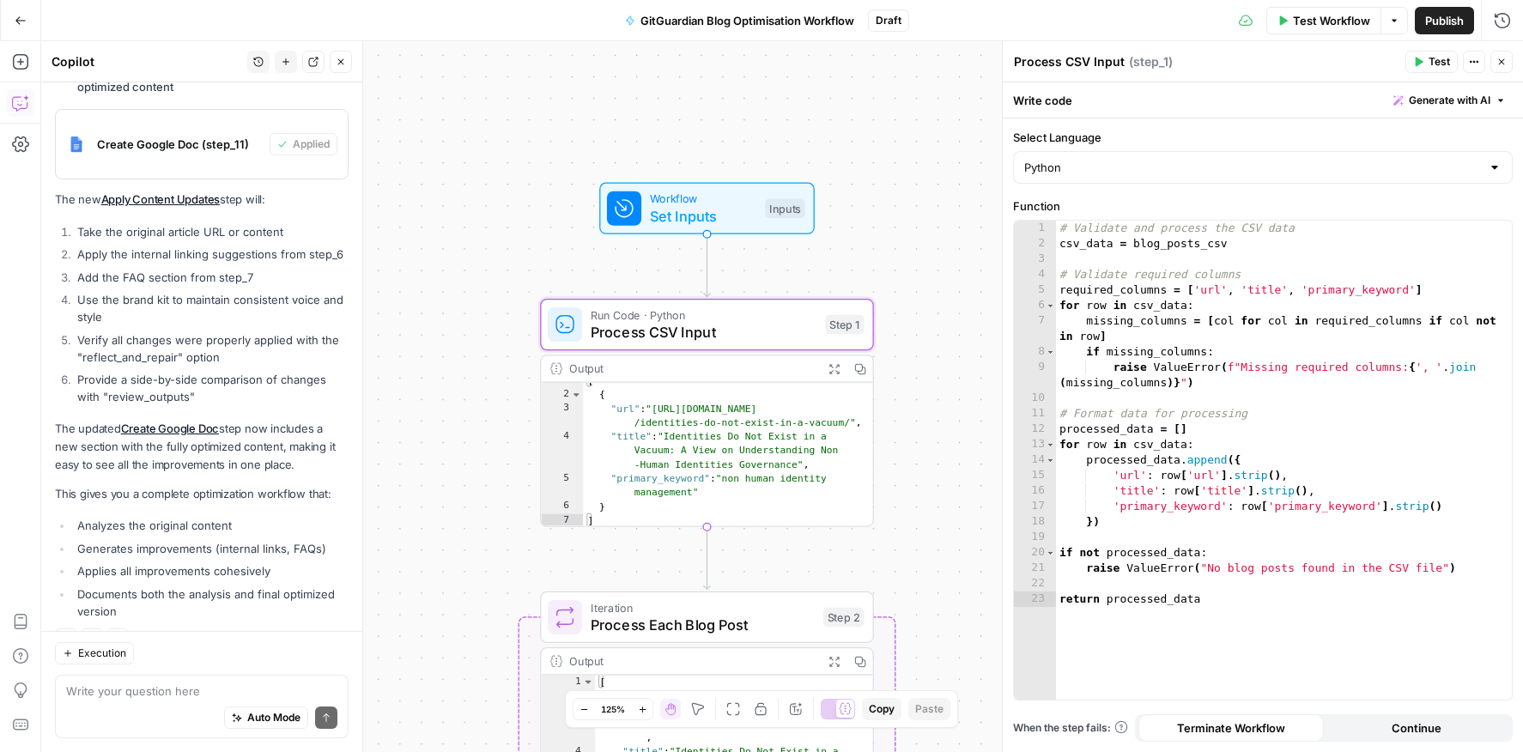
click at [1297, 60] on icon "button" at bounding box center [1474, 62] width 10 height 10
click at [1297, 58] on icon "button" at bounding box center [1502, 62] width 10 height 10
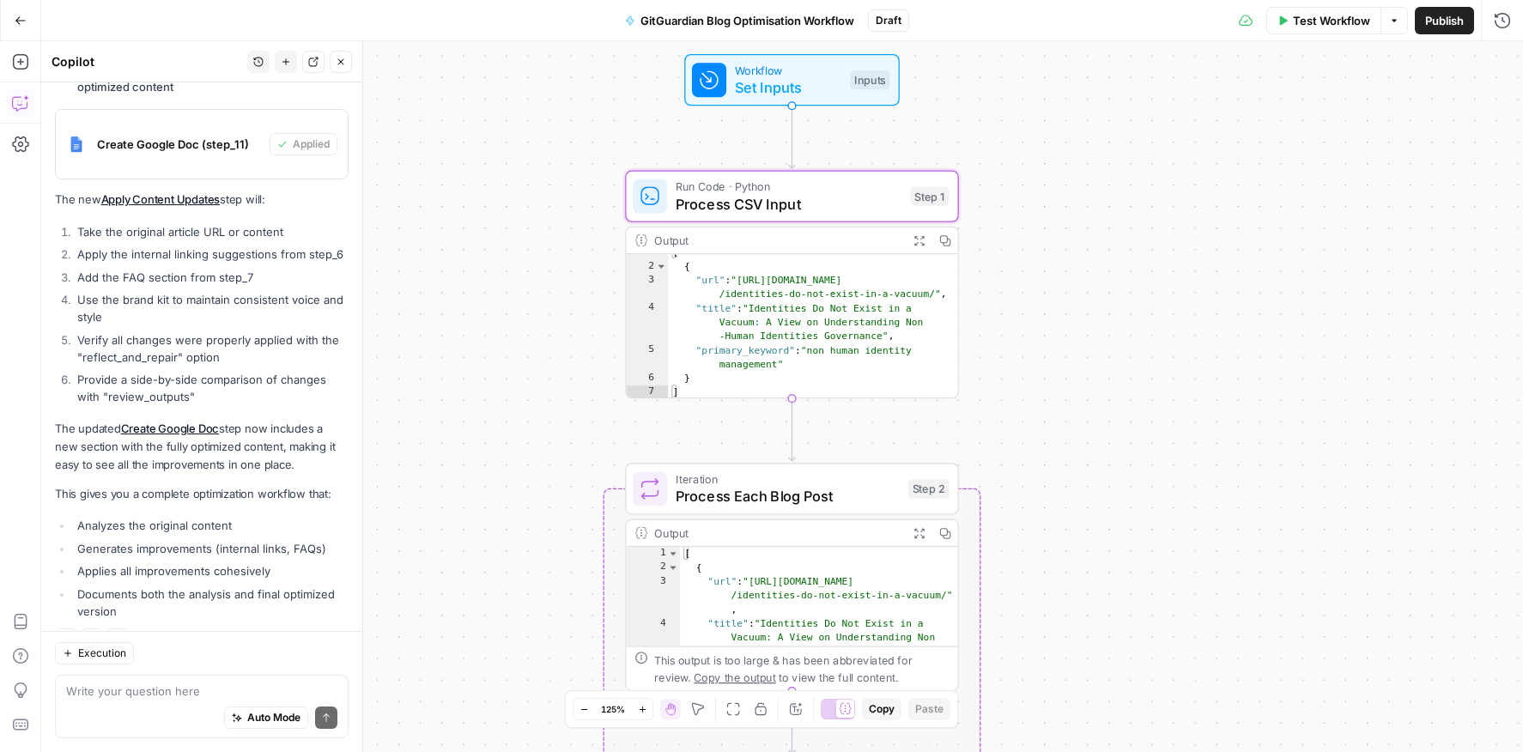
drag, startPoint x: 504, startPoint y: 345, endPoint x: 566, endPoint y: 308, distance: 72.0
click at [566, 308] on div "Workflow Set Inputs Inputs Run Code · Python Process CSV Input Step 1 Output Ex…" at bounding box center [782, 396] width 1482 height 711
